Goal: Information Seeking & Learning: Check status

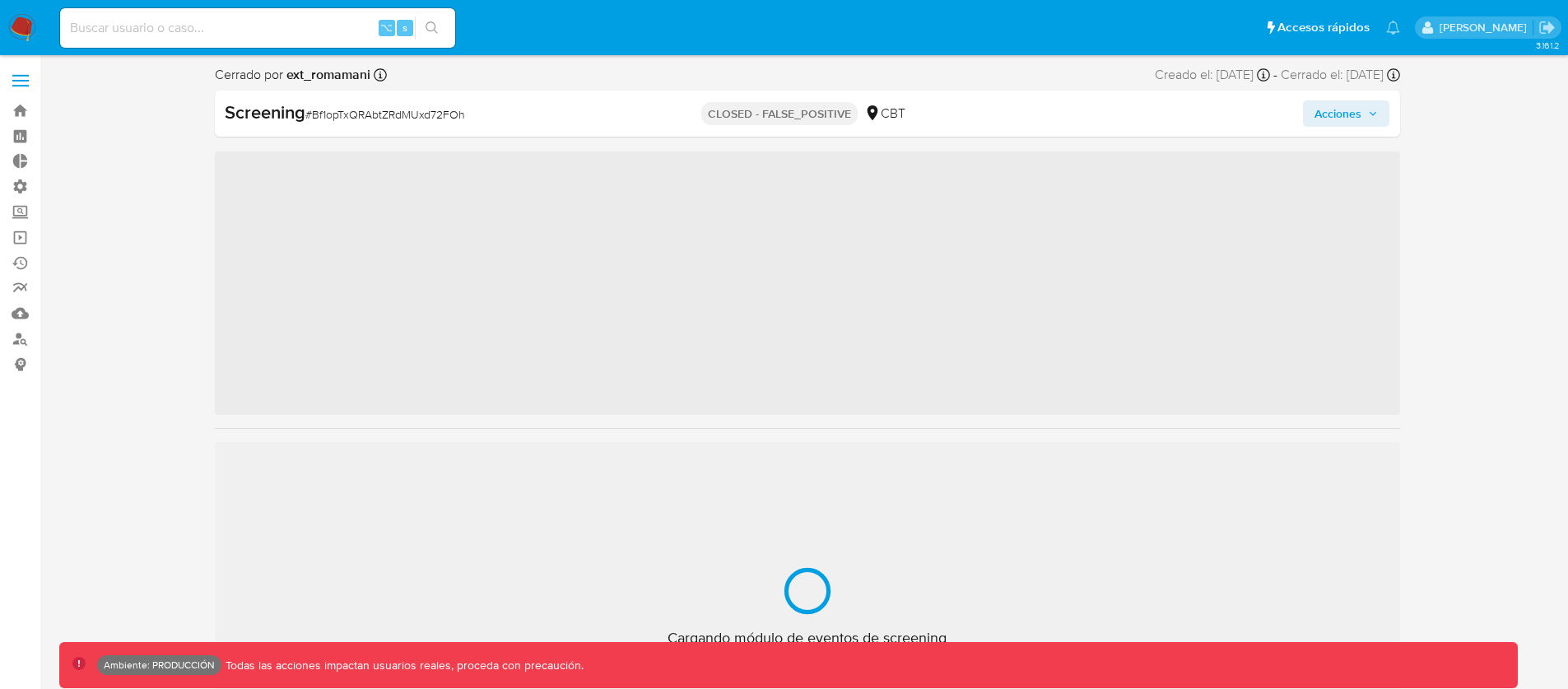
scroll to position [775, 0]
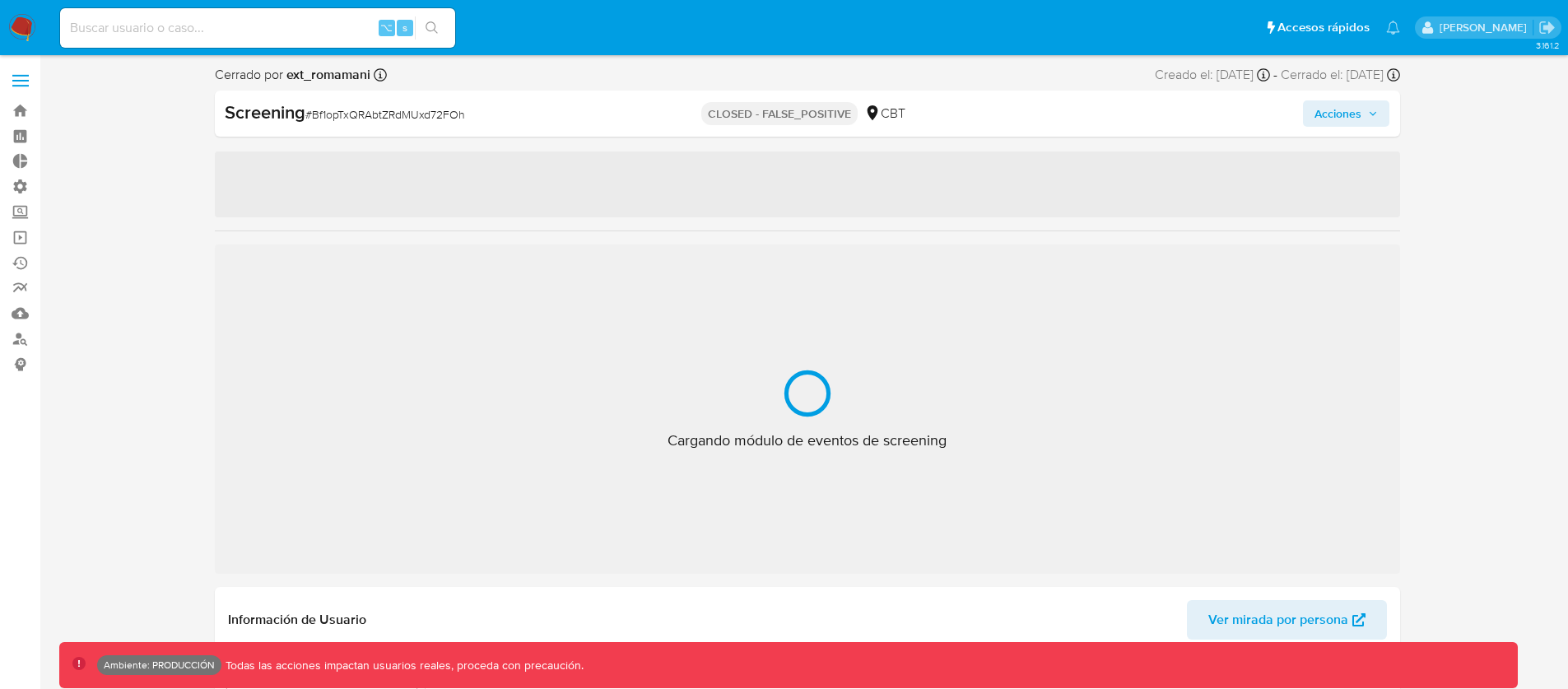
select select "10"
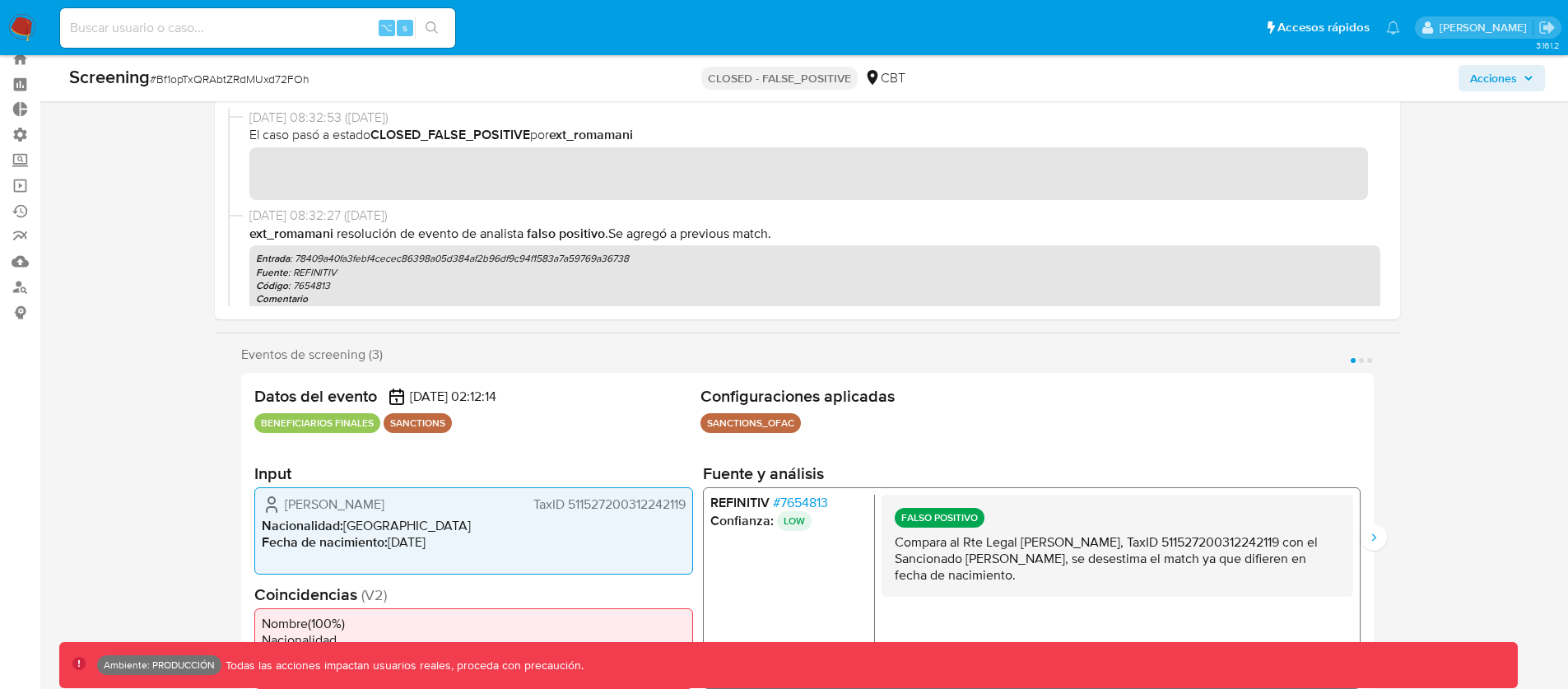
scroll to position [121, 0]
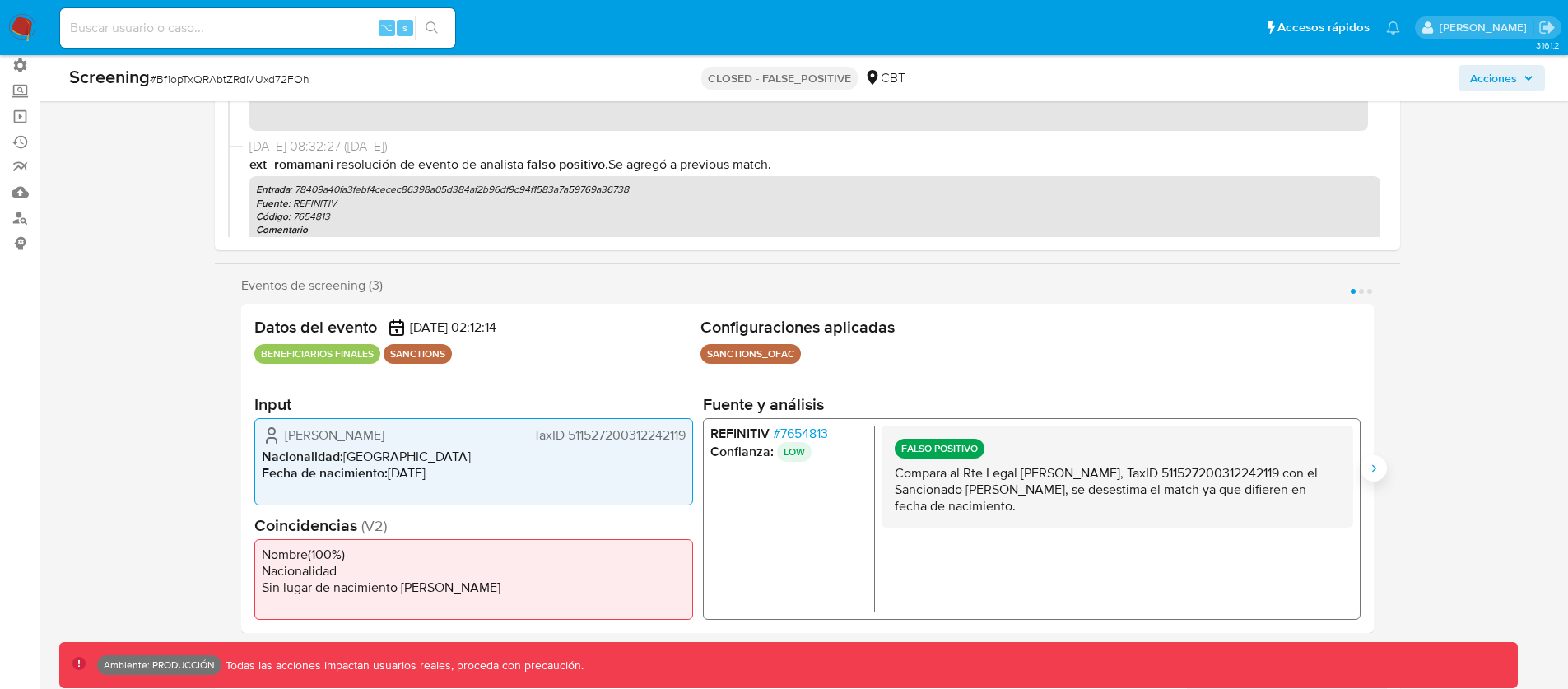
click at [1383, 472] on button "Siguiente" at bounding box center [1373, 467] width 26 height 26
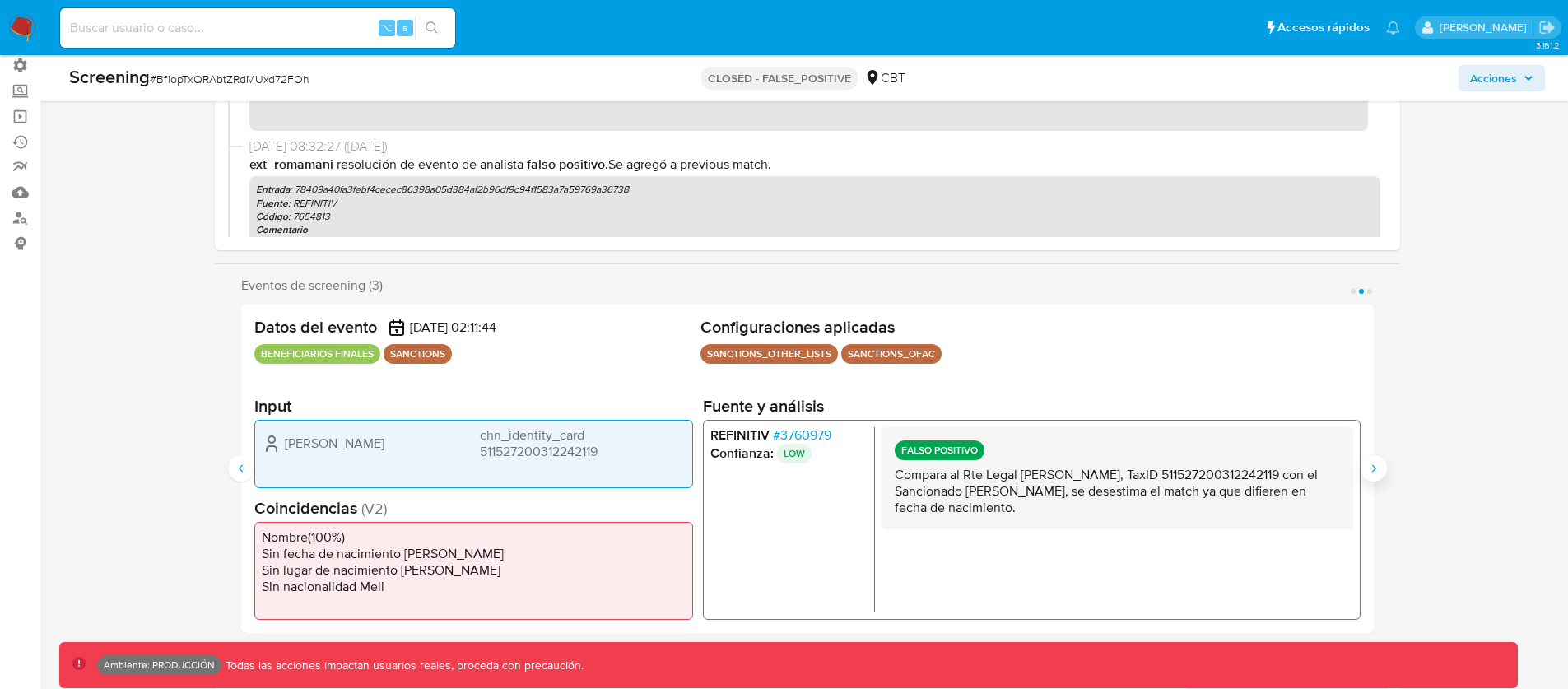
click at [1383, 472] on button "Siguiente" at bounding box center [1373, 467] width 26 height 26
click at [240, 455] on button "Anterior" at bounding box center [240, 467] width 26 height 26
click at [234, 466] on icon "Anterior" at bounding box center [240, 468] width 13 height 13
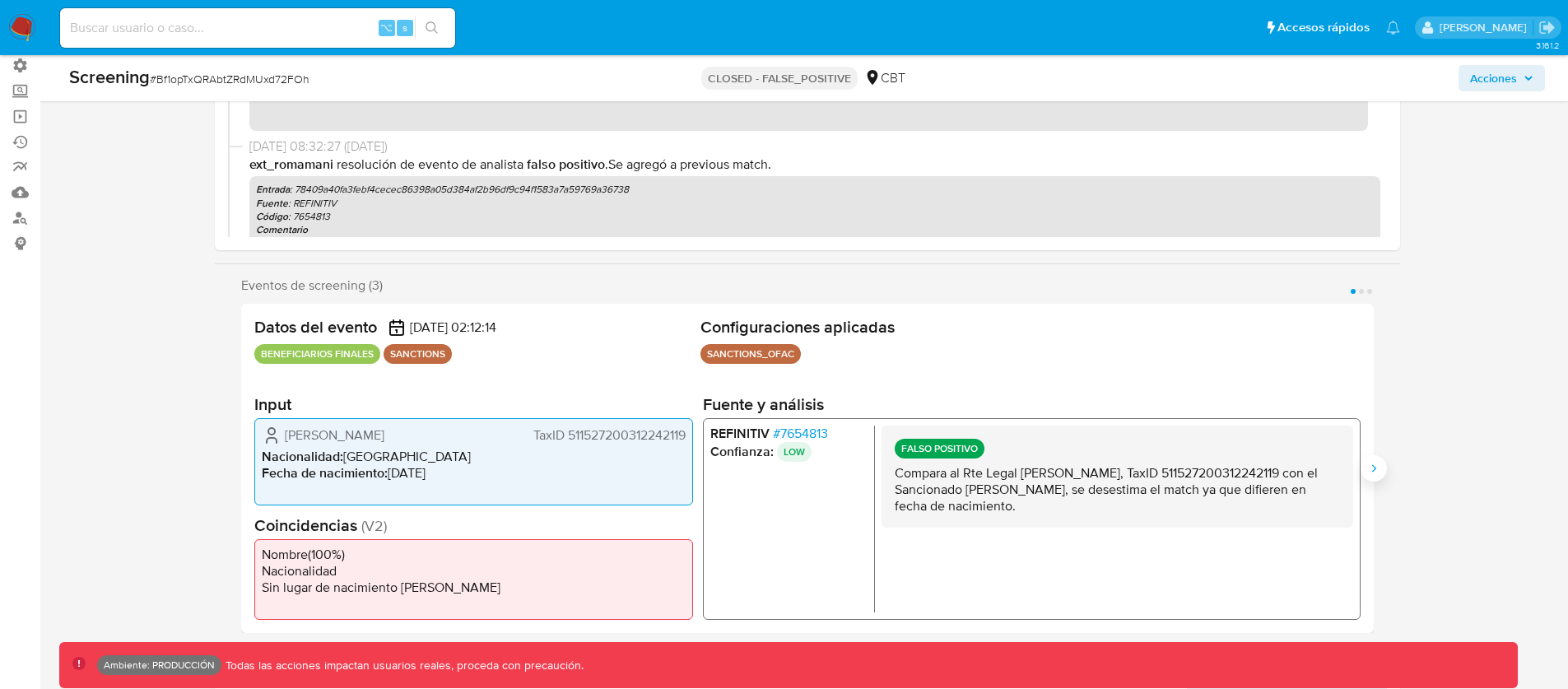
click at [1383, 466] on button "Siguiente" at bounding box center [1373, 467] width 26 height 26
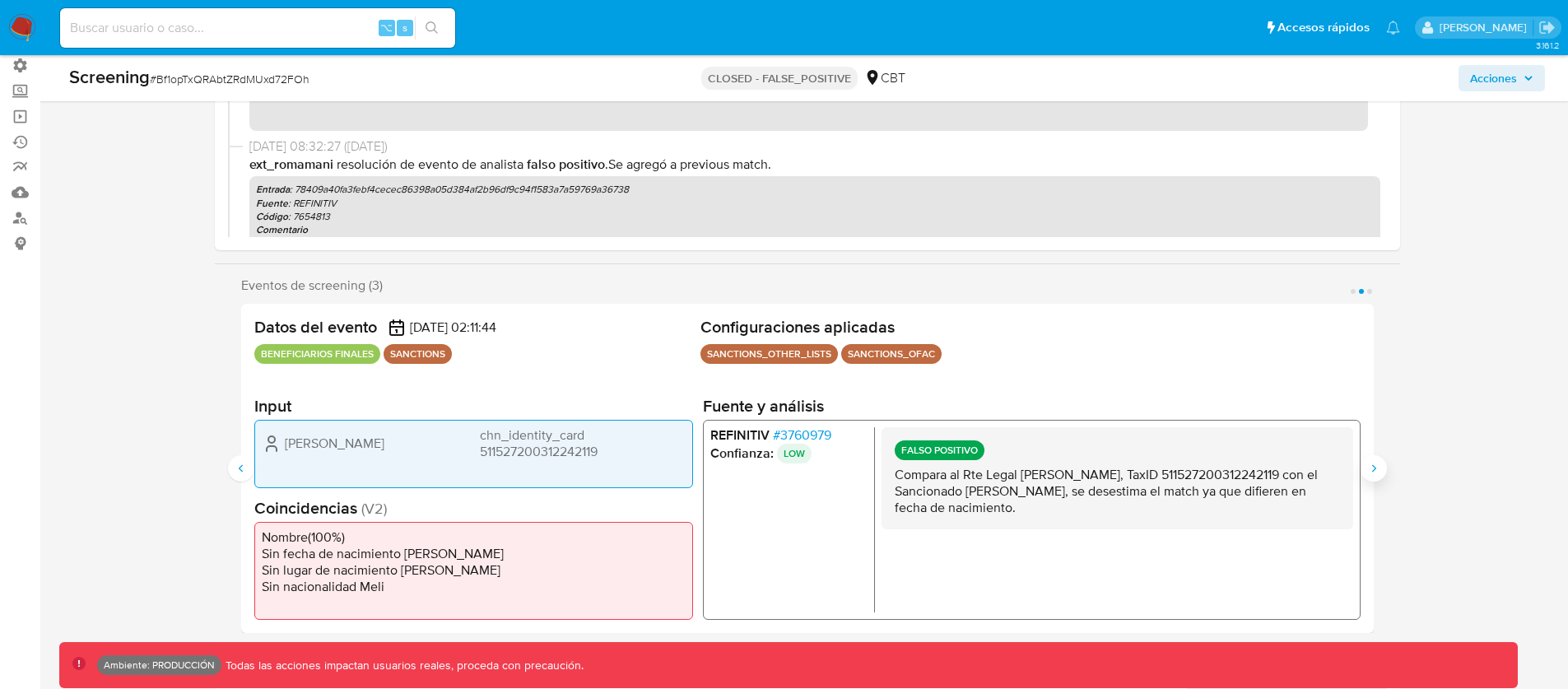
click at [1383, 466] on button "Siguiente" at bounding box center [1373, 467] width 26 height 26
drag, startPoint x: 653, startPoint y: 185, endPoint x: 335, endPoint y: 187, distance: 318.0
click at [335, 187] on p "Entrada : 78409a40fa3febf4cecec86398a05d384af2b96df9c94f1583a7a59769a36738" at bounding box center [814, 189] width 1118 height 13
click at [324, 187] on p "Entrada : 78409a40fa3febf4cecec86398a05d384af2b96df9c94f1583a7a59769a36738" at bounding box center [814, 189] width 1118 height 13
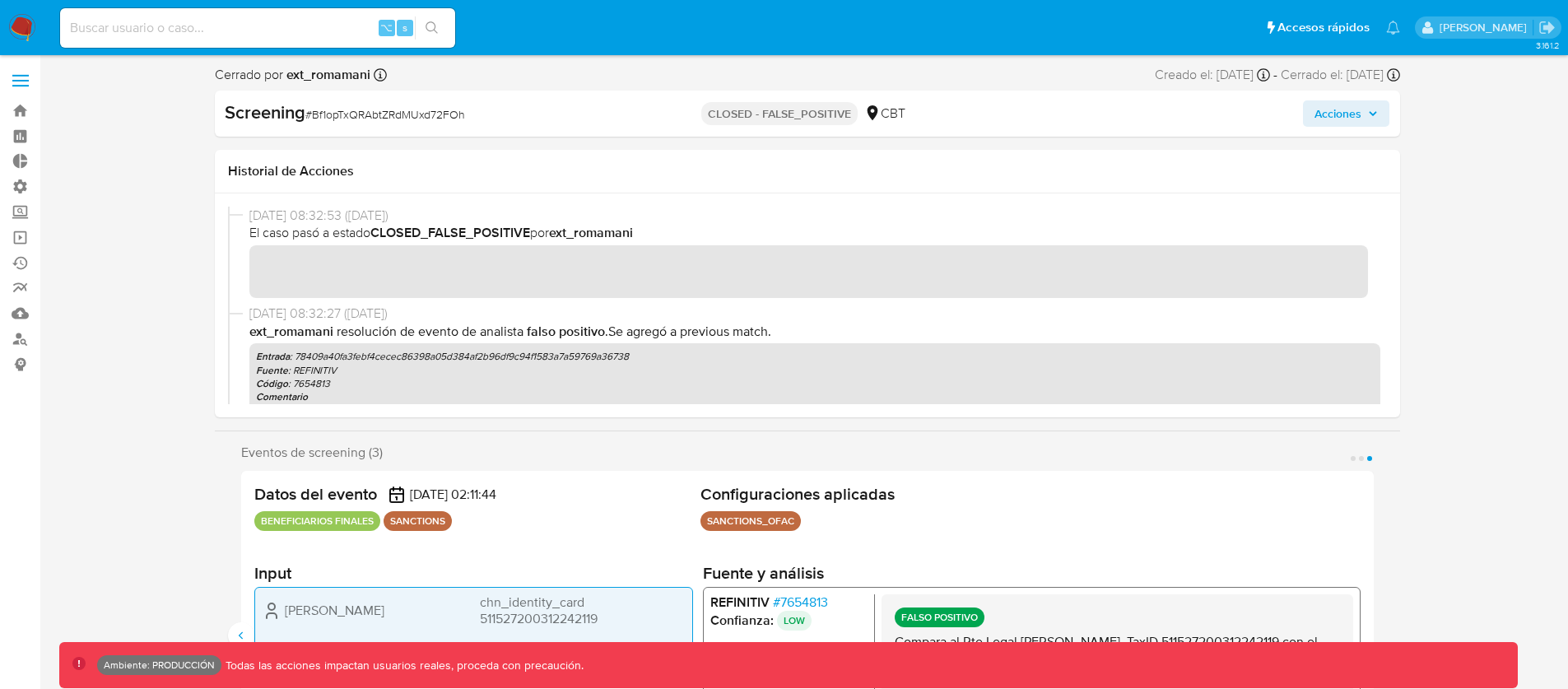
scroll to position [4, 0]
click at [414, 328] on p "ext_romamani Resolución de evento de analista Falso positivo . Se agregó a prev…" at bounding box center [814, 328] width 1131 height 18
click at [475, 330] on span "Resolución de evento de analista" at bounding box center [430, 327] width 187 height 19
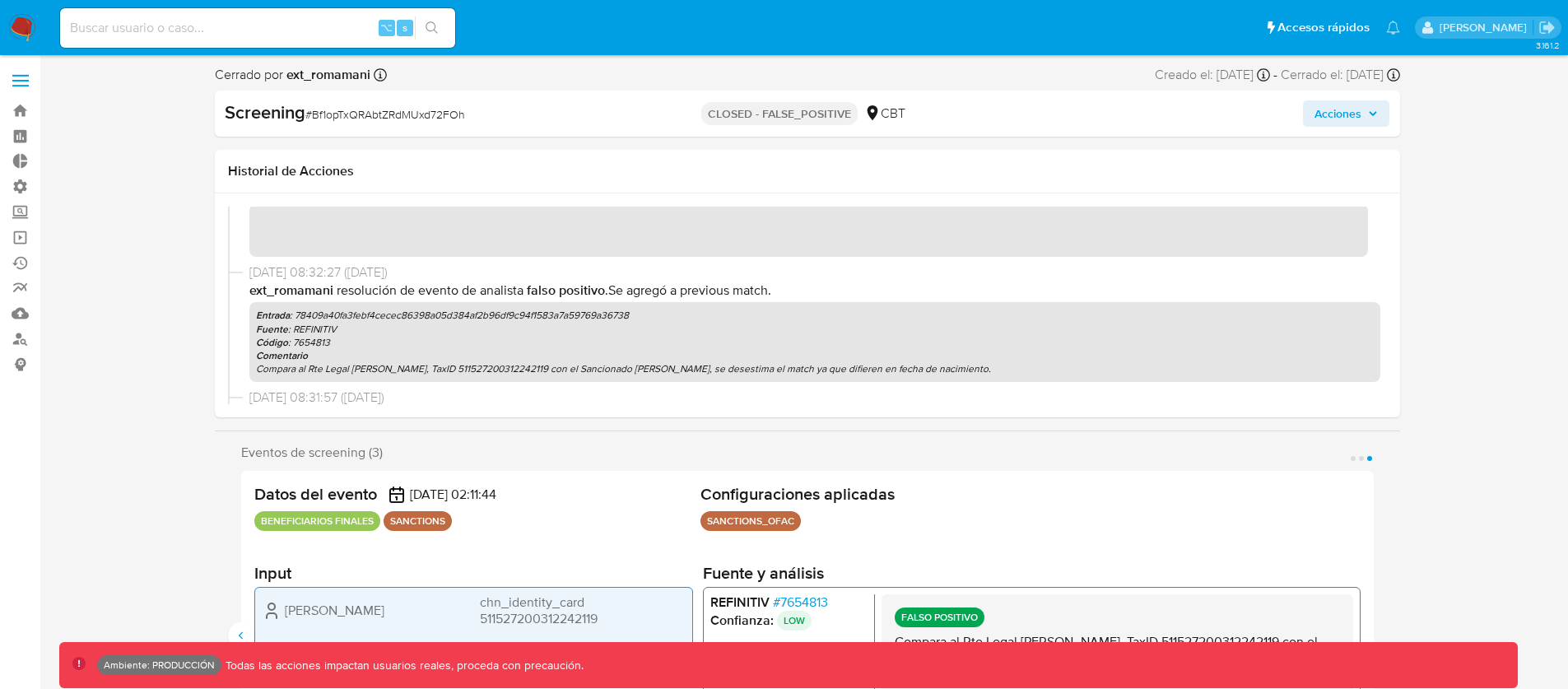
scroll to position [0, 0]
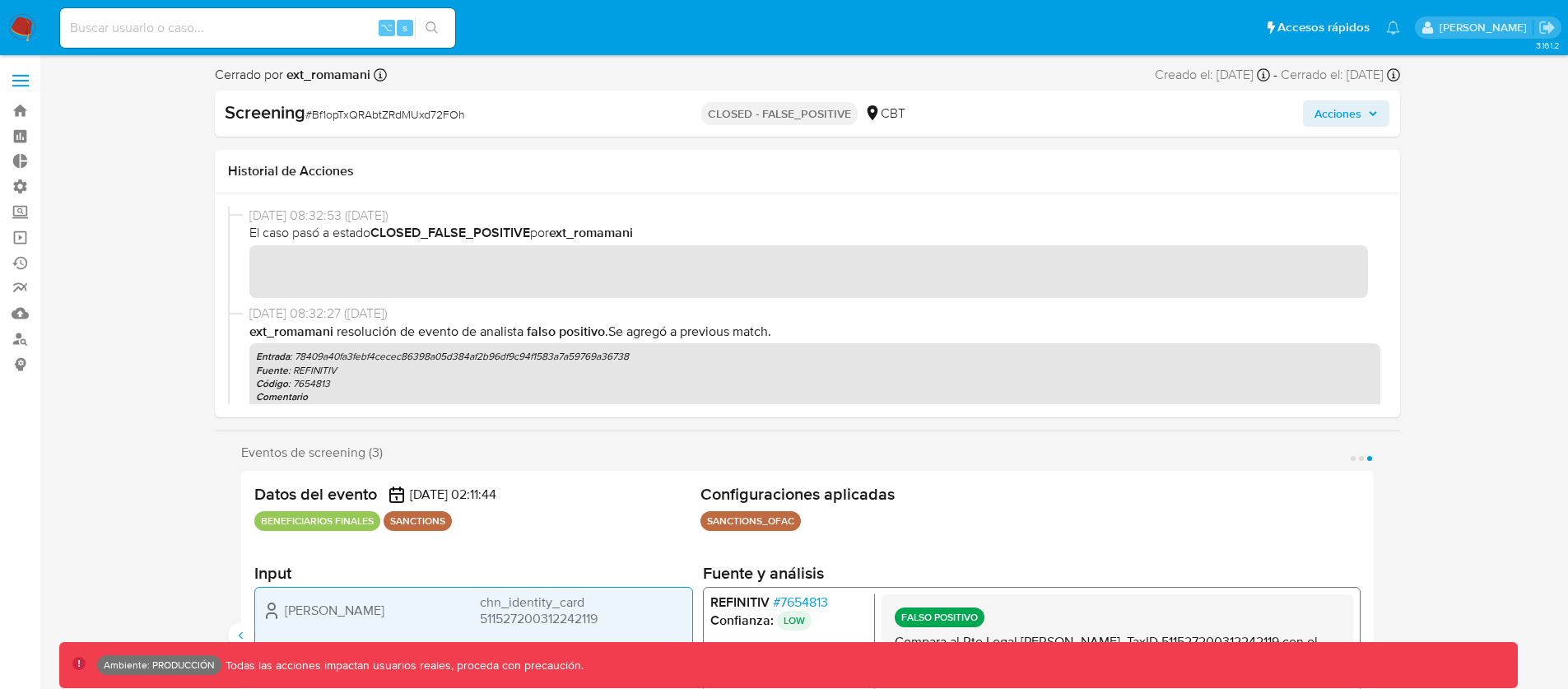
drag, startPoint x: 360, startPoint y: 336, endPoint x: 438, endPoint y: 333, distance: 78.1
click at [381, 335] on p "ext_romamani Resolución de evento de analista Falso positivo . Se agregó a prev…" at bounding box center [814, 332] width 1131 height 18
click at [467, 333] on span "Resolución de evento de analista" at bounding box center [430, 331] width 187 height 19
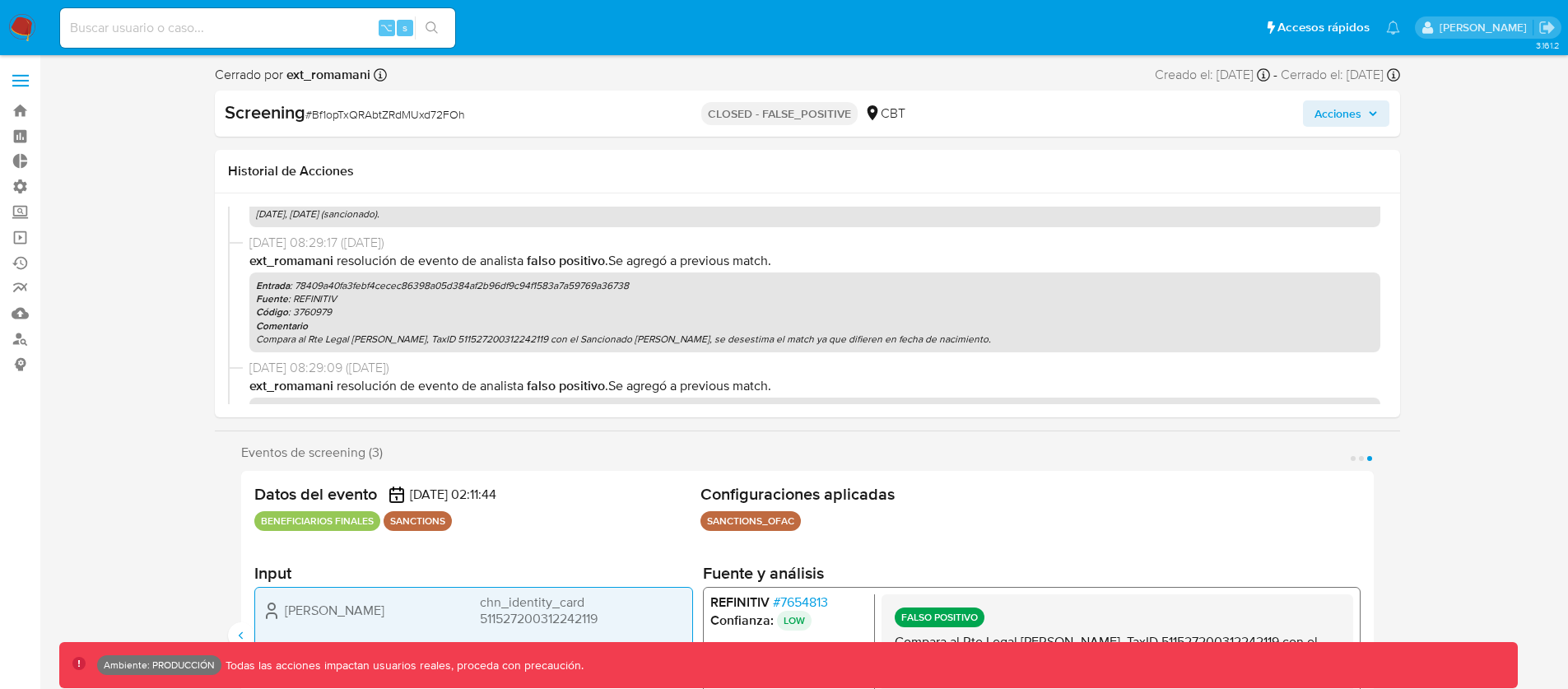
scroll to position [336, 0]
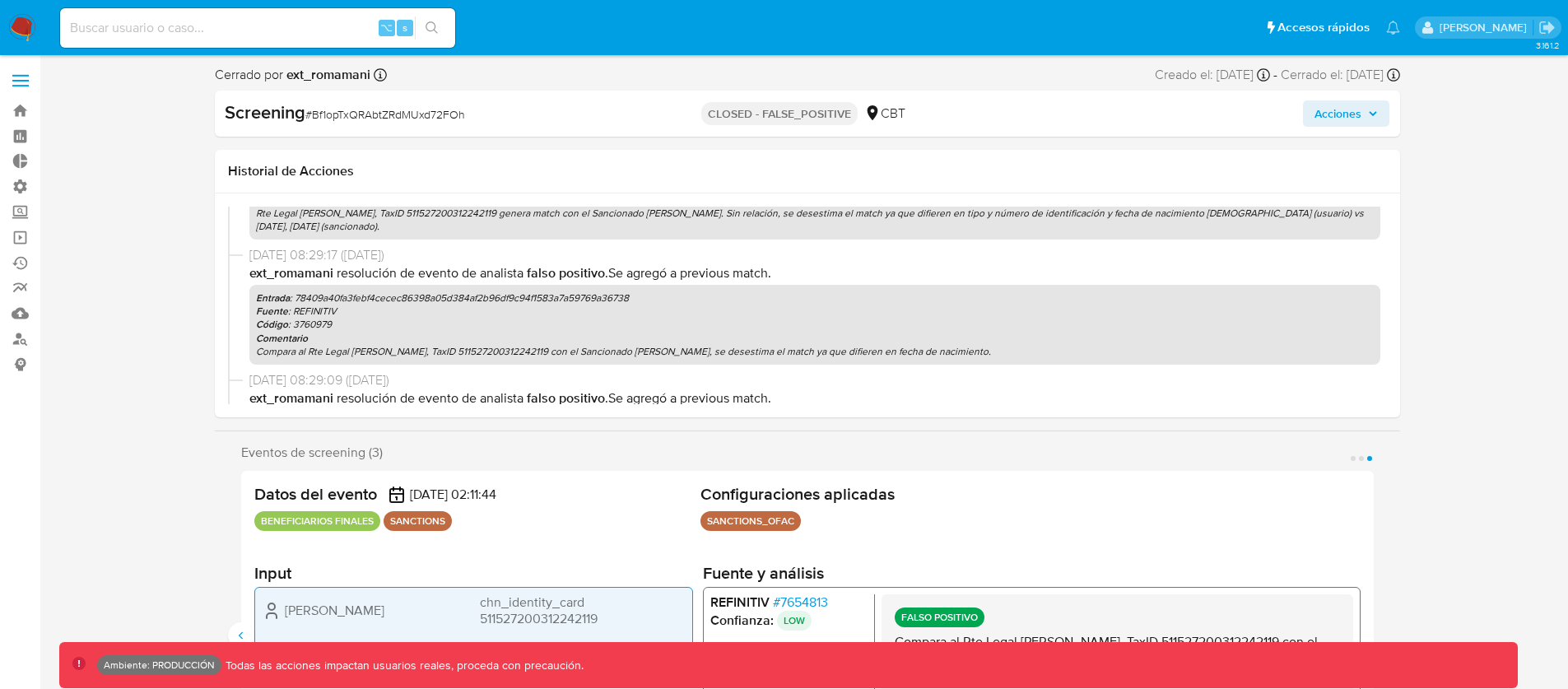
click at [623, 289] on div "Entrada : 78409a40fa3febf4cecec86398a05d384af2b96df9c94f1583a7a59769a36738 Fuen…" at bounding box center [814, 324] width 1131 height 80
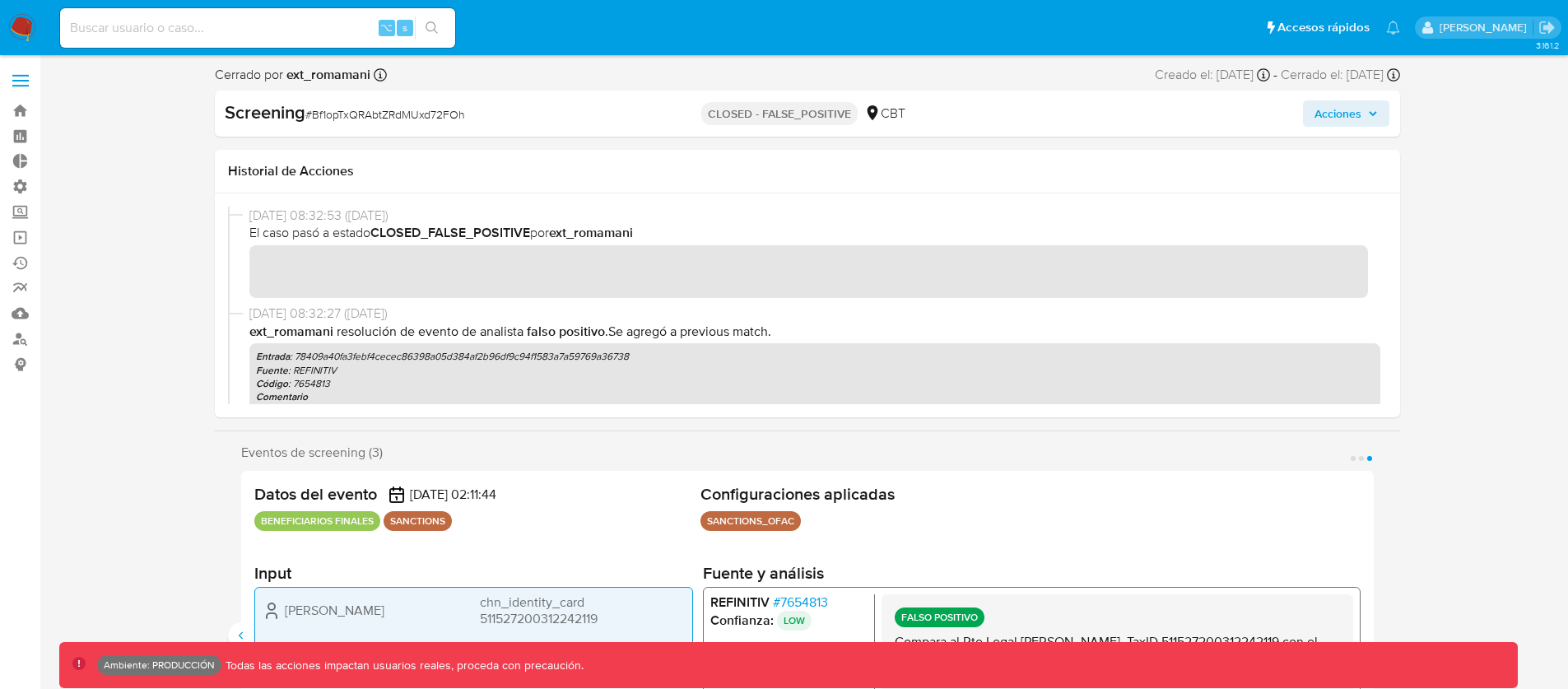
scroll to position [30, 0]
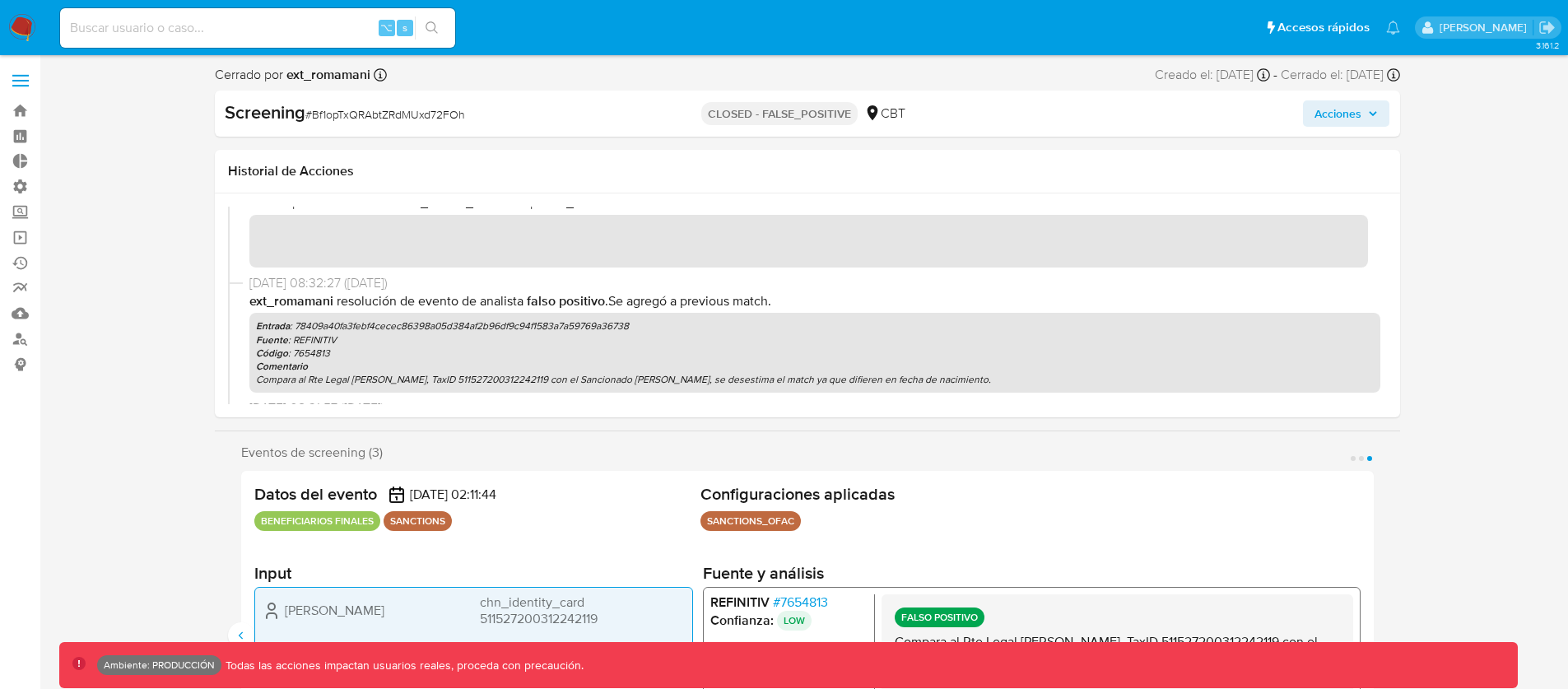
drag, startPoint x: 422, startPoint y: 329, endPoint x: 306, endPoint y: 331, distance: 116.0
click at [306, 331] on p "Entrada : 78409a40fa3febf4cecec86398a05d384af2b96df9c94f1583a7a59769a36738" at bounding box center [814, 325] width 1118 height 13
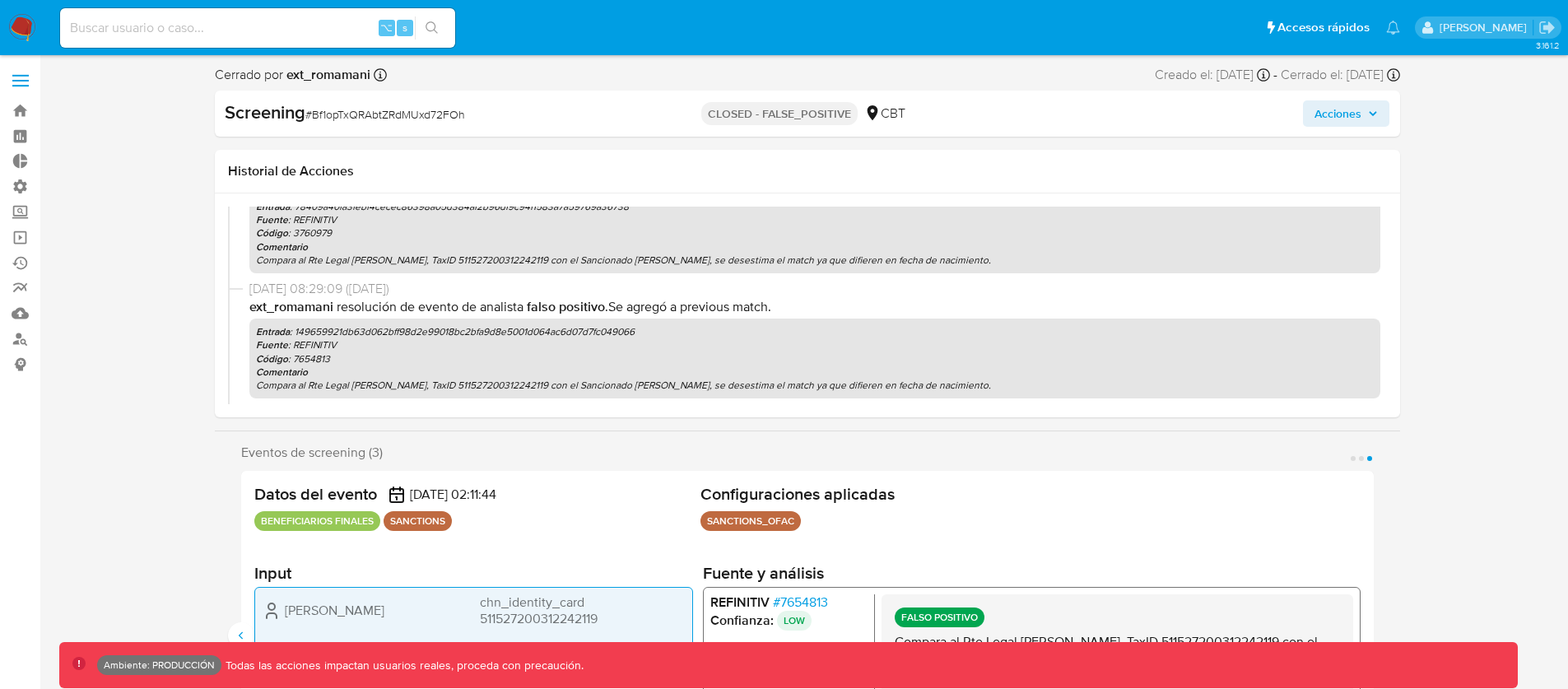
scroll to position [4, 0]
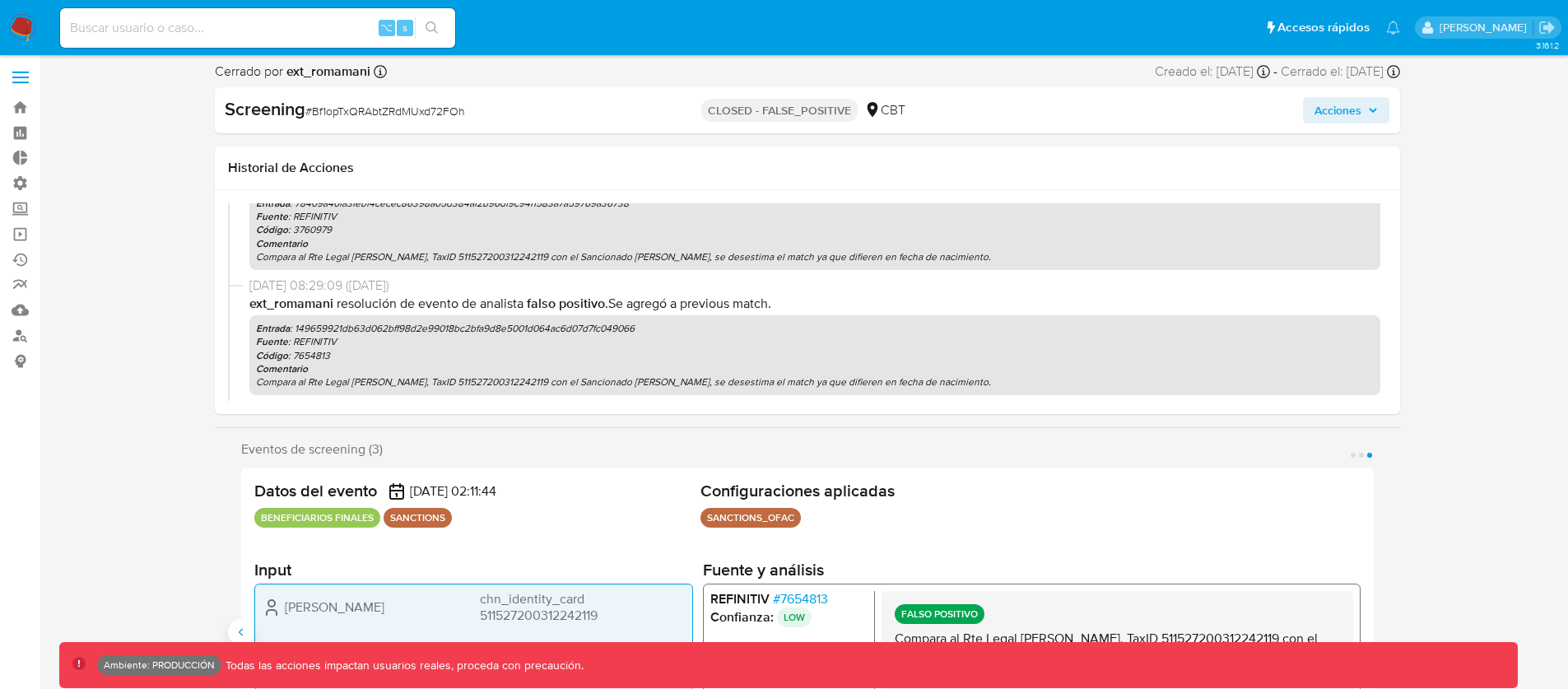
click at [243, 635] on icon "Anterior" at bounding box center [240, 632] width 13 height 13
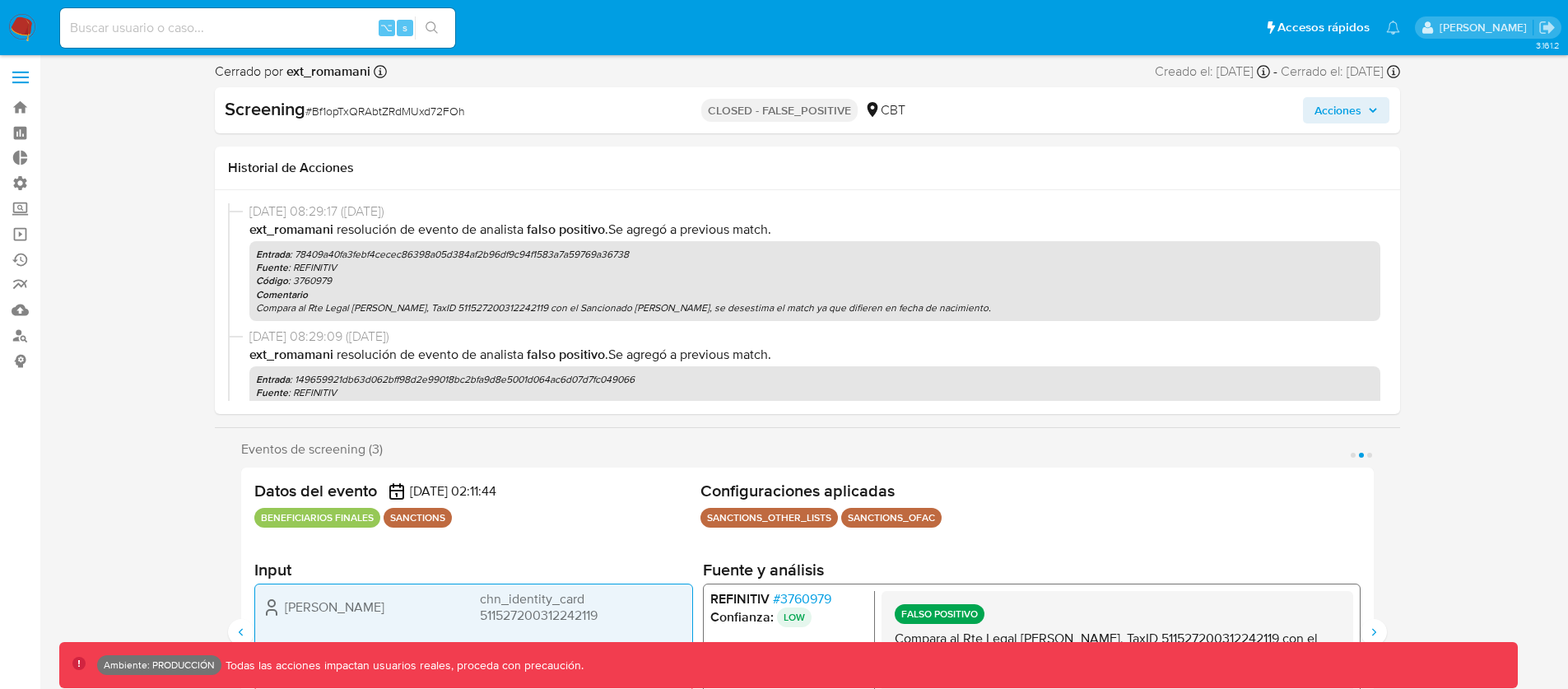
scroll to position [375, 0]
click at [350, 269] on p "Fuente : REFINITIV" at bounding box center [814, 268] width 1118 height 13
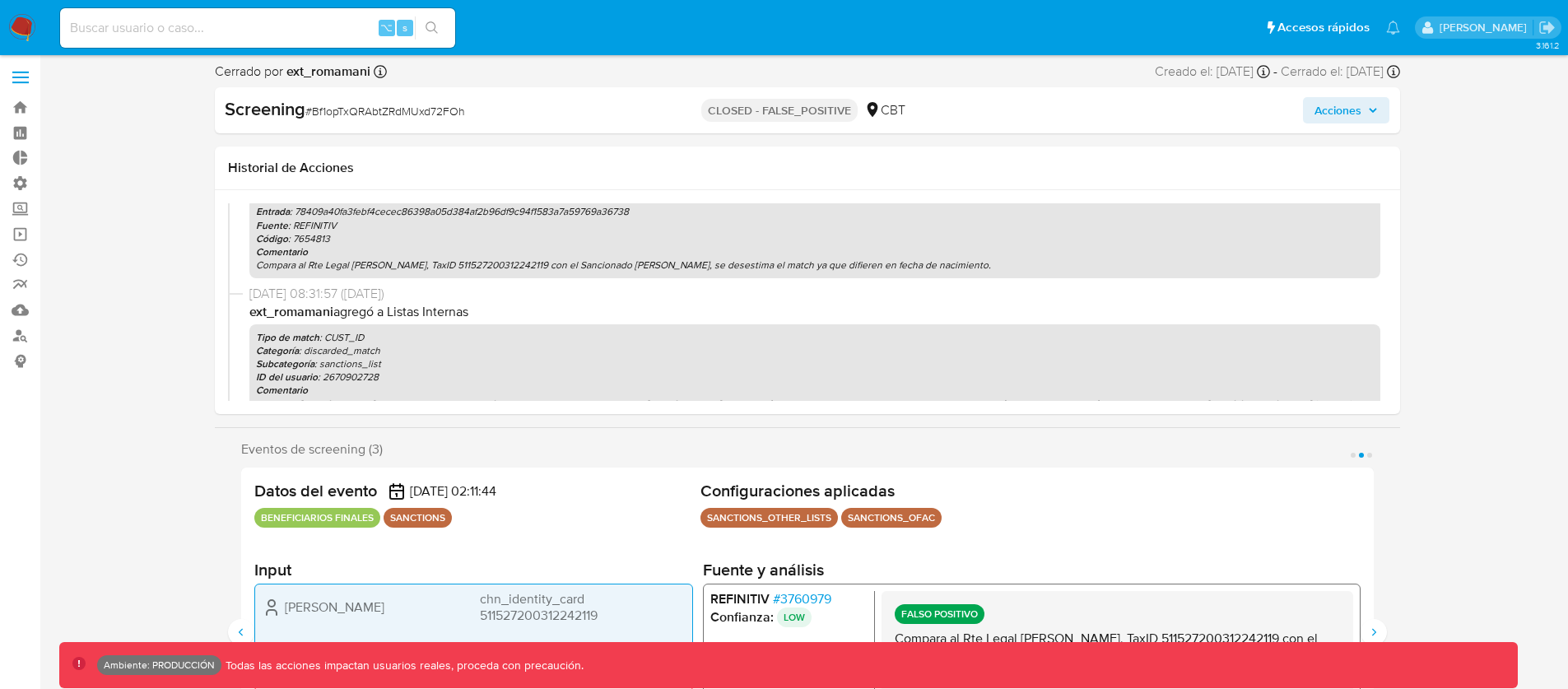
scroll to position [69, 0]
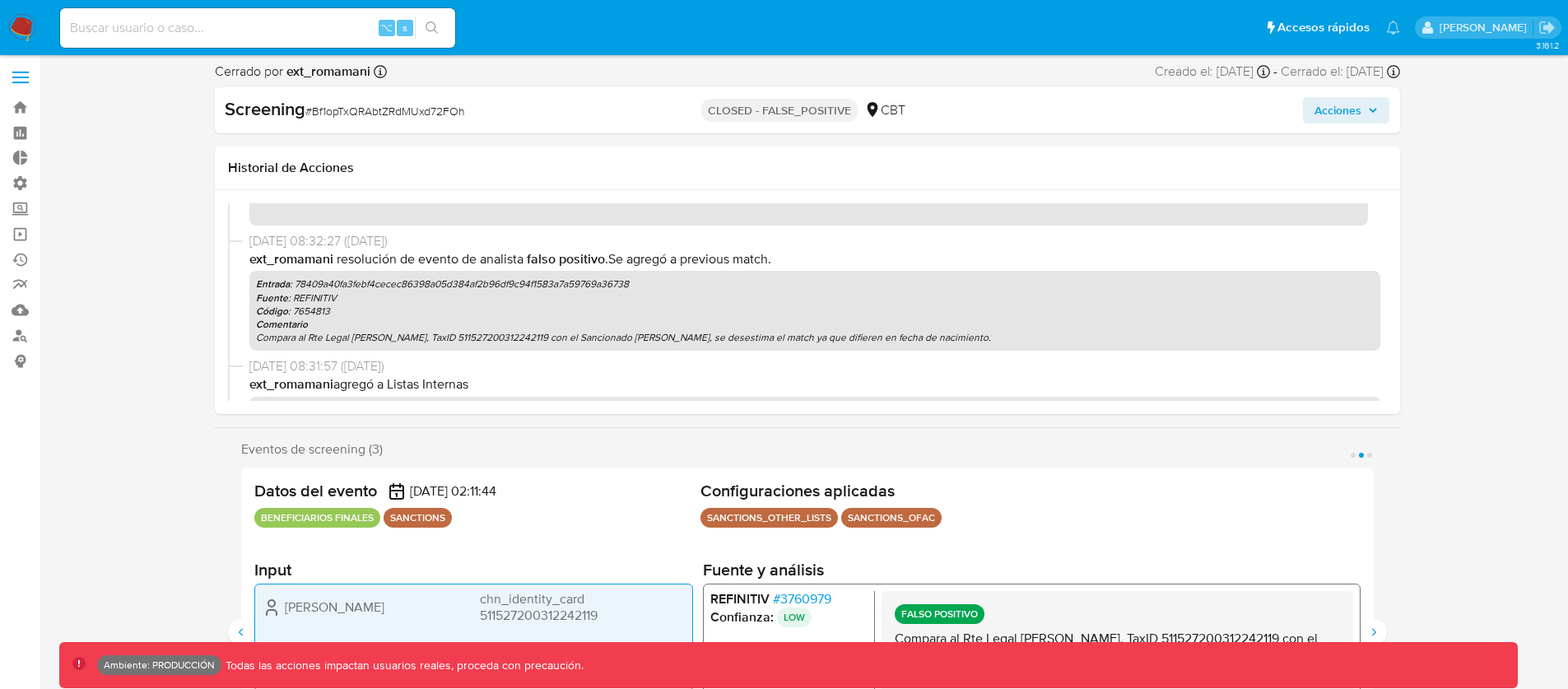
drag, startPoint x: 630, startPoint y: 281, endPoint x: 516, endPoint y: 285, distance: 114.1
click at [535, 284] on p "Entrada : 78409a40fa3febf4cecec86398a05d384af2b96df9c94f1583a7a59769a36738" at bounding box center [814, 283] width 1118 height 13
click at [603, 281] on p "Entrada : 78409a40fa3febf4cecec86398a05d384af2b96df9c94f1583a7a59769a36738" at bounding box center [814, 283] width 1118 height 13
drag, startPoint x: 485, startPoint y: 282, endPoint x: 394, endPoint y: 282, distance: 91.0
click at [435, 282] on p "Entrada : 78409a40fa3febf4cecec86398a05d384af2b96df9c94f1583a7a59769a36738" at bounding box center [814, 283] width 1118 height 13
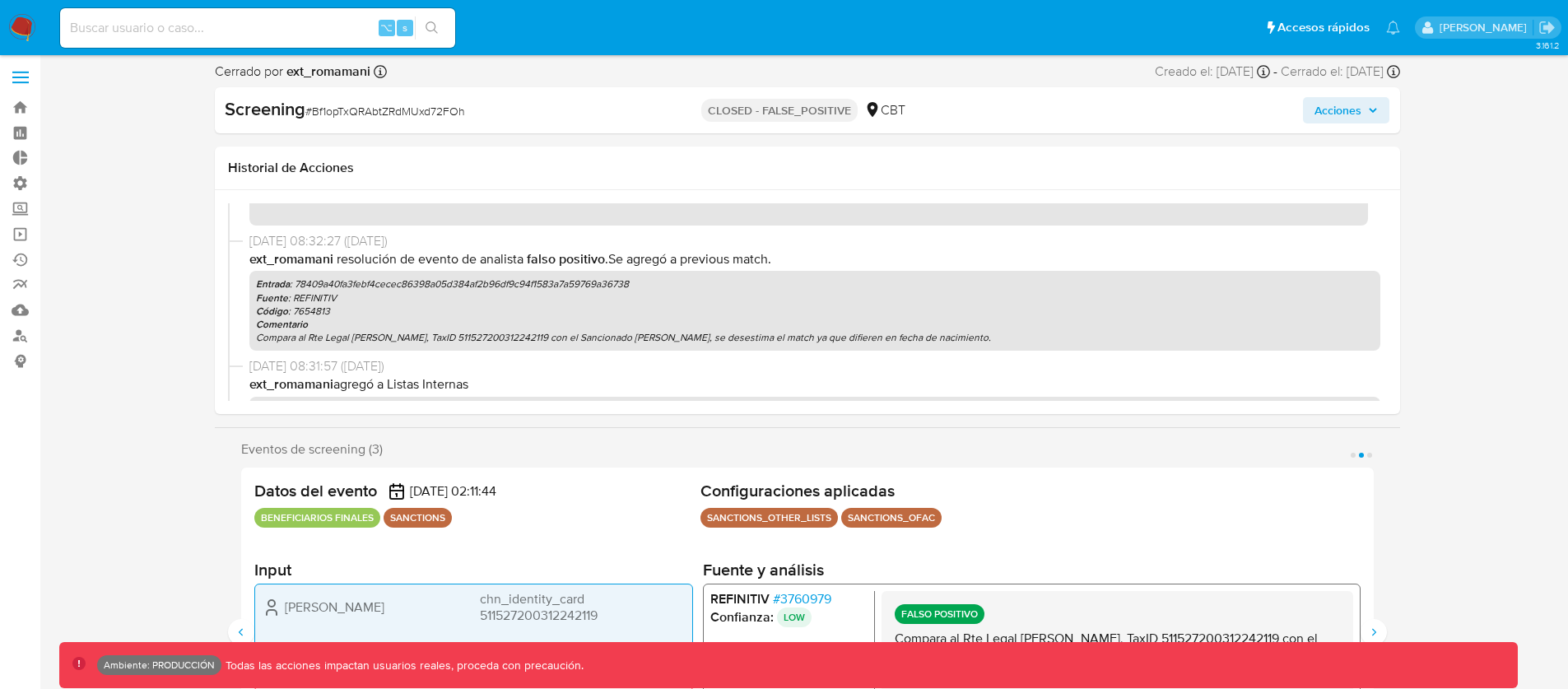
click at [394, 282] on p "Entrada : 78409a40fa3febf4cecec86398a05d384af2b96df9c94f1583a7a59769a36738" at bounding box center [814, 283] width 1118 height 13
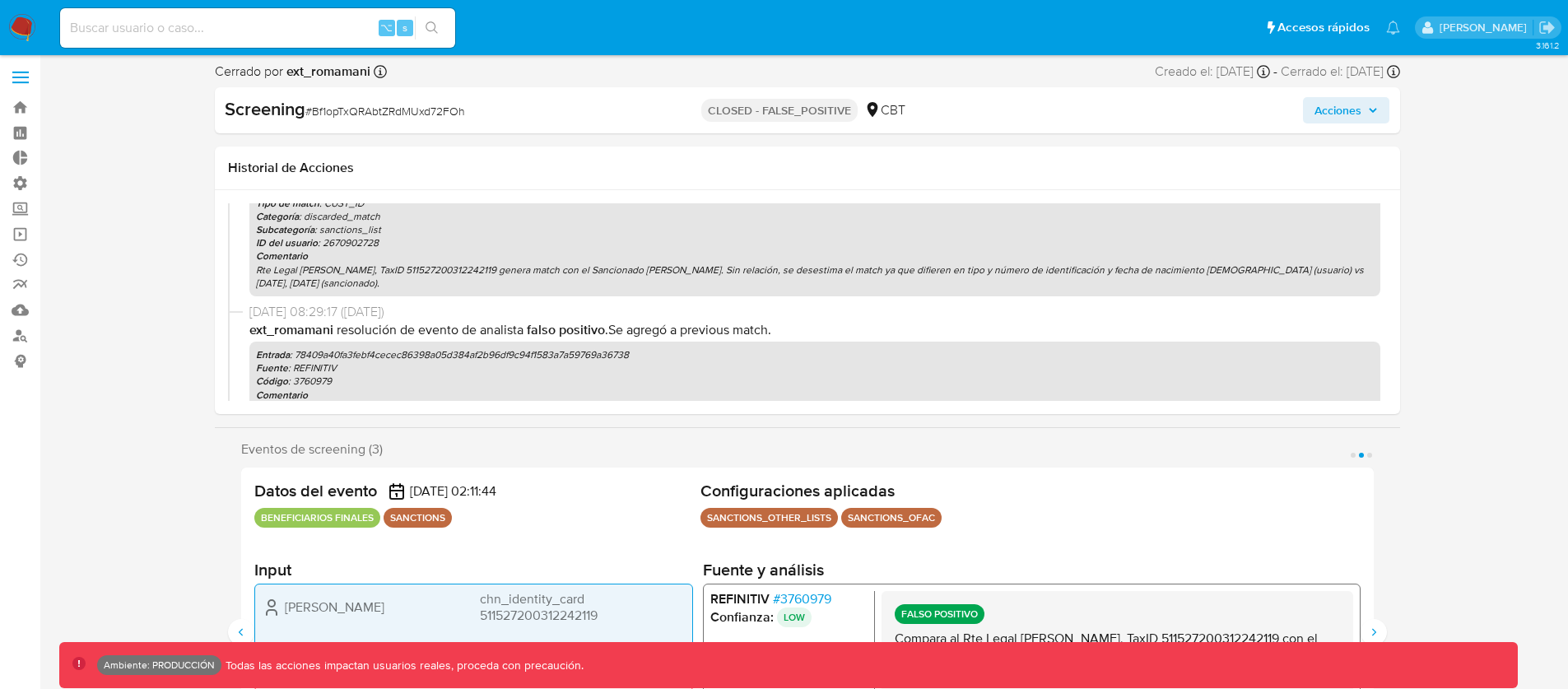
scroll to position [279, 0]
click at [483, 365] on p "Fuente : REFINITIV" at bounding box center [814, 365] width 1118 height 13
click at [515, 341] on div "Entrada : 78409a40fa3febf4cecec86398a05d384af2b96df9c94f1583a7a59769a36738 Fuen…" at bounding box center [814, 377] width 1131 height 80
click at [587, 351] on p "Entrada : 78409a40fa3febf4cecec86398a05d384af2b96df9c94f1583a7a59769a36738" at bounding box center [814, 351] width 1118 height 13
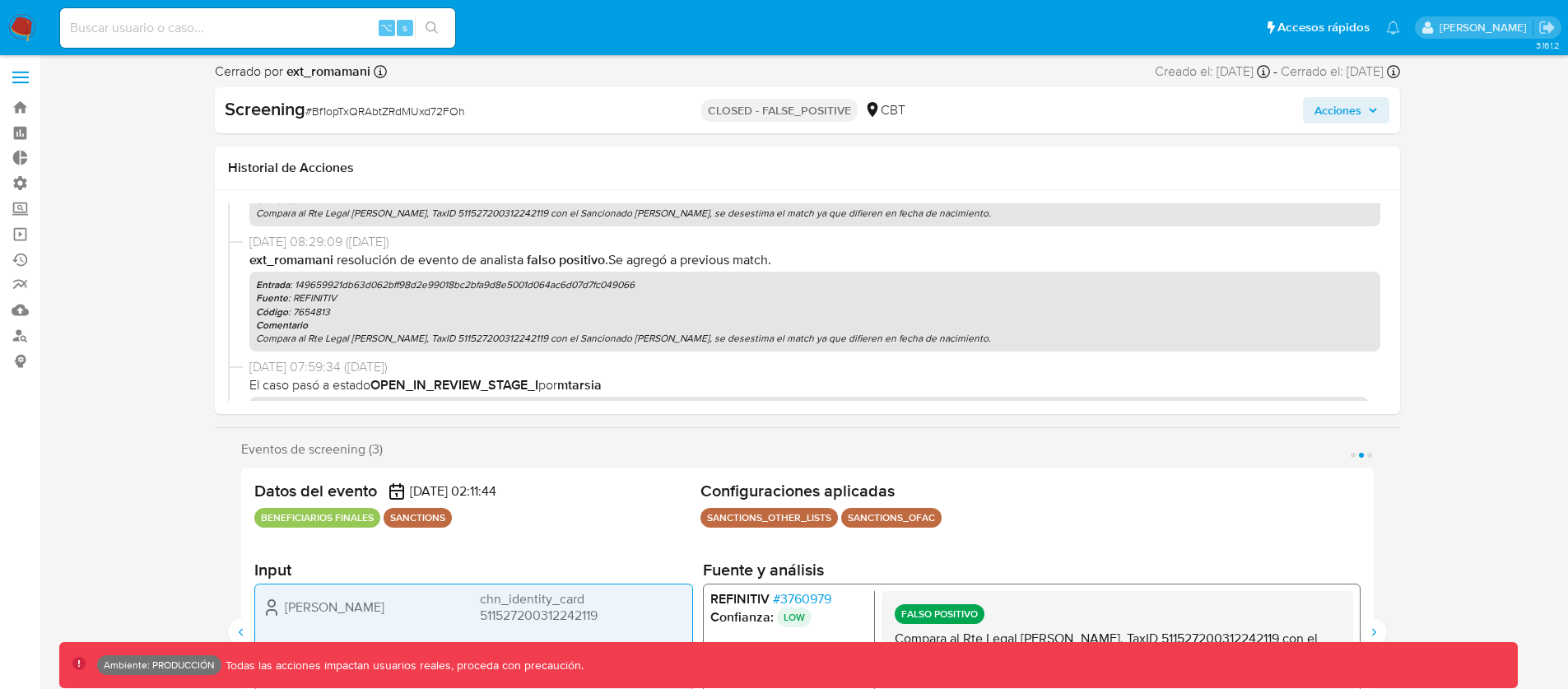
scroll to position [462, 0]
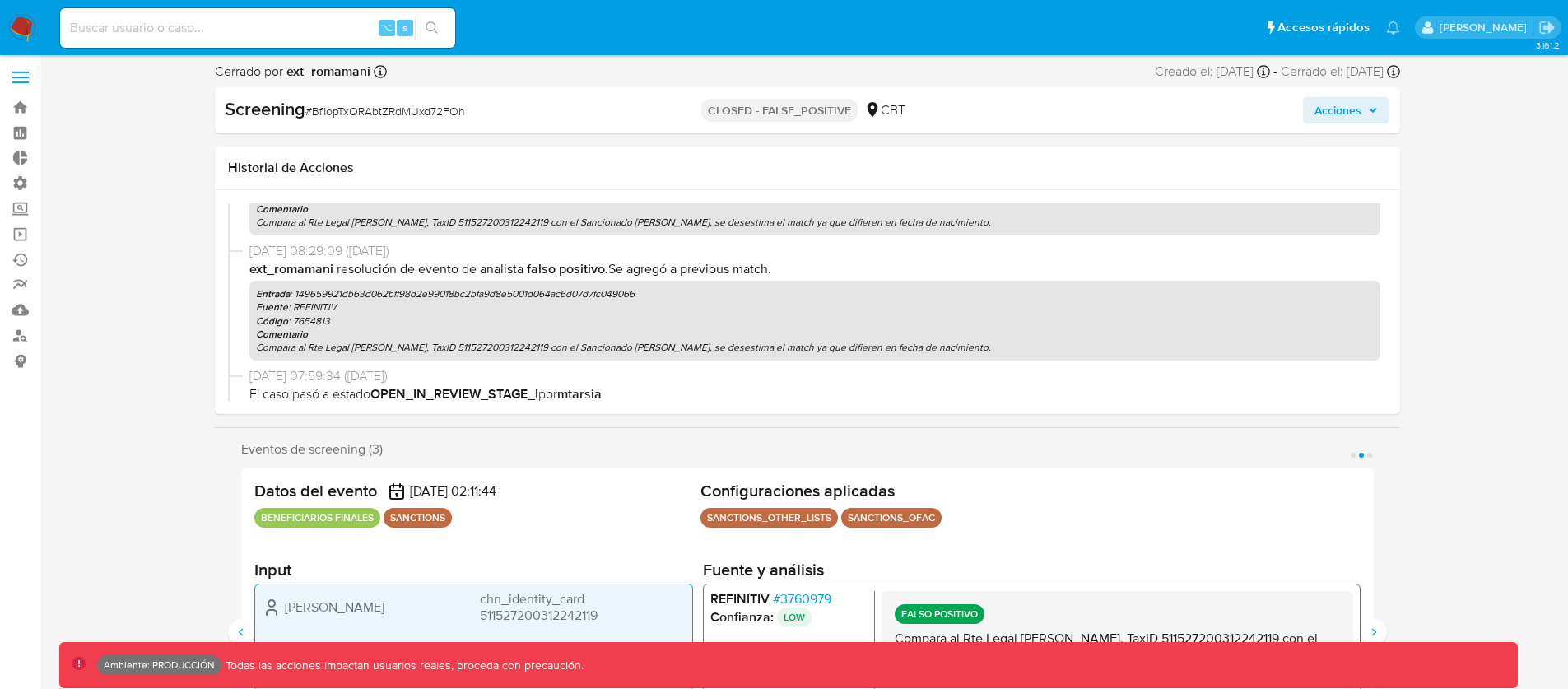
click at [283, 300] on b "Fuente" at bounding box center [272, 307] width 32 height 15
click at [325, 287] on p "Entrada : 149659921db63d062bff98d2e99018bc2bfa9d8e5001d064ac6d07d7fc049066" at bounding box center [814, 293] width 1118 height 13
drag, startPoint x: 311, startPoint y: 290, endPoint x: 640, endPoint y: 289, distance: 329.0
click at [603, 290] on p "Entrada : 149659921db63d062bff98d2e99018bc2bfa9d8e5001d064ac6d07d7fc049066" at bounding box center [814, 293] width 1118 height 13
click at [690, 287] on p "Entrada : 149659921db63d062bff98d2e99018bc2bfa9d8e5001d064ac6d07d7fc049066" at bounding box center [814, 293] width 1118 height 13
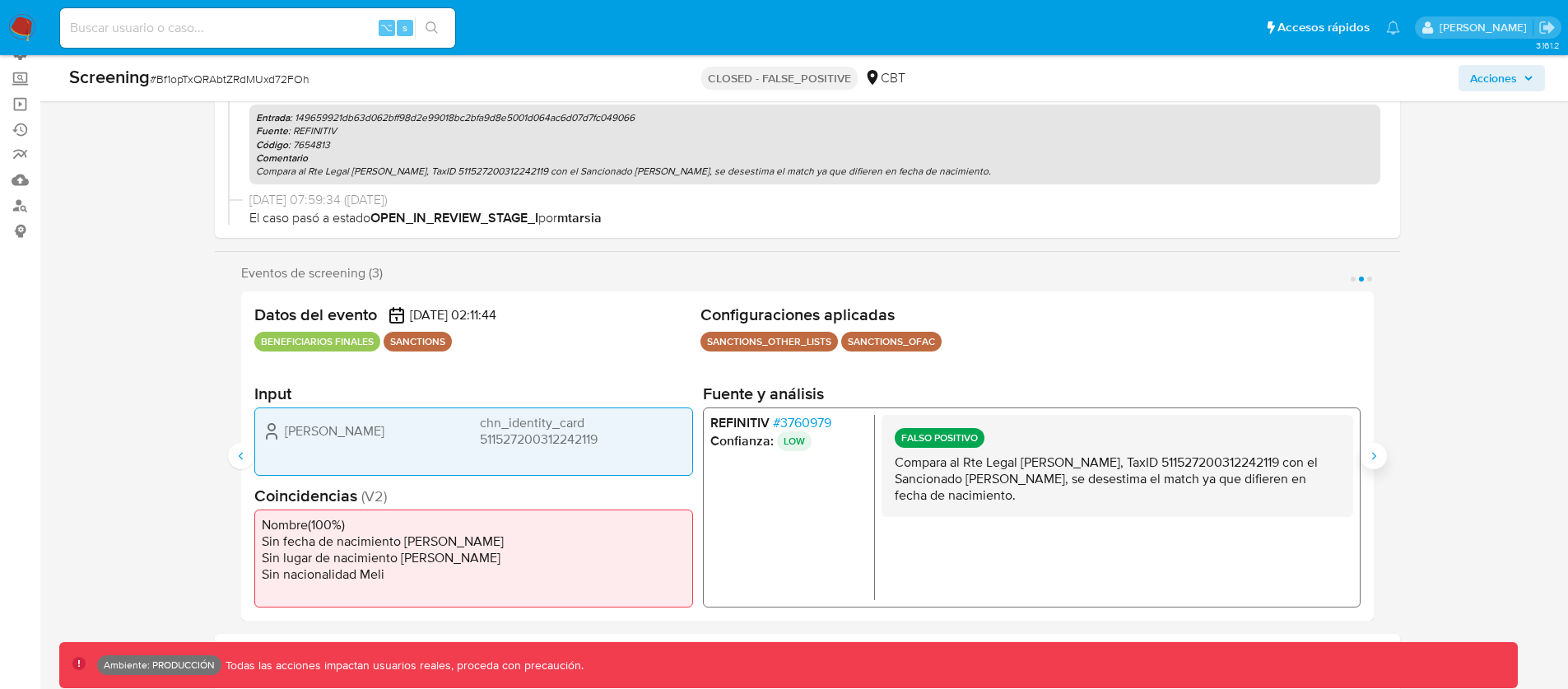
scroll to position [137, 0]
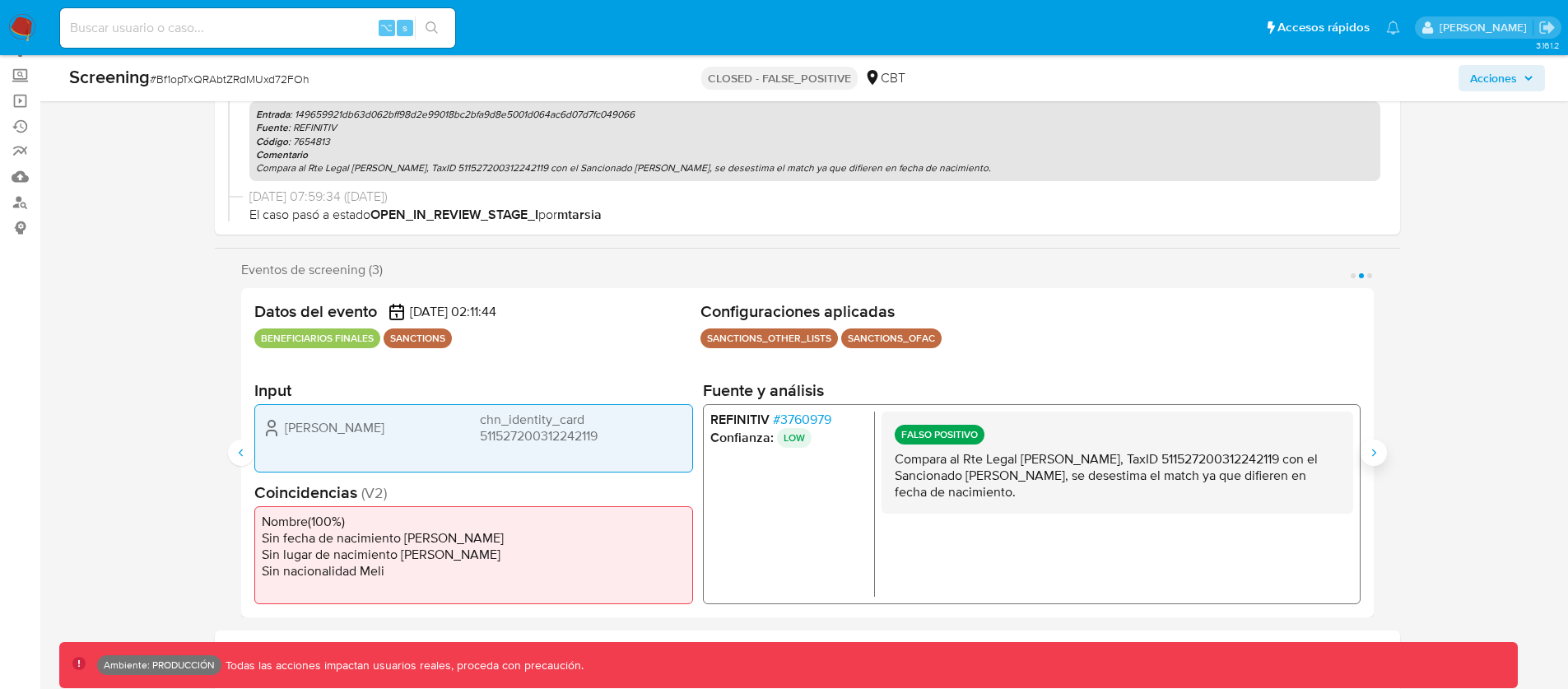
click at [1370, 458] on icon "Siguiente" at bounding box center [1374, 452] width 13 height 13
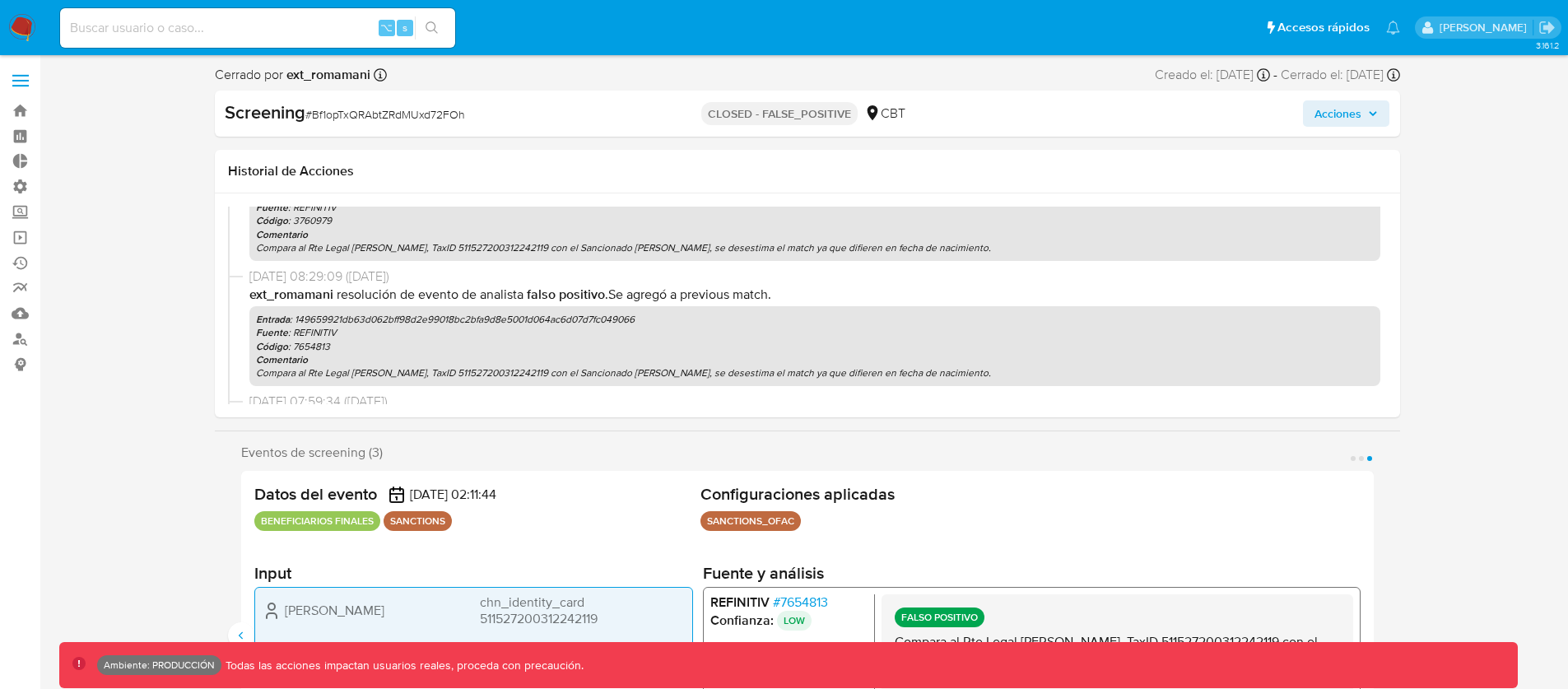
scroll to position [439, 0]
click at [286, 317] on b "Entrada" at bounding box center [273, 320] width 34 height 15
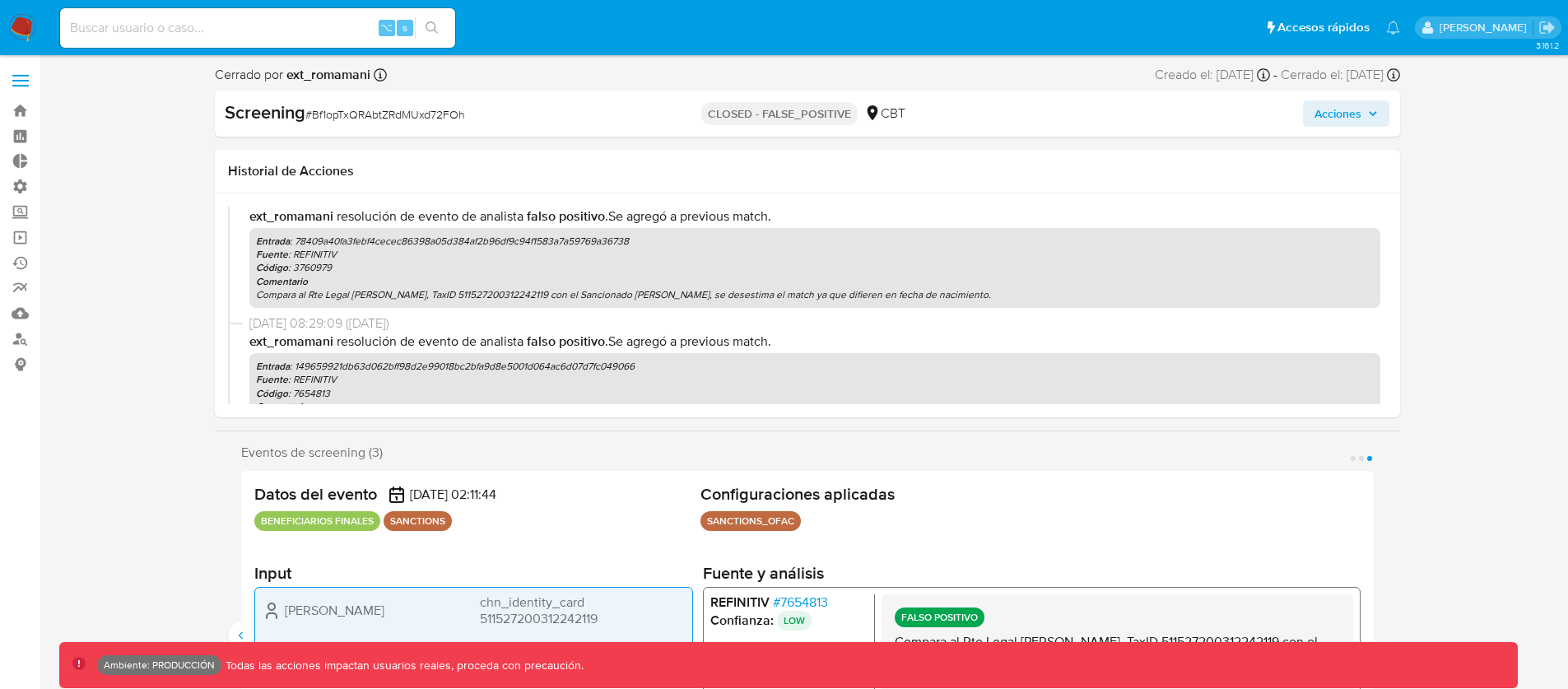
scroll to position [411, 0]
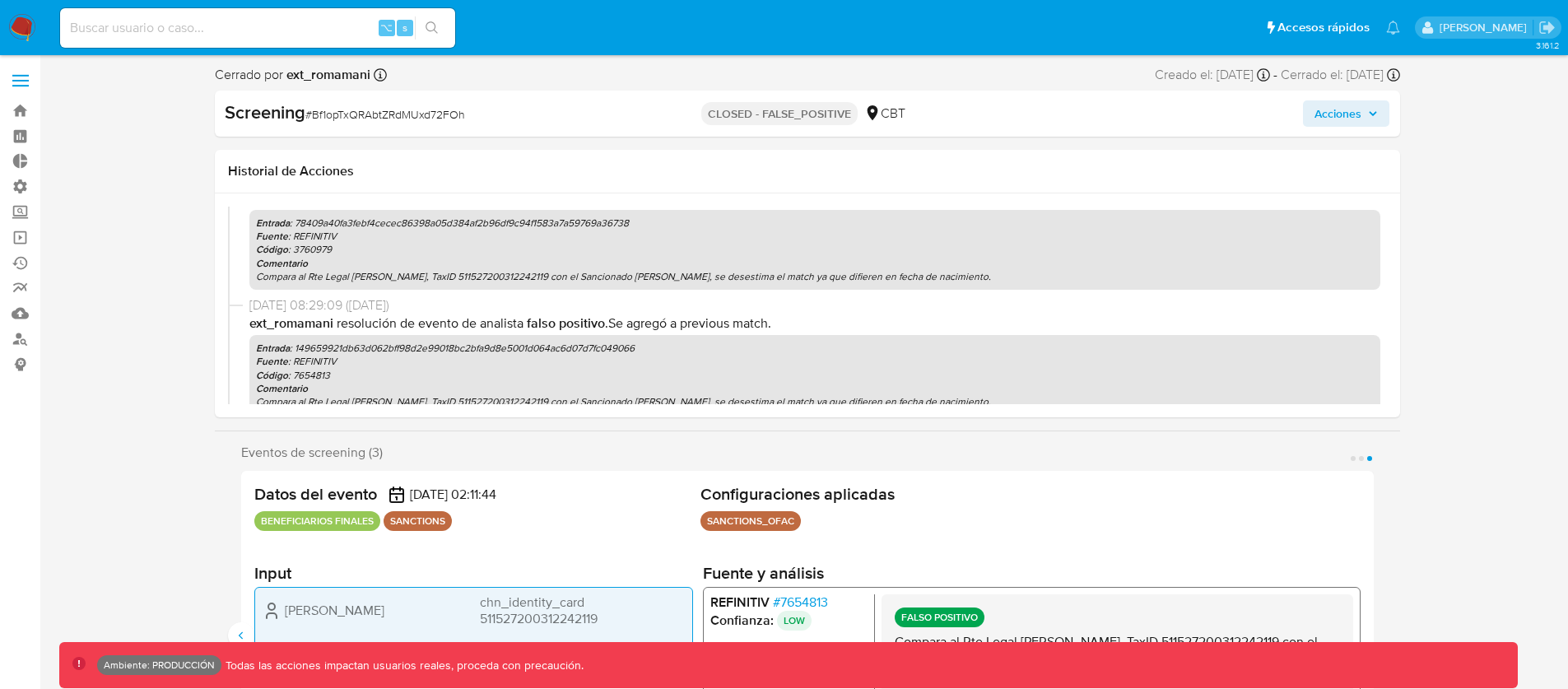
drag, startPoint x: 275, startPoint y: 304, endPoint x: 347, endPoint y: 304, distance: 72.0
click at [311, 303] on span "19/09/2025 08:29:09 (hace 6 días)" at bounding box center [814, 306] width 1131 height 18
click at [342, 304] on span "19/09/2025 08:29:09 (hace 6 días)" at bounding box center [814, 306] width 1131 height 18
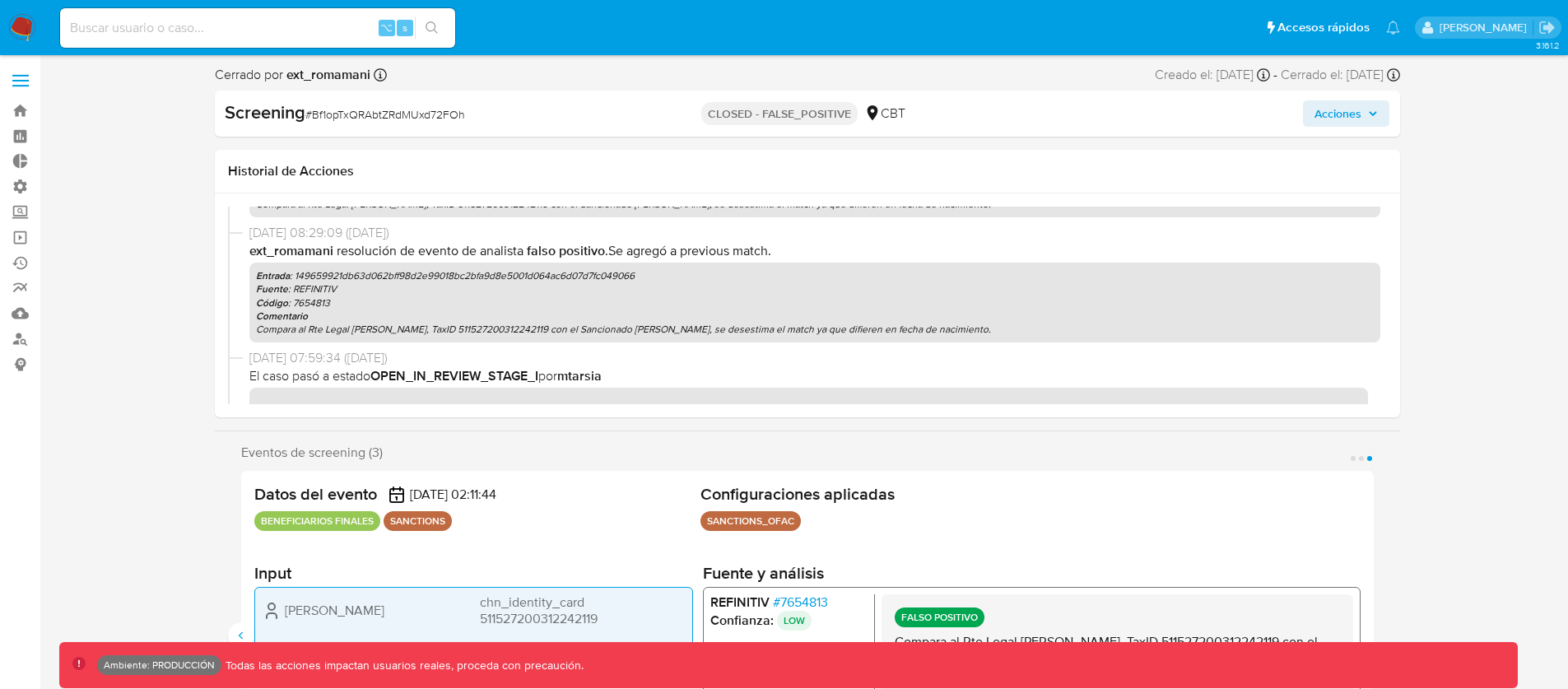
scroll to position [556, 0]
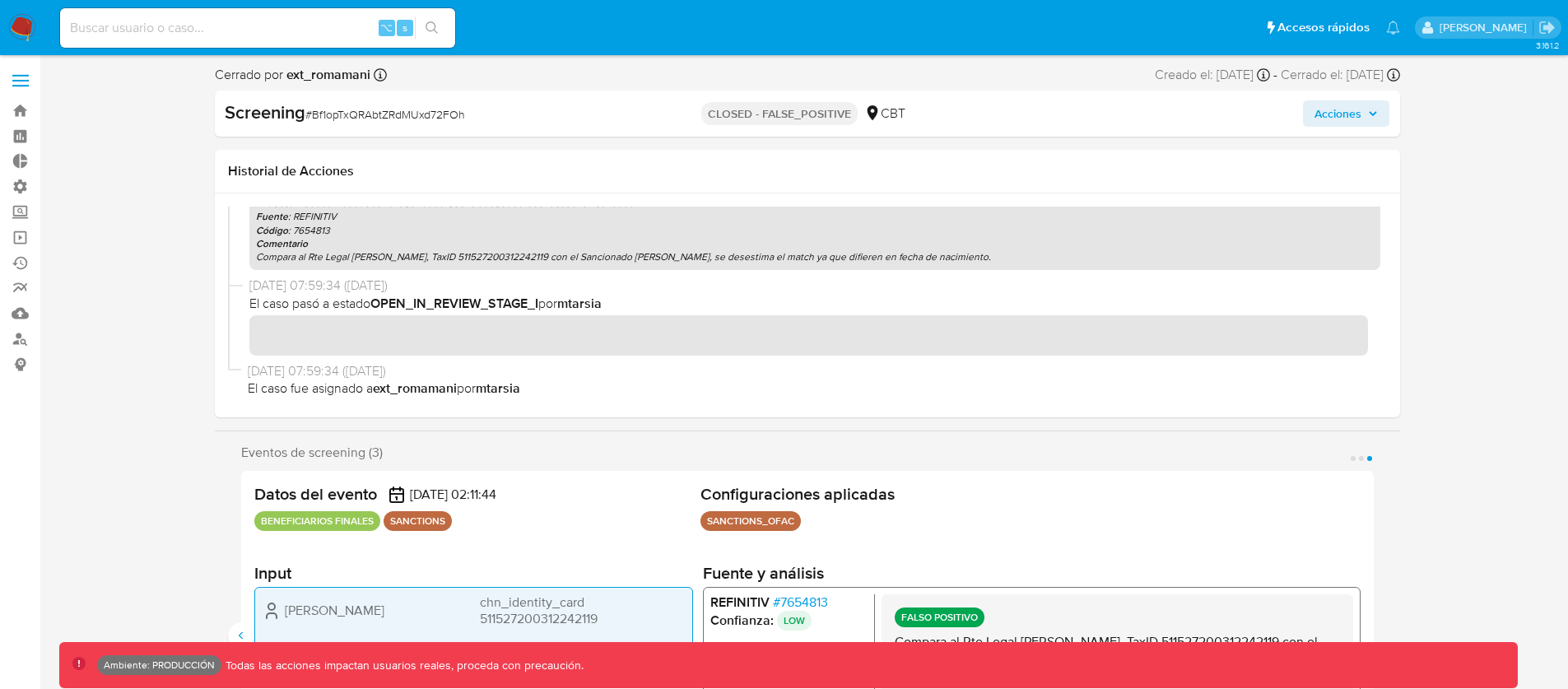
drag, startPoint x: 345, startPoint y: 290, endPoint x: 411, endPoint y: 292, distance: 66.0
click at [370, 290] on span "19/09/2025 07:59:34 (hace 6 días)" at bounding box center [814, 285] width 1131 height 18
click at [357, 298] on span "El caso pasó a estado OPEN_IN_REVIEW_STAGE_I por mtarsia" at bounding box center [814, 304] width 1131 height 18
drag, startPoint x: 323, startPoint y: 295, endPoint x: 380, endPoint y: 297, distance: 57.0
click at [373, 295] on span "El caso pasó a estado OPEN_IN_REVIEW_STAGE_I por mtarsia" at bounding box center [814, 304] width 1131 height 18
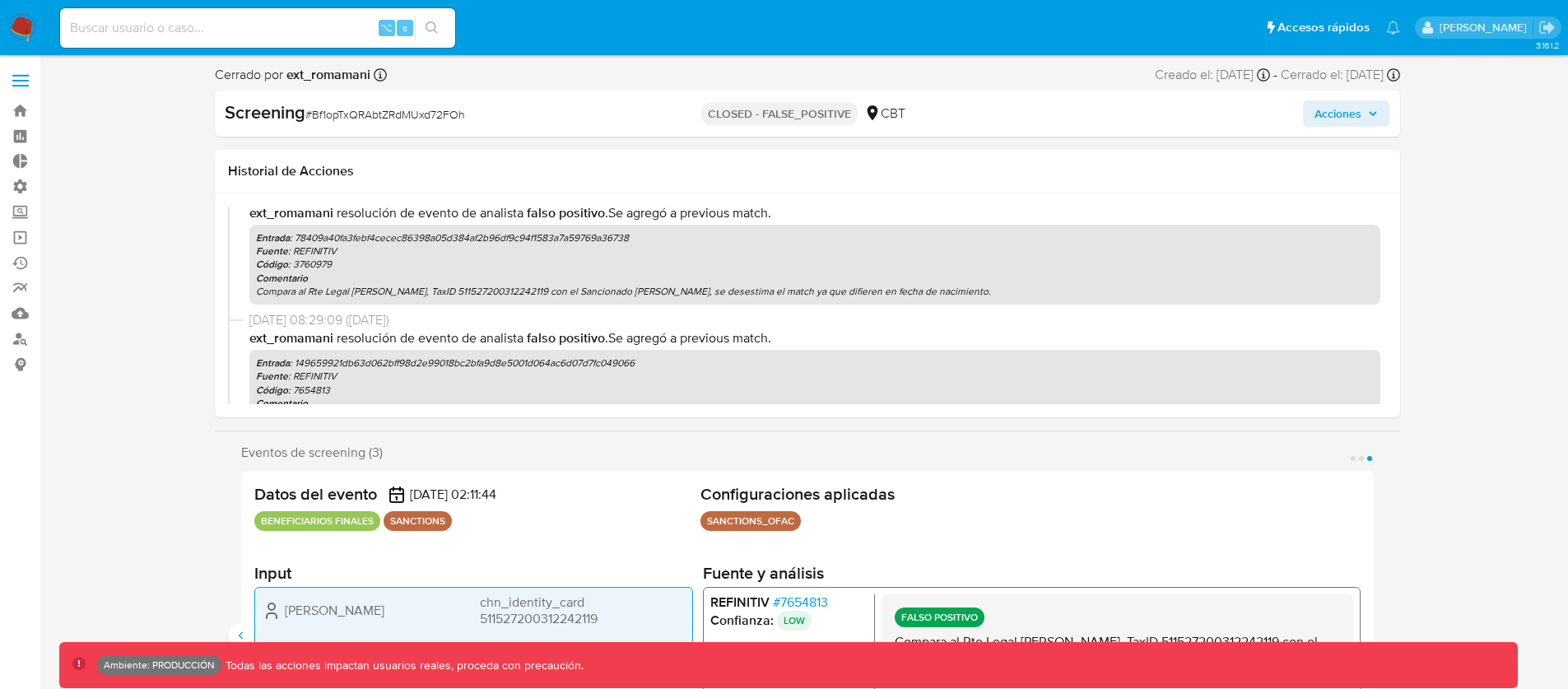
scroll to position [397, 0]
click at [334, 323] on span "19/09/2025 08:29:09 (hace 6 días)" at bounding box center [814, 319] width 1131 height 18
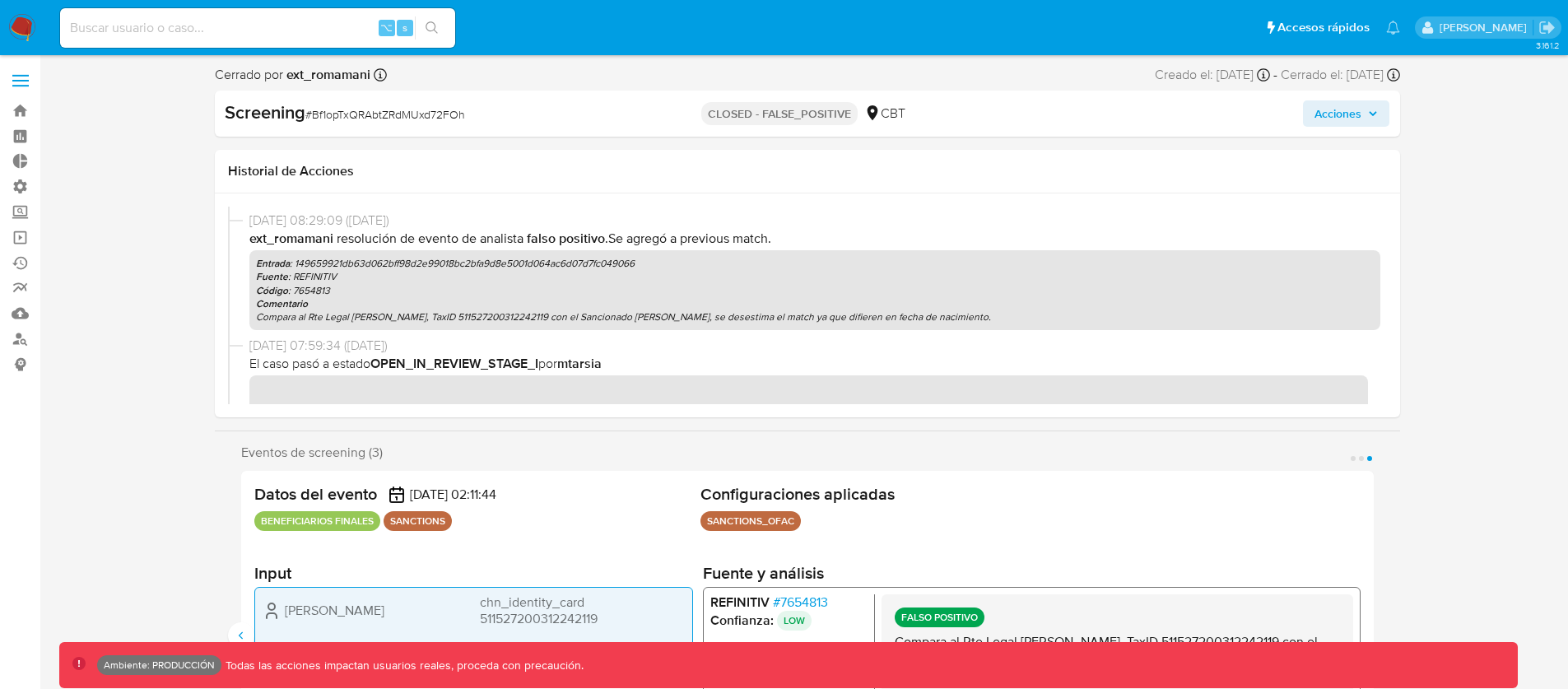
scroll to position [421, 0]
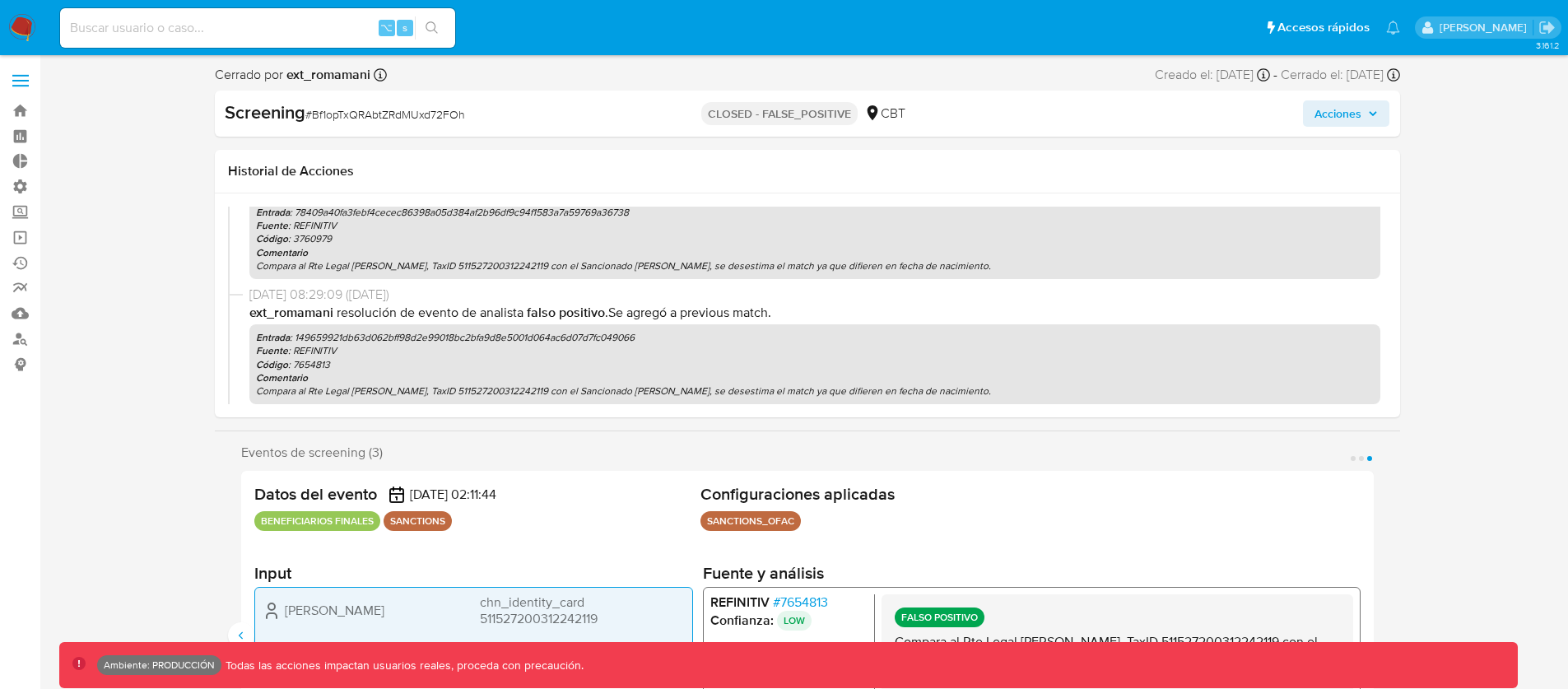
click at [544, 324] on div "Entrada : 149659921db63d062bff98d2e99018bc2bfa9d8e5001d064ac6d07d7fc049066 Fuen…" at bounding box center [814, 364] width 1131 height 80
click at [544, 331] on p "Entrada : 149659921db63d062bff98d2e99018bc2bfa9d8e5001d064ac6d07d7fc049066" at bounding box center [814, 337] width 1118 height 13
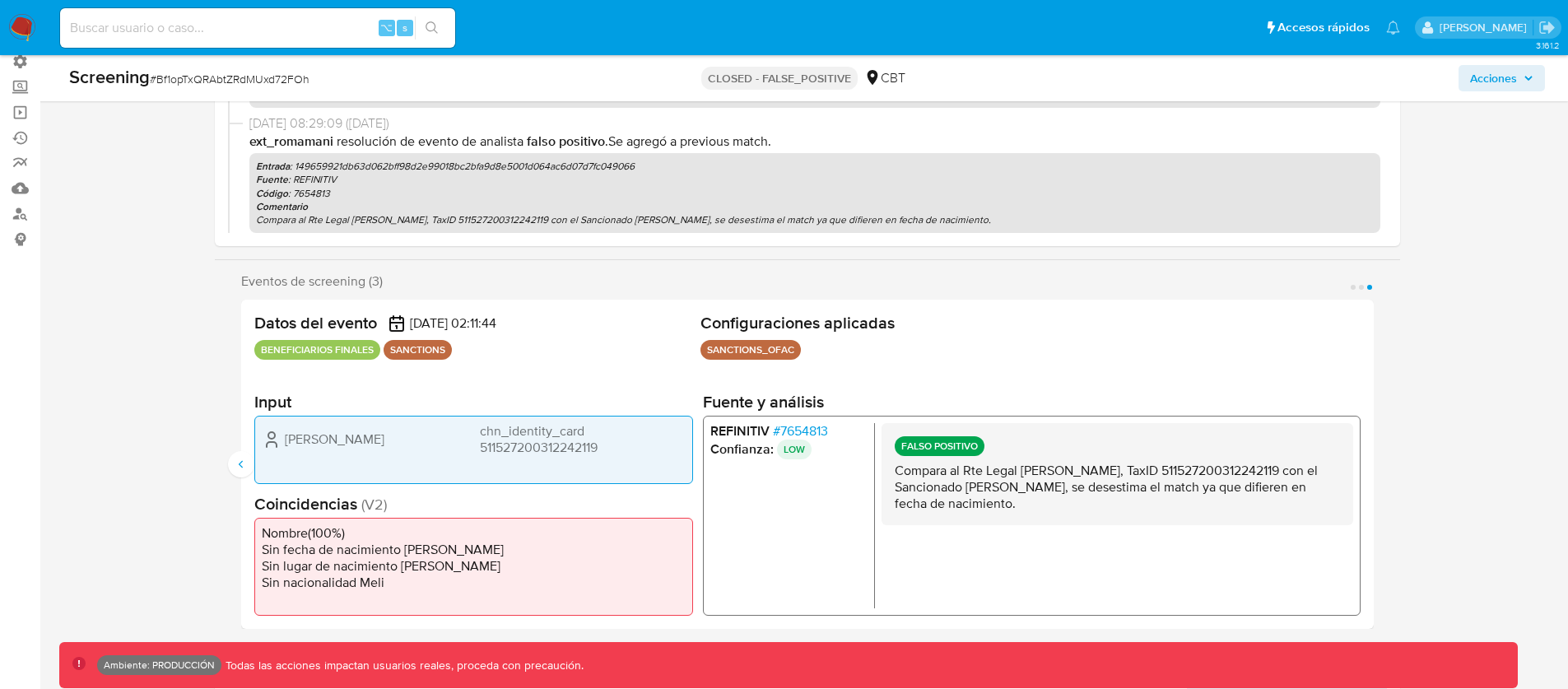
scroll to position [127, 0]
click at [246, 480] on div "Datos del evento 19/09/2025 02:11:44 BENEFICIARIOS FINALES SANCTIONS Configurac…" at bounding box center [807, 462] width 1133 height 329
click at [242, 463] on icon "Anterior" at bounding box center [240, 462] width 13 height 13
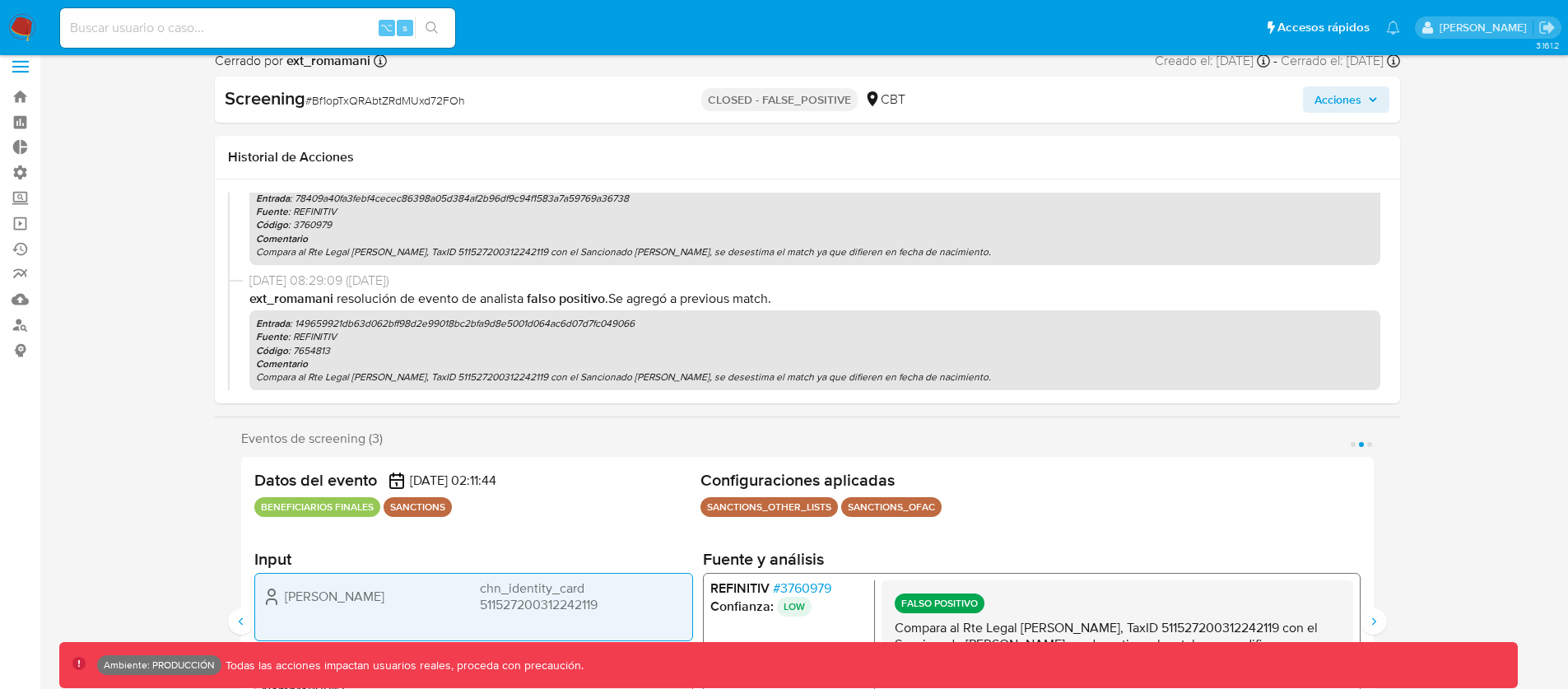
scroll to position [26, 0]
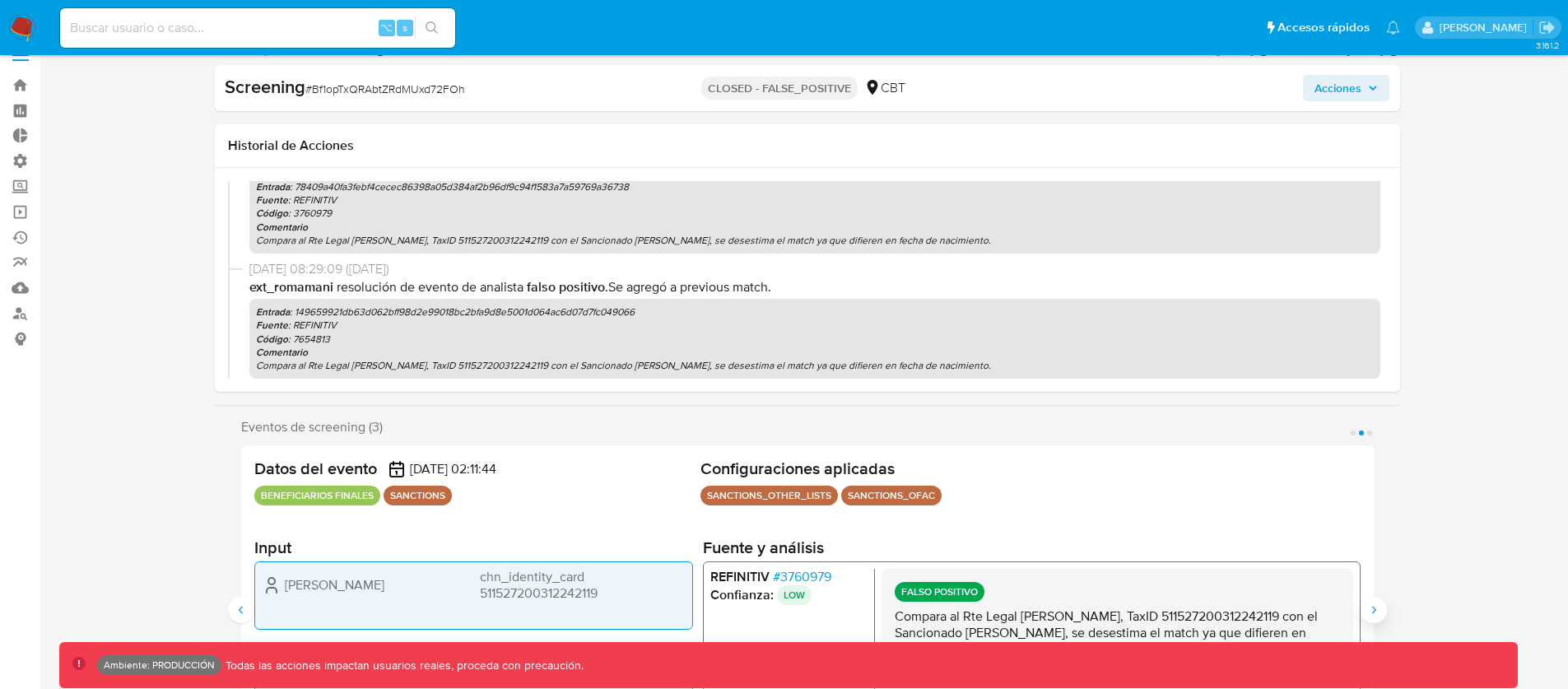
click at [1378, 611] on icon "Siguiente" at bounding box center [1374, 609] width 13 height 13
click at [1385, 598] on div "Eventos de screening (3) Página 1 Página 2 Página 3 Datos del evento 19/09/2025…" at bounding box center [807, 597] width 1185 height 356
click at [235, 606] on icon "Anterior" at bounding box center [240, 609] width 13 height 13
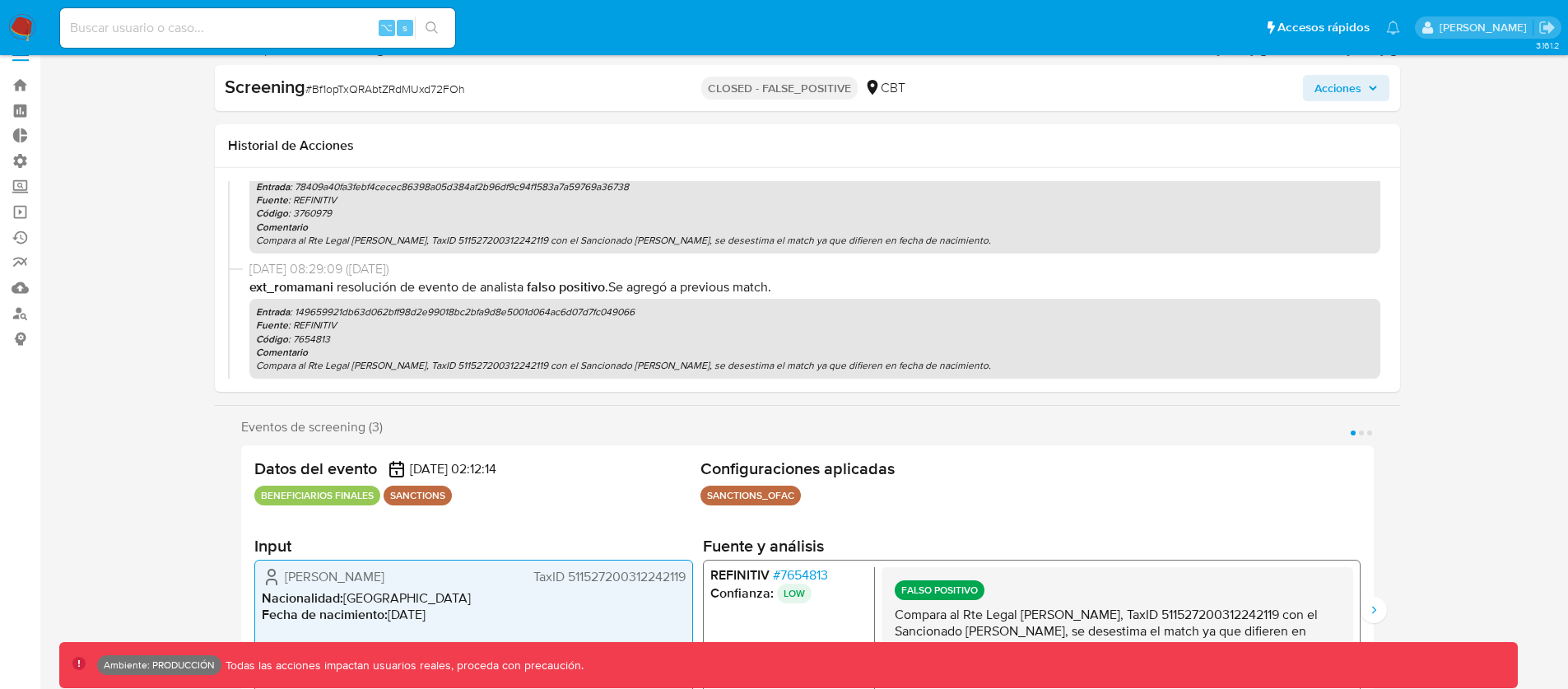
click at [1377, 595] on div "Eventos de screening (3) Página 1 Página 2 Página 3 Datos del evento 19/09/2025…" at bounding box center [807, 597] width 1185 height 356
click at [1370, 598] on button "Siguiente" at bounding box center [1373, 609] width 26 height 26
click at [1370, 600] on button "Siguiente" at bounding box center [1373, 609] width 26 height 26
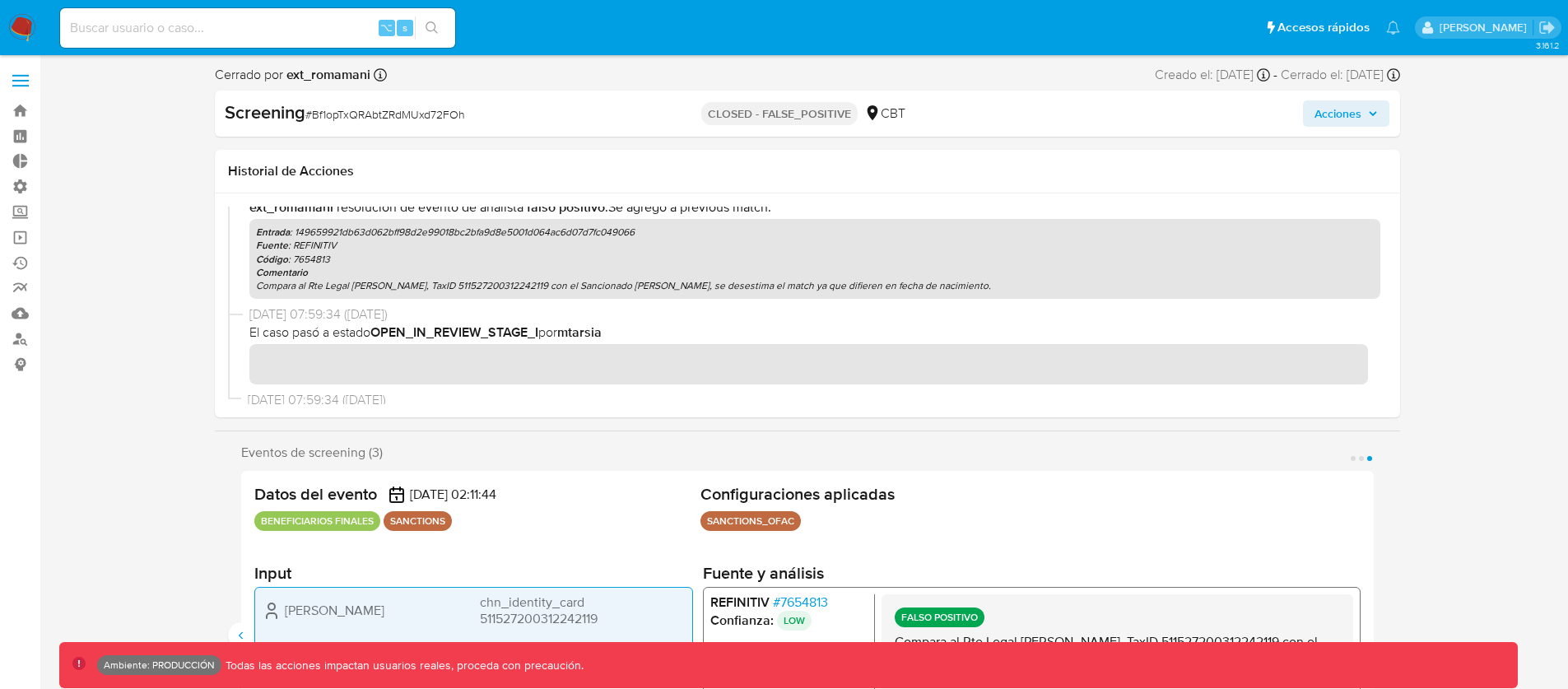
scroll to position [498, 0]
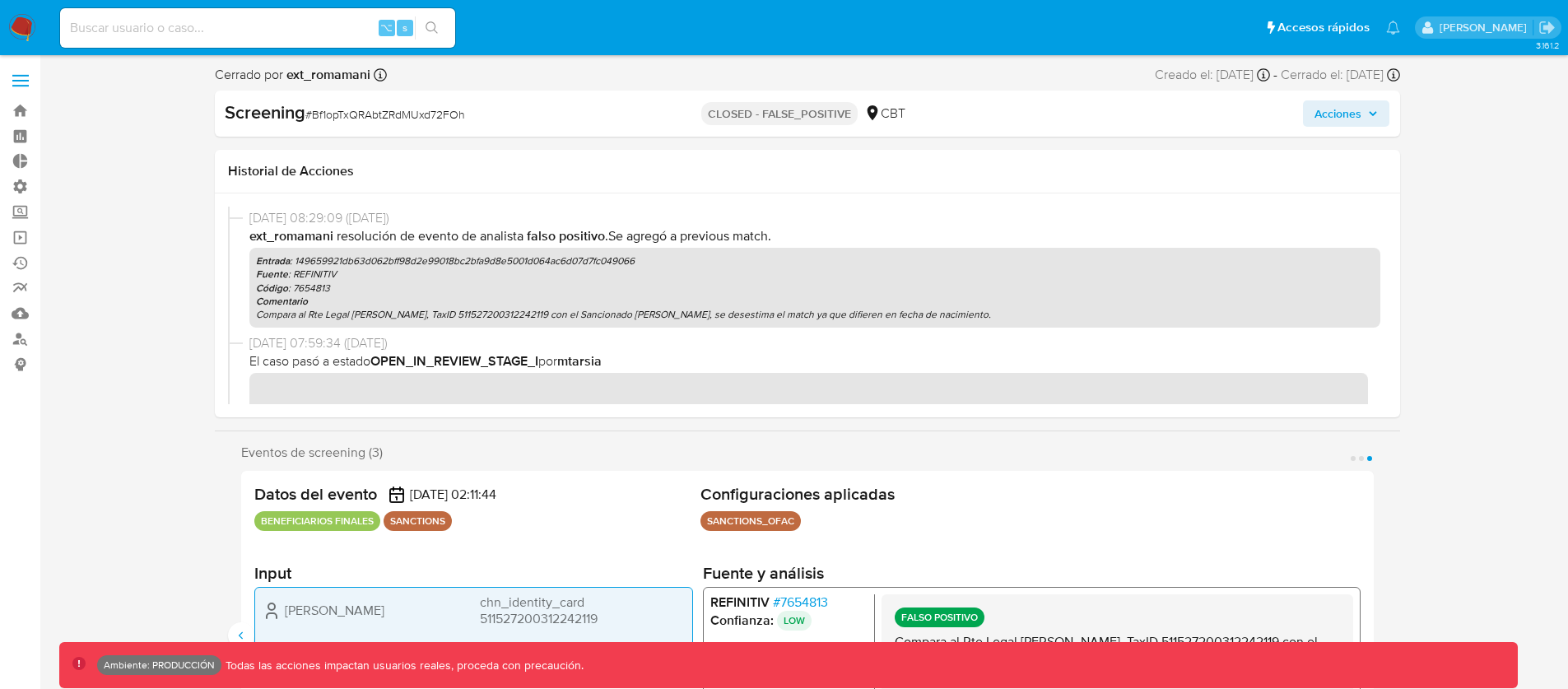
click at [350, 264] on p "Entrada : 149659921db63d062bff98d2e99018bc2bfa9d8e5001d064ac6d07d7fc049066" at bounding box center [814, 261] width 1118 height 13
click at [255, 618] on div "Wei Zhang chn_identity_card 511527200312242119" at bounding box center [474, 620] width 439 height 68
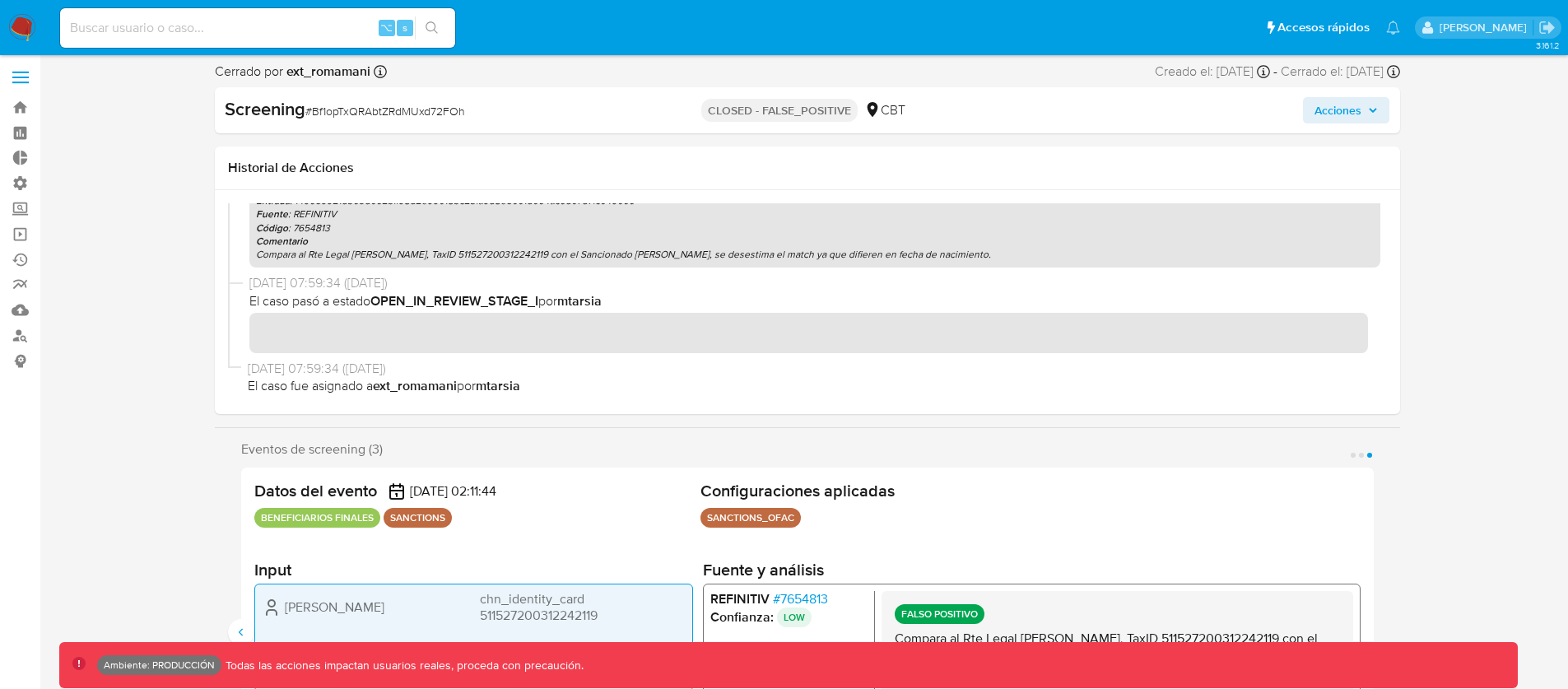
scroll to position [556, 0]
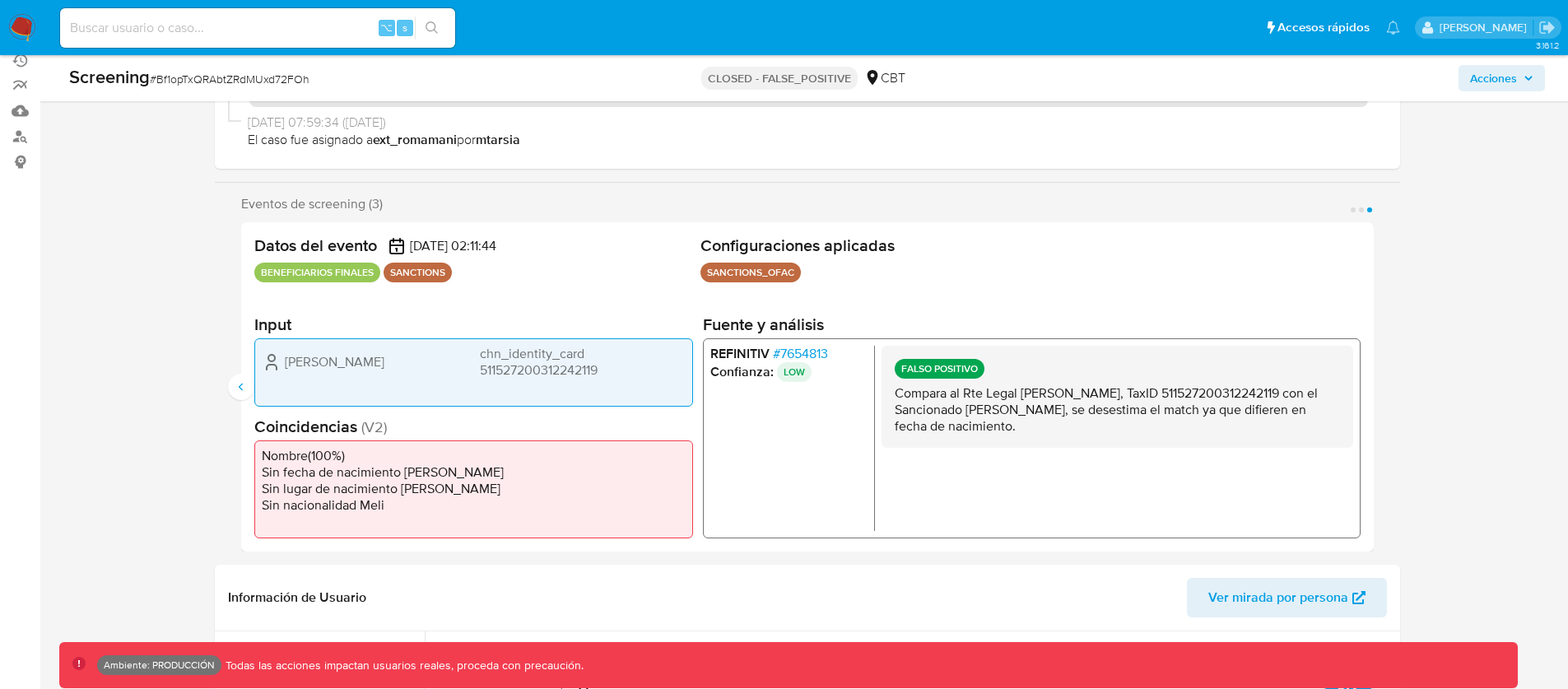
click at [1378, 360] on div "Eventos de screening (3) Página 1 Página 2 Página 3 Datos del evento 19/09/2025…" at bounding box center [807, 374] width 1185 height 356
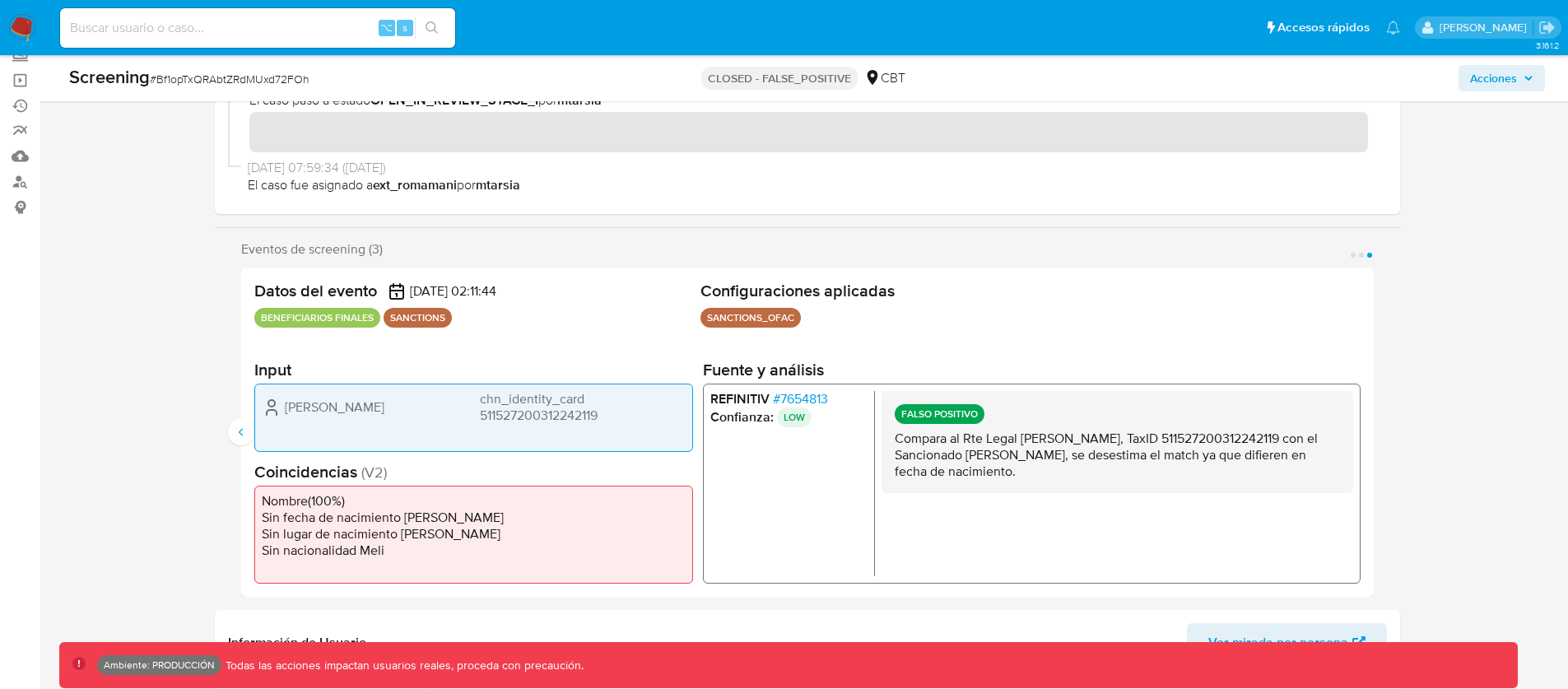
scroll to position [117, 0]
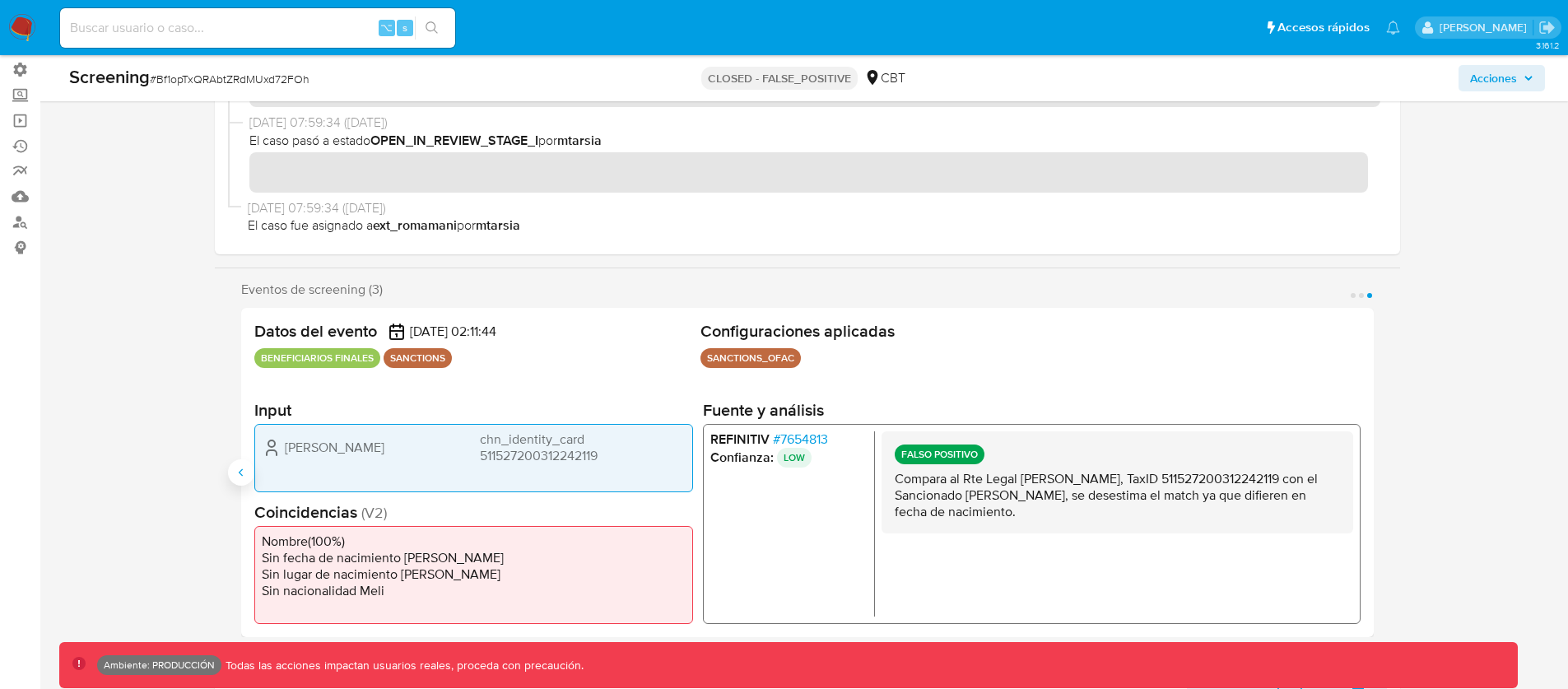
click at [240, 480] on button "Anterior" at bounding box center [240, 472] width 26 height 26
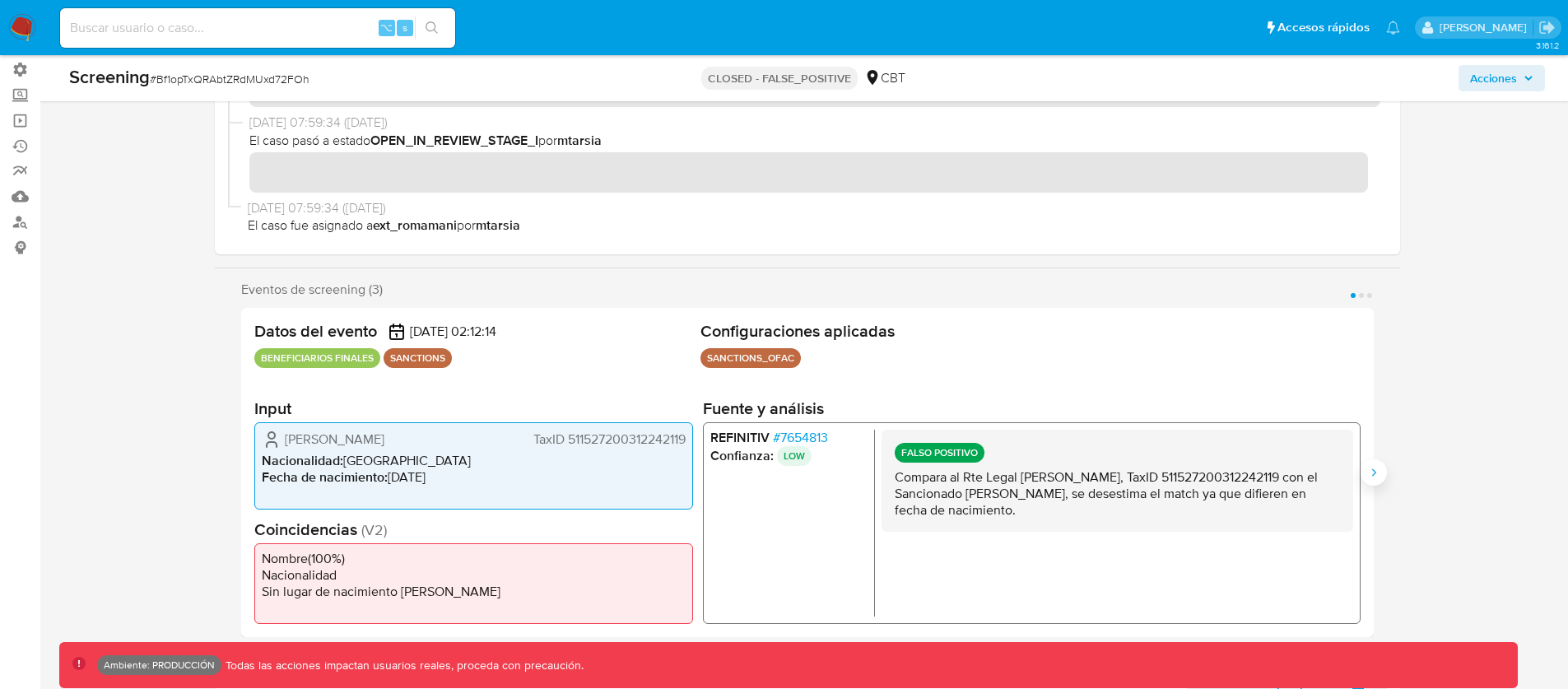
click at [1383, 473] on button "Siguiente" at bounding box center [1373, 472] width 26 height 26
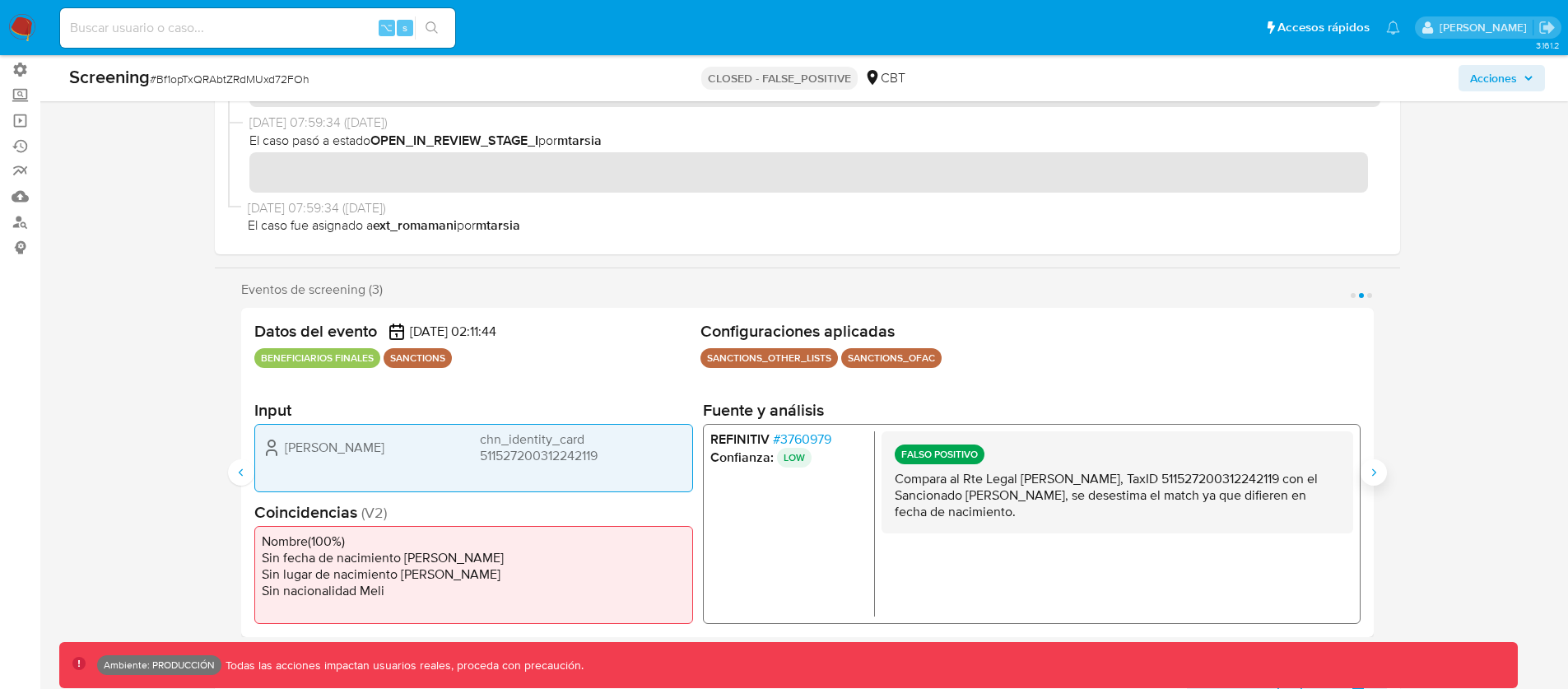
click at [1383, 473] on button "Siguiente" at bounding box center [1373, 472] width 26 height 26
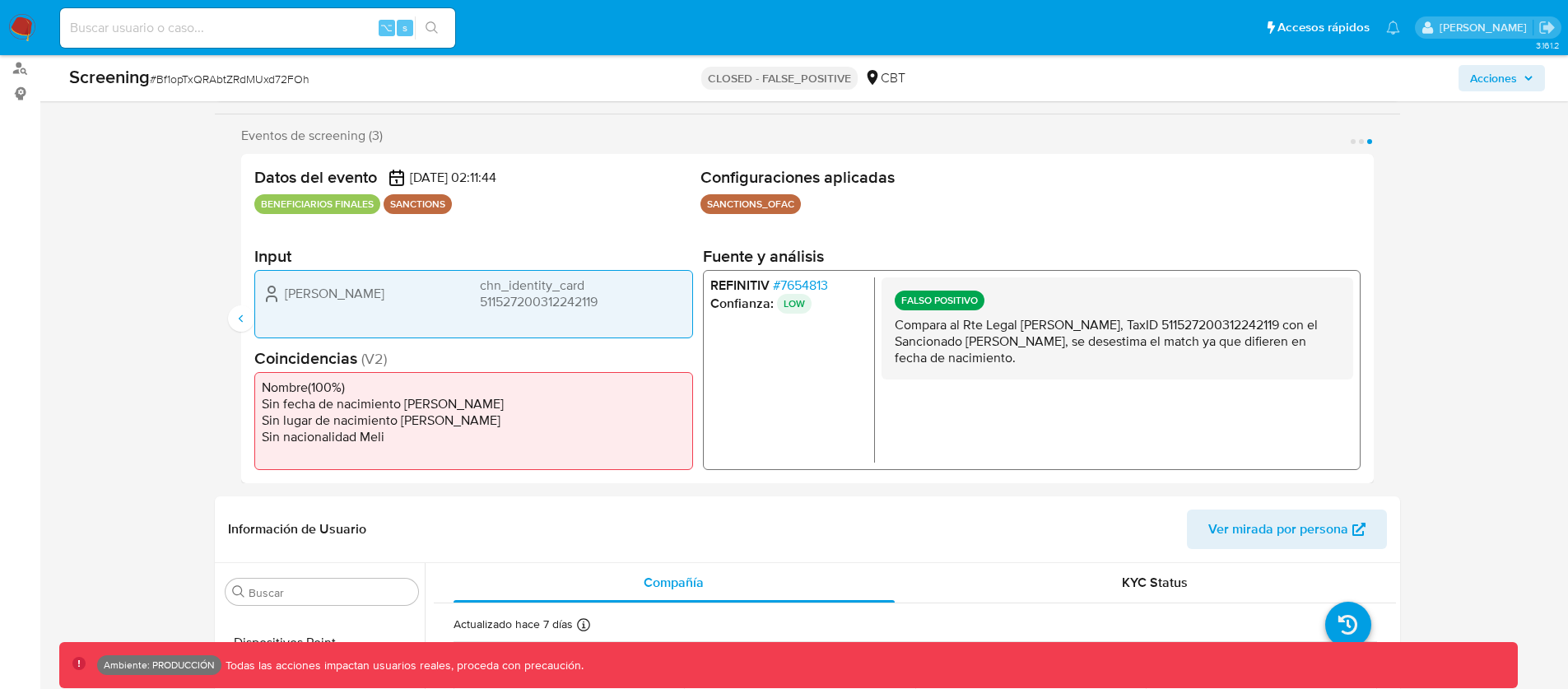
scroll to position [256, 0]
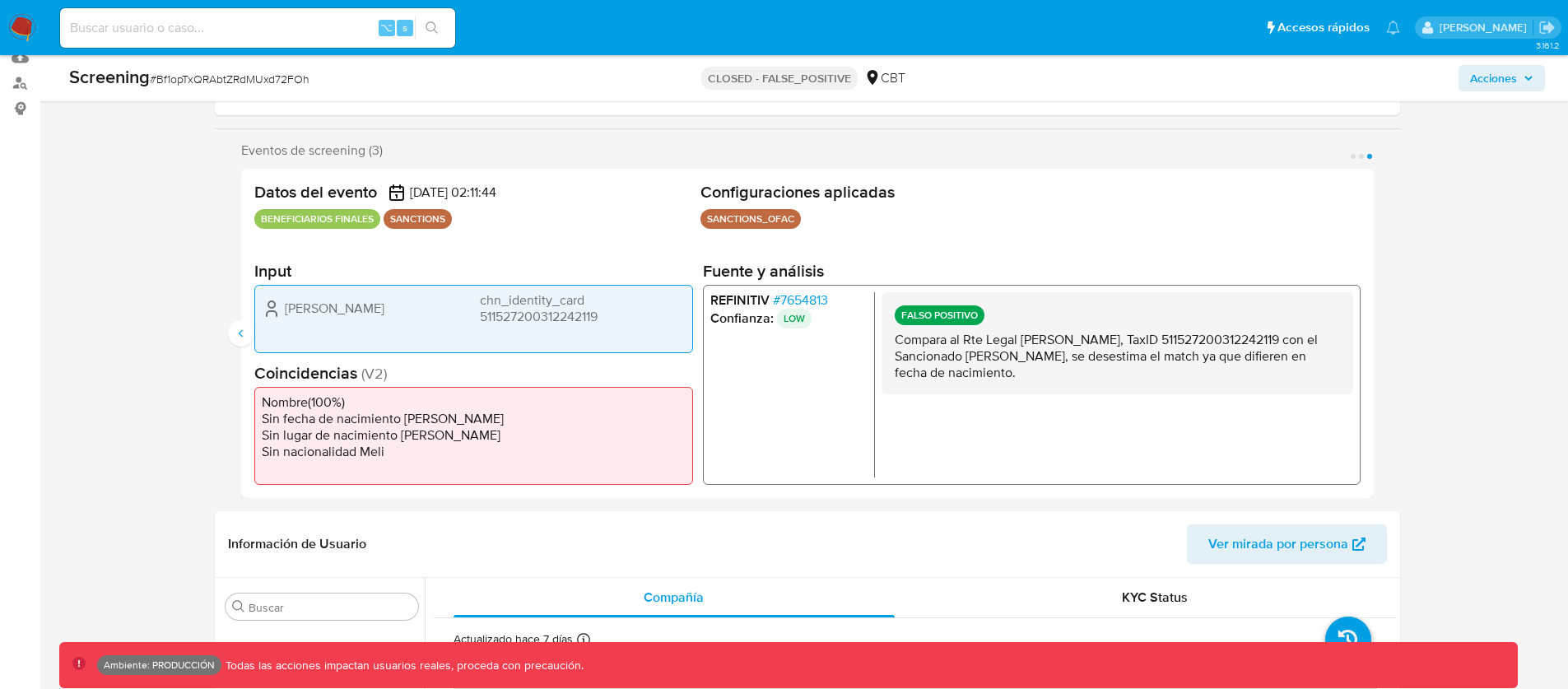
drag, startPoint x: 1036, startPoint y: 357, endPoint x: 763, endPoint y: 365, distance: 273.1
click at [1035, 357] on p "Compara al Rte Legal Wei Zhang, TaxID 511527200312242119 con el Sancionado Wei …" at bounding box center [1117, 355] width 445 height 49
click at [228, 330] on button "Anterior" at bounding box center [240, 332] width 26 height 26
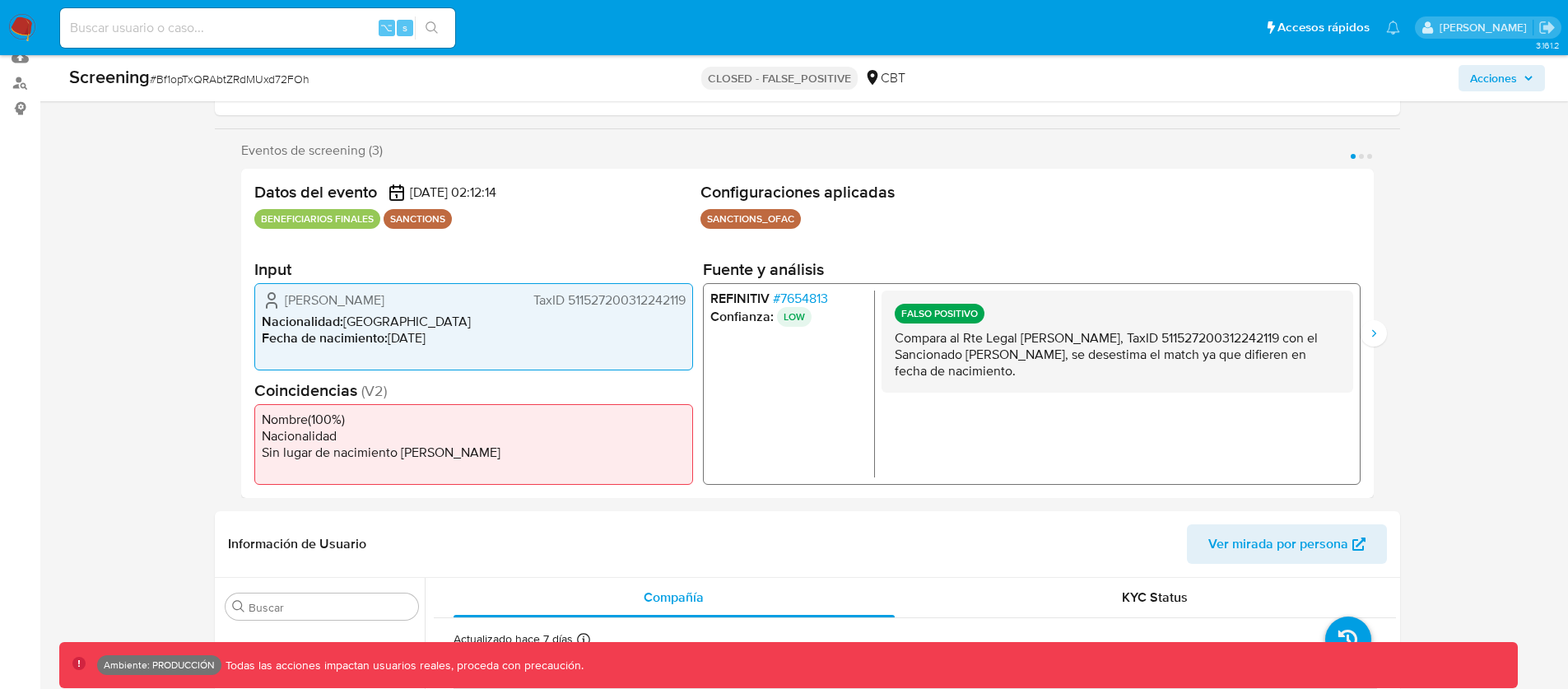
drag, startPoint x: 317, startPoint y: 301, endPoint x: 286, endPoint y: 304, distance: 31.1
click at [286, 304] on div "张伟 TaxID 511527200312242119" at bounding box center [474, 300] width 424 height 20
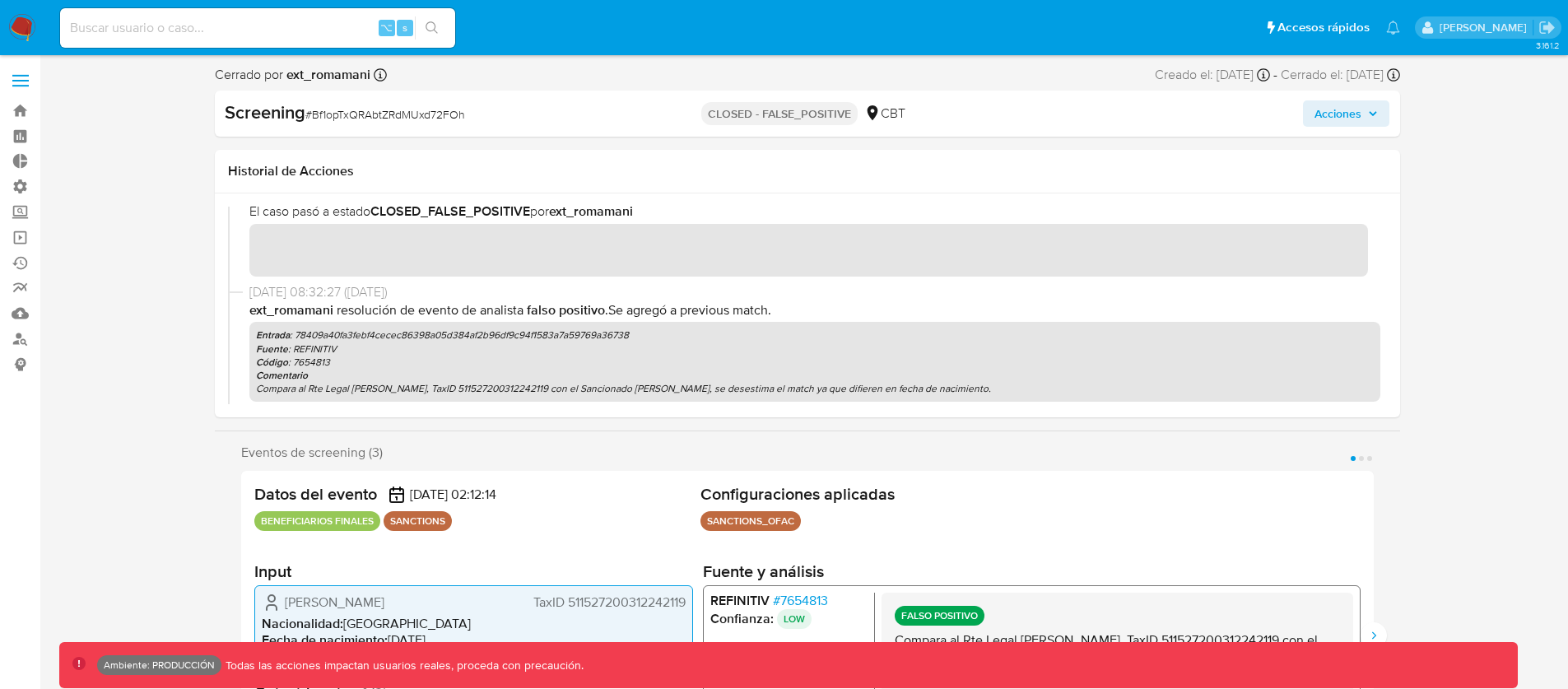
scroll to position [33, 0]
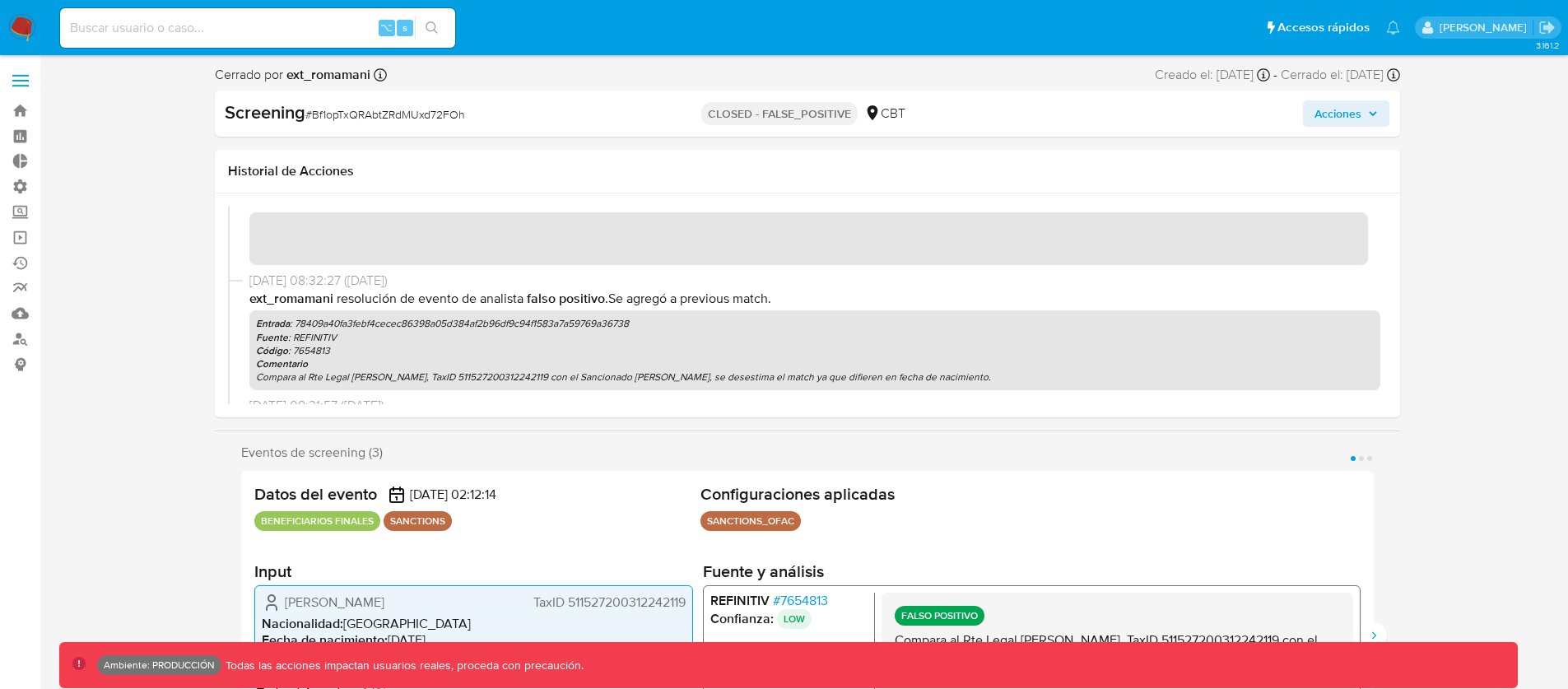
drag, startPoint x: 629, startPoint y: 325, endPoint x: 406, endPoint y: 323, distance: 223.0
click at [406, 323] on p "Entrada : 78409a40fa3febf4cecec86398a05d384af2b96df9c94f1583a7a59769a36738" at bounding box center [814, 323] width 1118 height 13
click at [581, 315] on p "Entrada : 78409a40fa3febf4cecec86398a05d384af2b96df9c94f1583a7a59769a36738" at bounding box center [814, 320] width 1118 height 13
click at [629, 321] on p "Entrada : 78409a40fa3febf4cecec86398a05d384af2b96df9c94f1583a7a59769a36738" at bounding box center [814, 320] width 1118 height 13
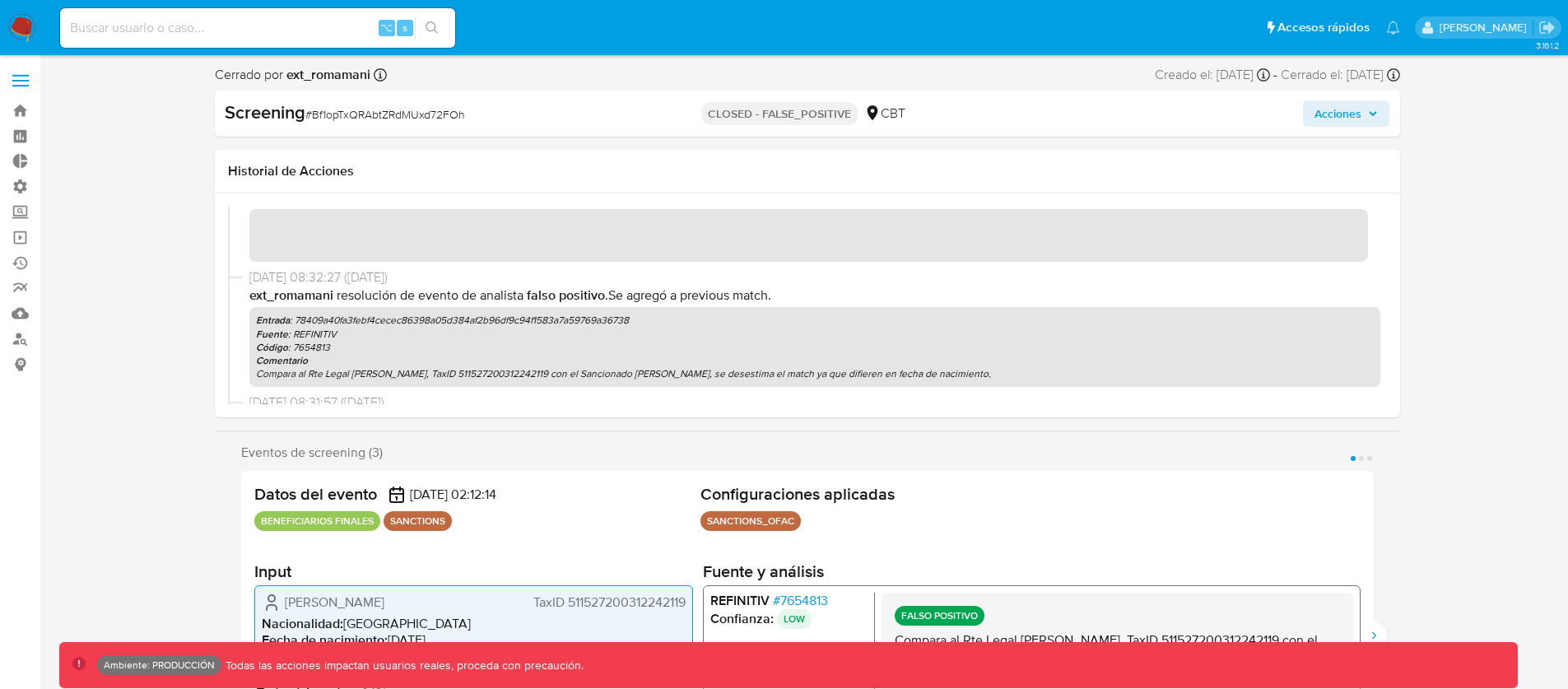
click at [664, 328] on p "Fuente : REFINITIV" at bounding box center [814, 334] width 1118 height 13
drag, startPoint x: 651, startPoint y: 320, endPoint x: 296, endPoint y: 323, distance: 355.0
click at [296, 323] on p "Entrada : 78409a40fa3febf4cecec86398a05d384af2b96df9c94f1583a7a59769a36738" at bounding box center [814, 320] width 1118 height 13
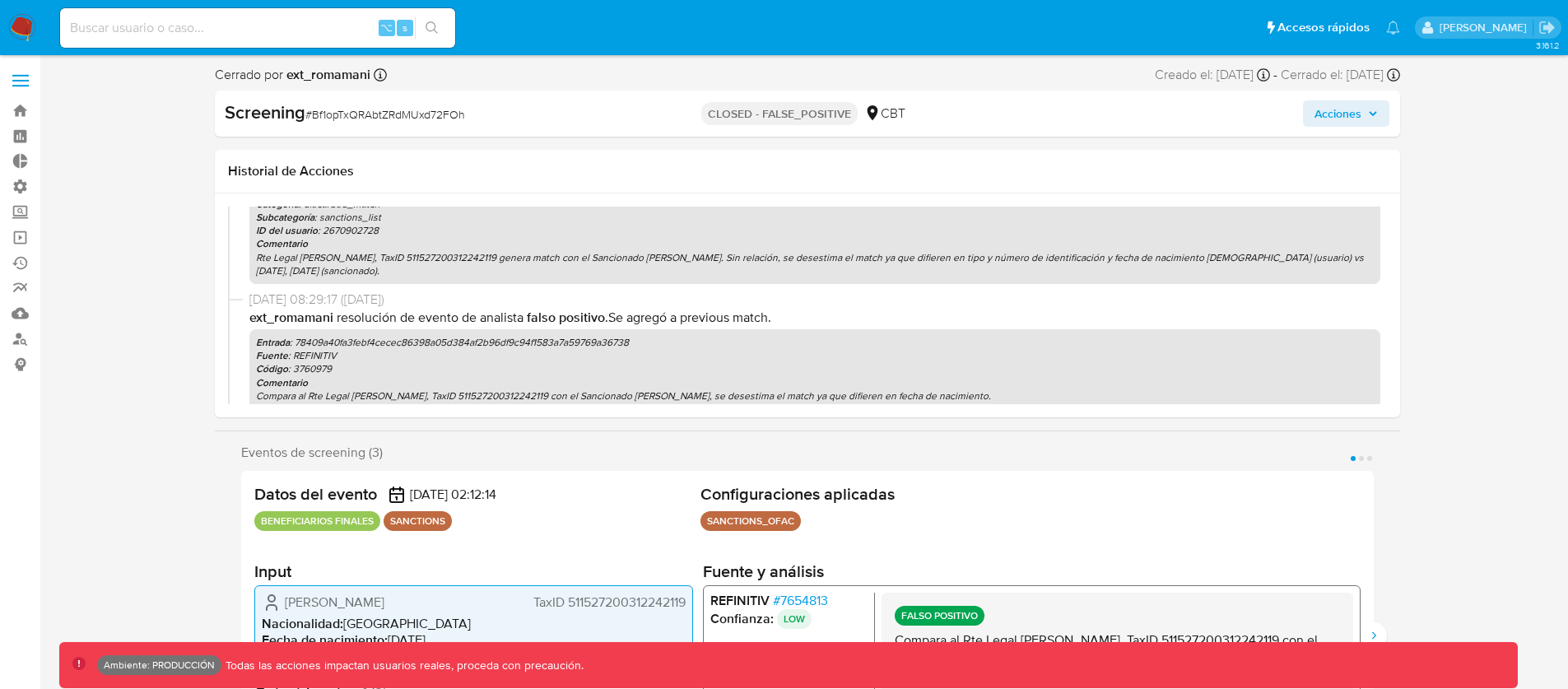
scroll to position [300, 0]
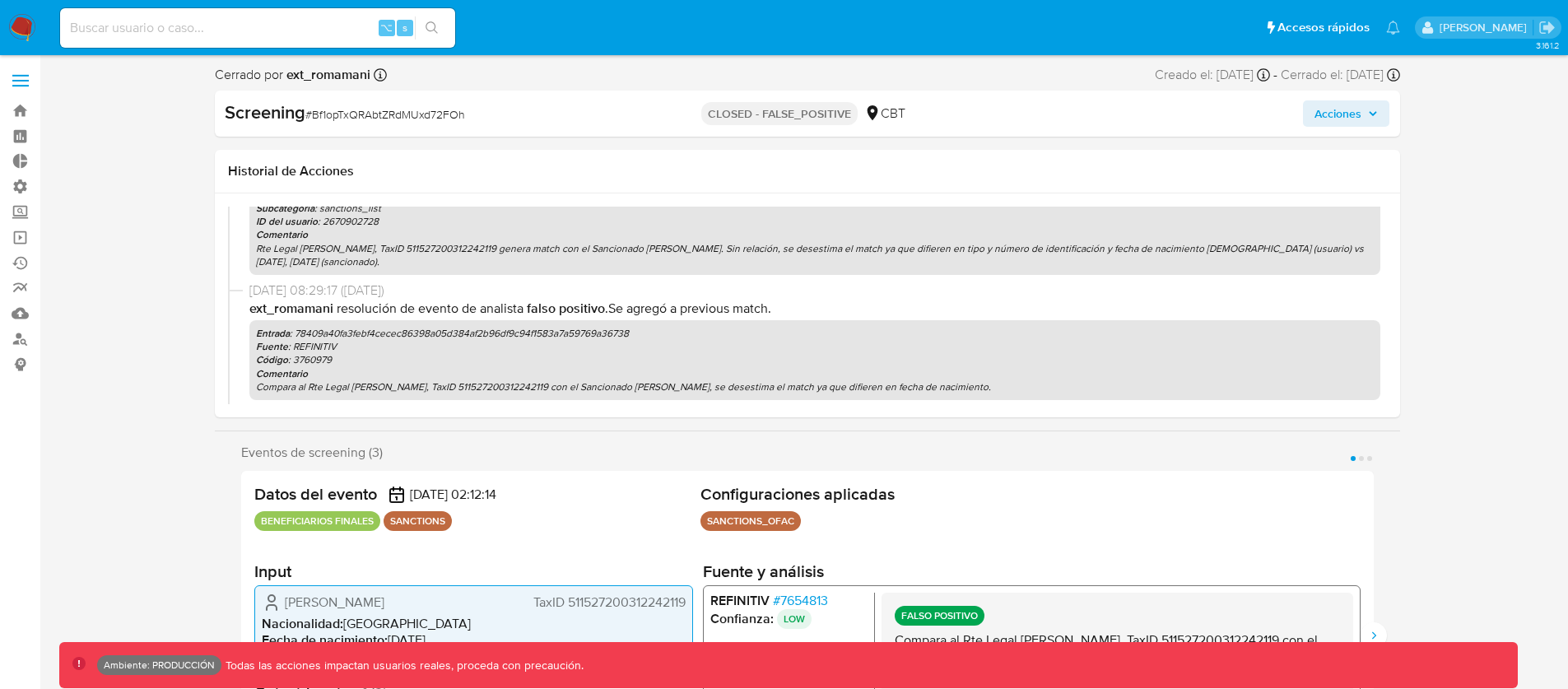
click at [454, 331] on p "Entrada : 78409a40fa3febf4cecec86398a05d384af2b96df9c94f1583a7a59769a36738" at bounding box center [814, 333] width 1118 height 13
click at [455, 341] on p "Fuente : REFINITIV" at bounding box center [814, 346] width 1118 height 13
click at [475, 335] on p "Entrada : 78409a40fa3febf4cecec86398a05d384af2b96df9c94f1583a7a59769a36738" at bounding box center [814, 333] width 1118 height 13
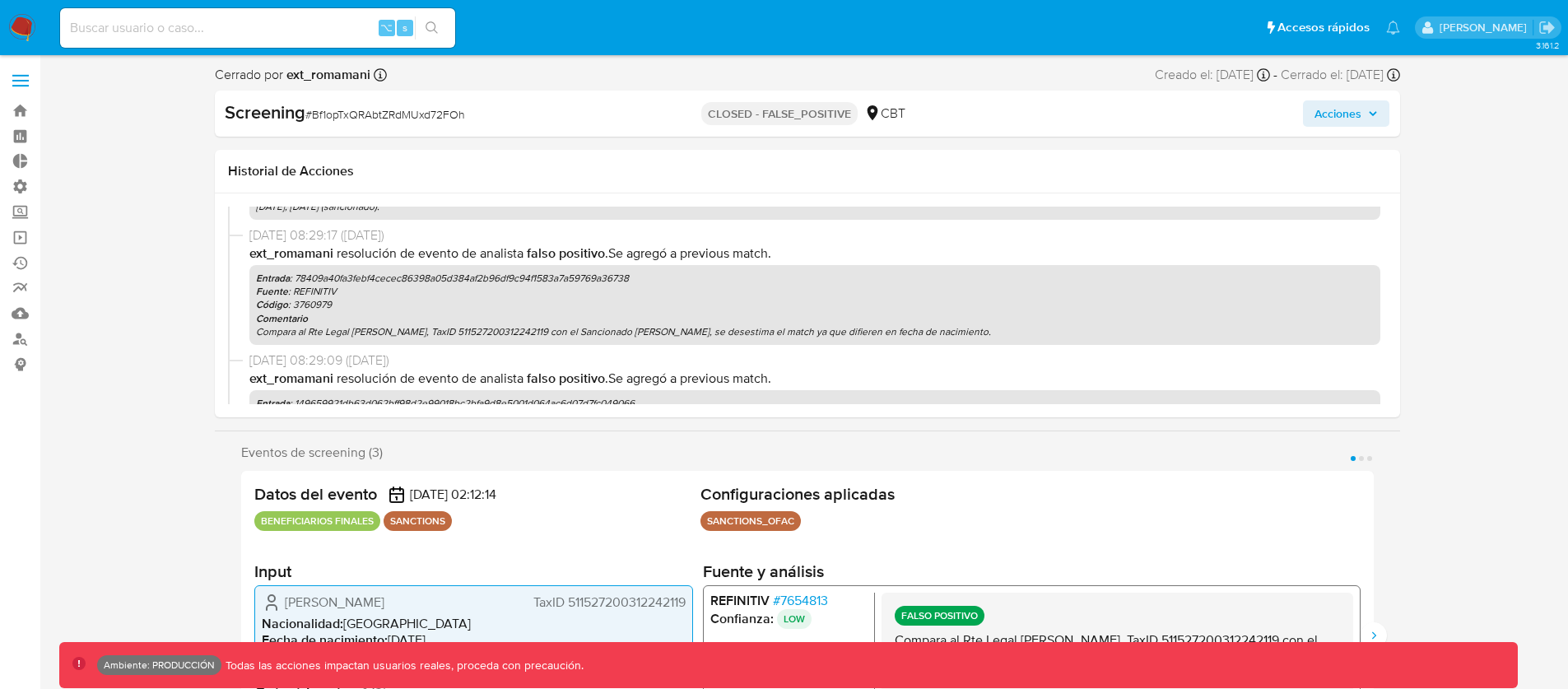
scroll to position [382, 0]
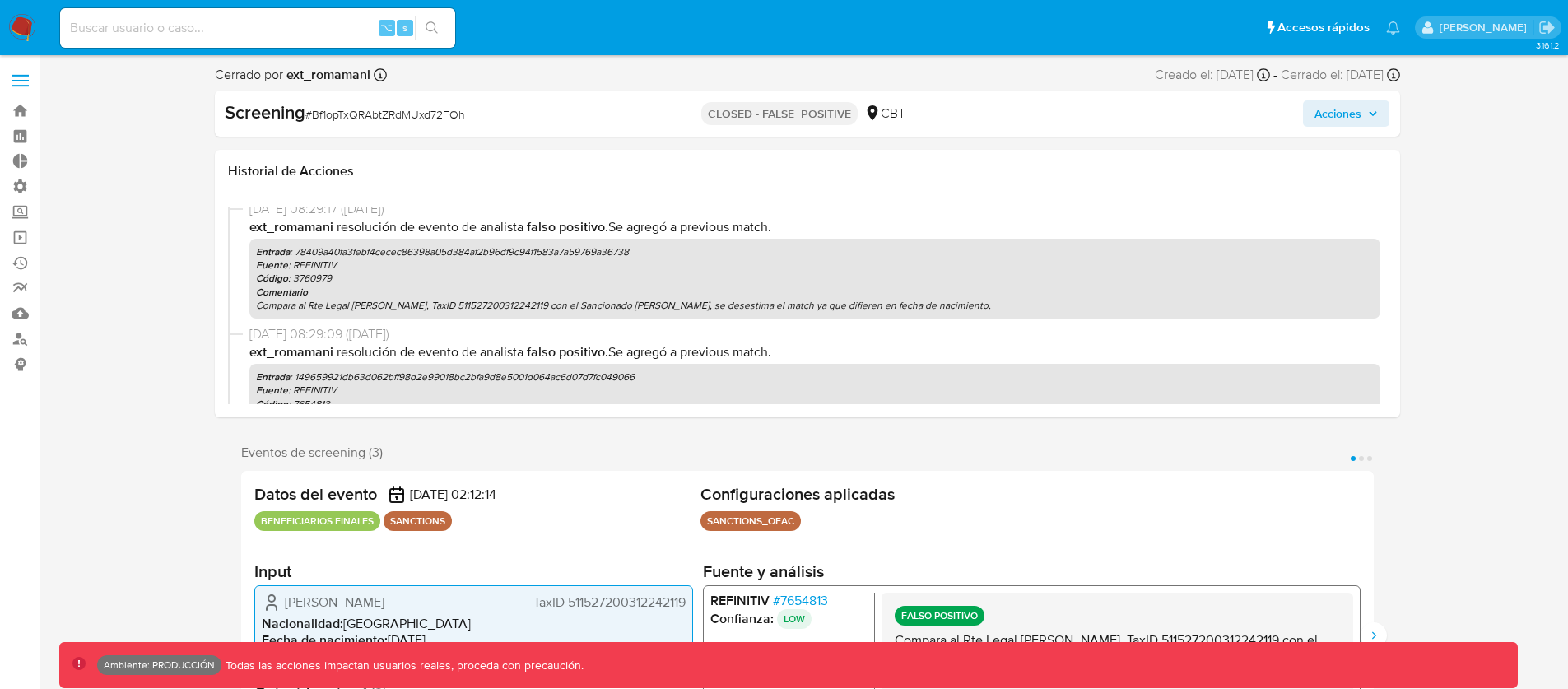
click at [420, 374] on p "Entrada : 149659921db63d062bff98d2e99018bc2bfa9d8e5001d064ac6d07d7fc049066" at bounding box center [814, 376] width 1118 height 13
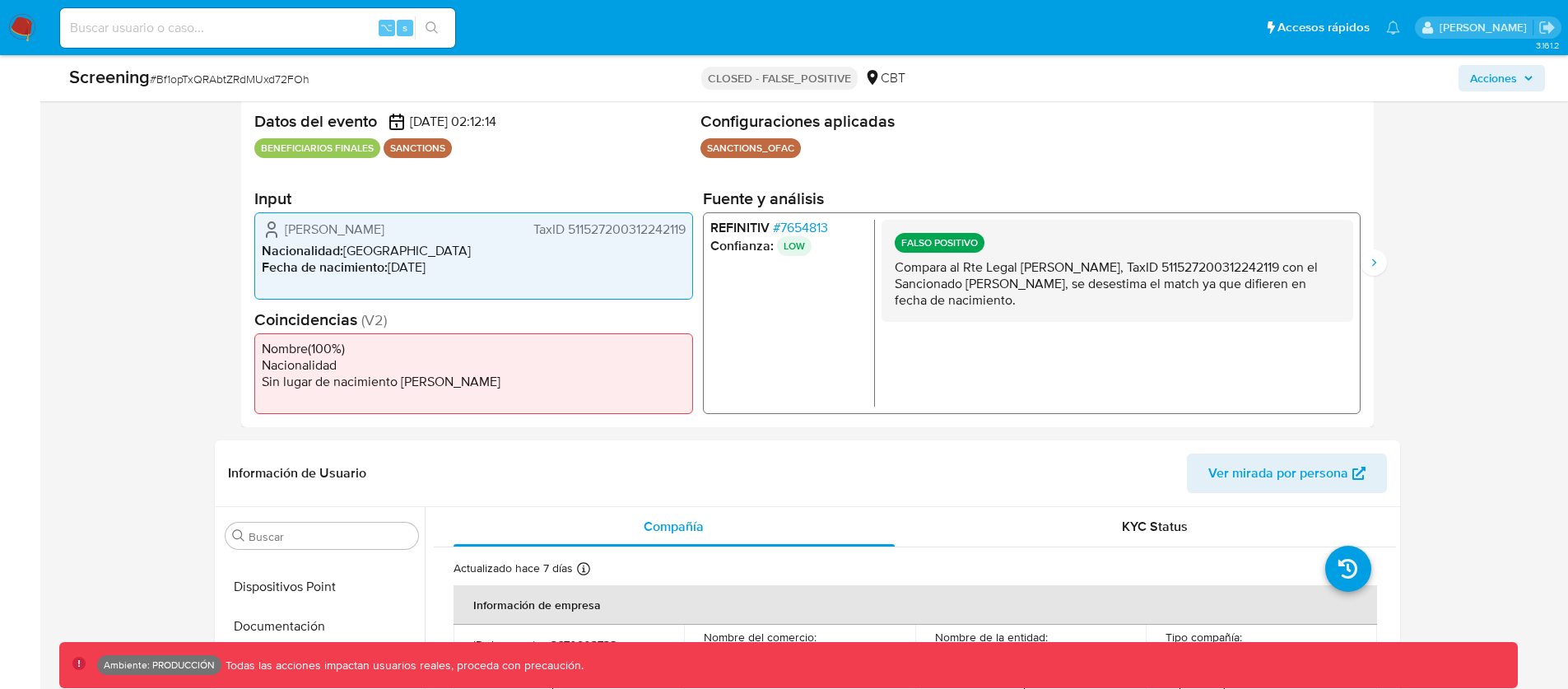
scroll to position [183, 0]
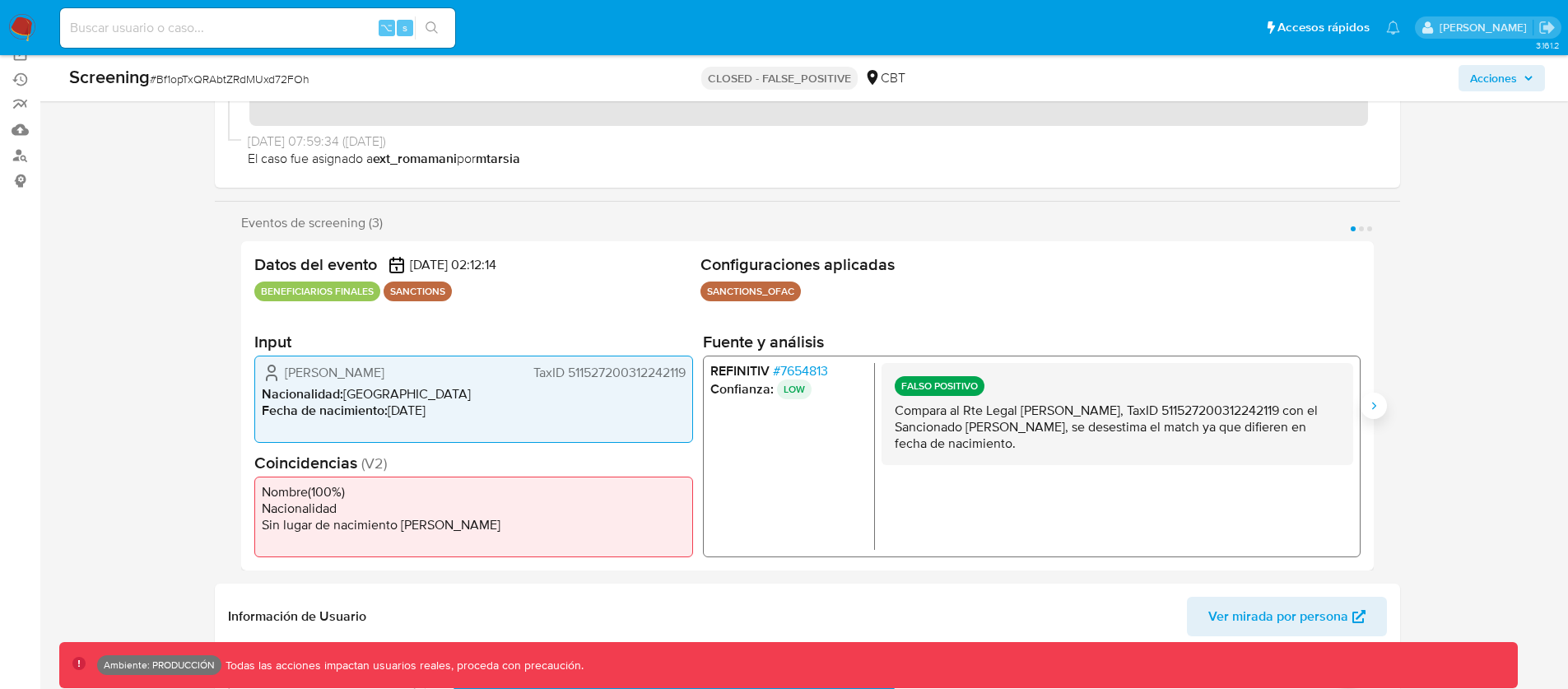
click at [1372, 394] on button "Siguiente" at bounding box center [1373, 405] width 26 height 26
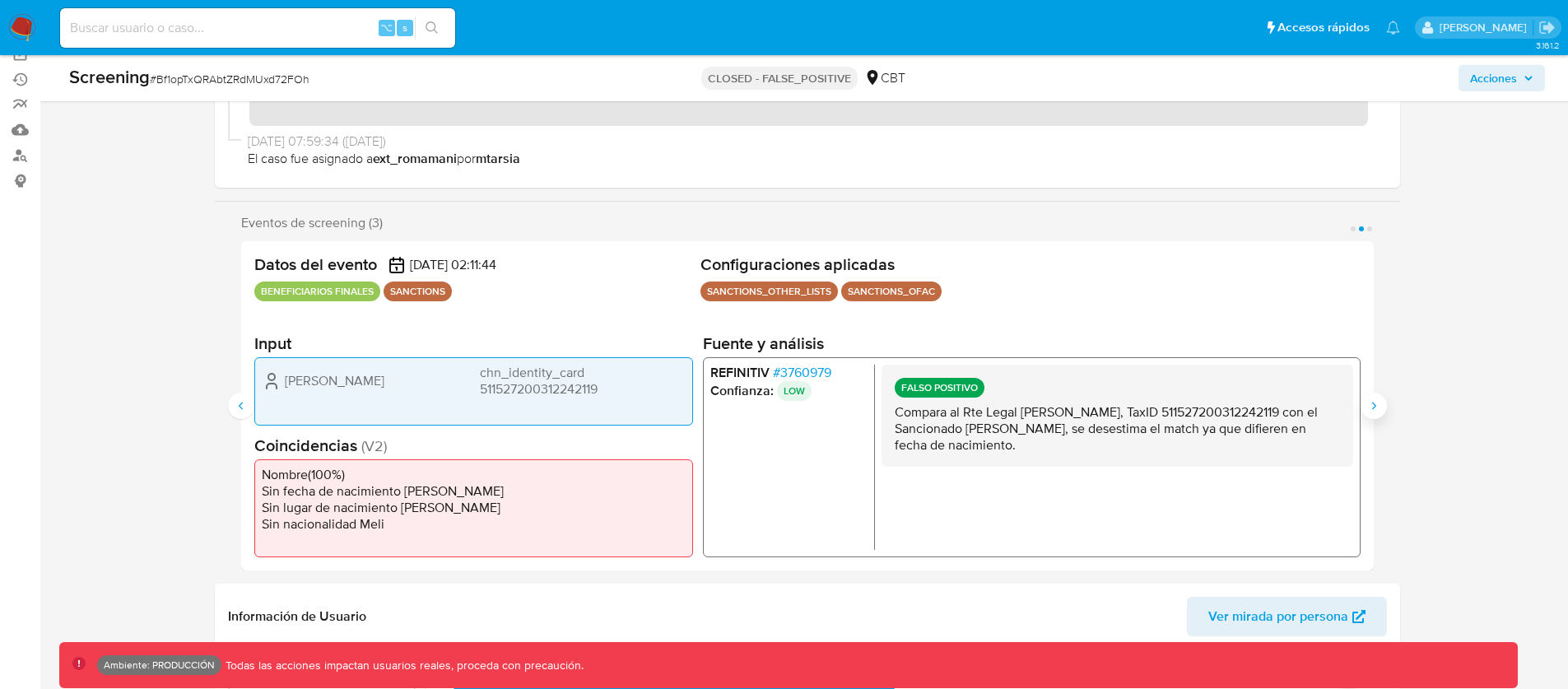
click at [1373, 394] on button "Siguiente" at bounding box center [1373, 405] width 26 height 26
click at [241, 405] on icon "Anterior" at bounding box center [240, 406] width 13 height 13
click at [1356, 417] on div "REFINITIV # 3760979 Confianza: LOW FALSO POSITIVO Compara al Rte Legal Wei Zhan…" at bounding box center [1031, 457] width 658 height 200
click at [1369, 410] on icon "Siguiente" at bounding box center [1374, 406] width 13 height 13
click at [238, 408] on icon "Anterior" at bounding box center [240, 406] width 13 height 13
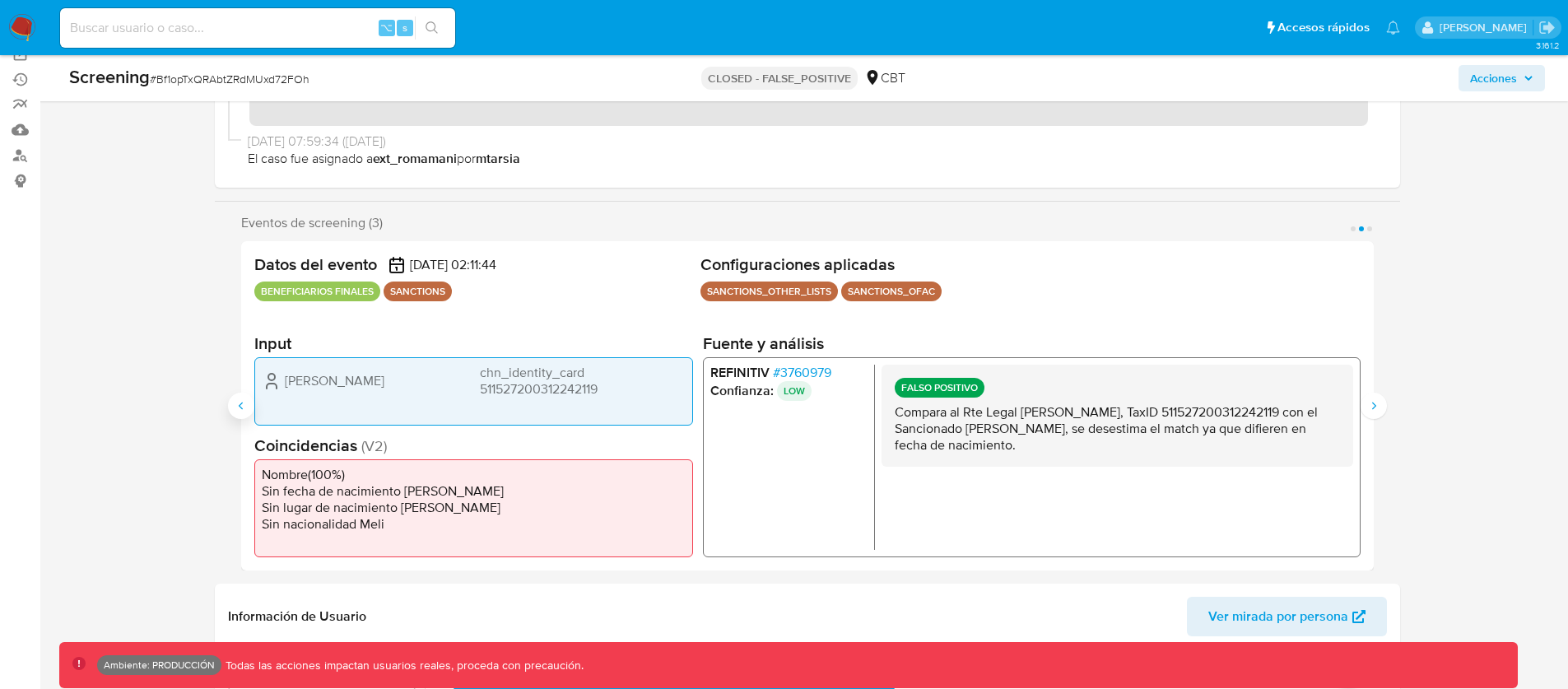
click at [238, 411] on icon "Anterior" at bounding box center [240, 406] width 13 height 13
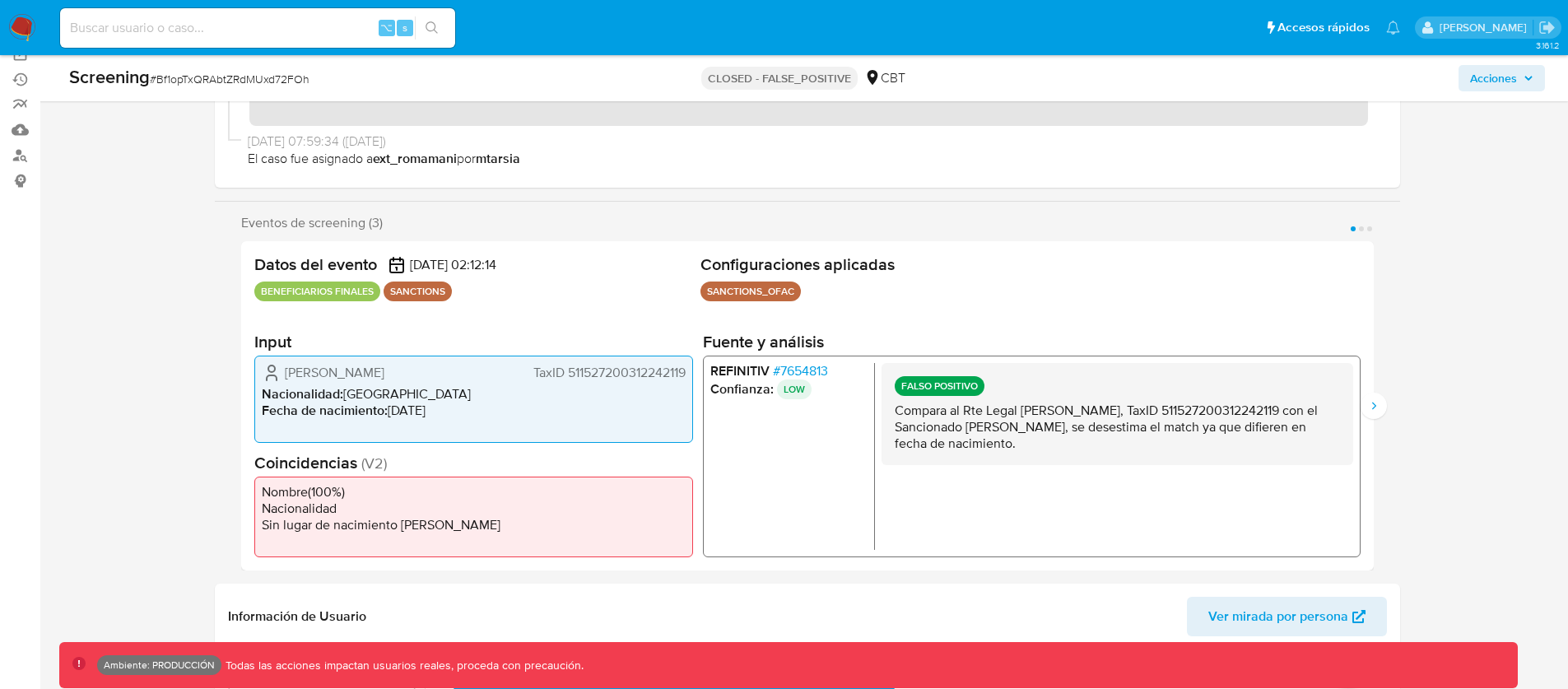
click at [1356, 435] on div "REFINITIV # 7654813 Confianza: LOW FALSO POSITIVO Compara al Rte Legal Wei Zhan…" at bounding box center [1031, 457] width 658 height 202
click at [1378, 413] on button "Siguiente" at bounding box center [1373, 405] width 26 height 26
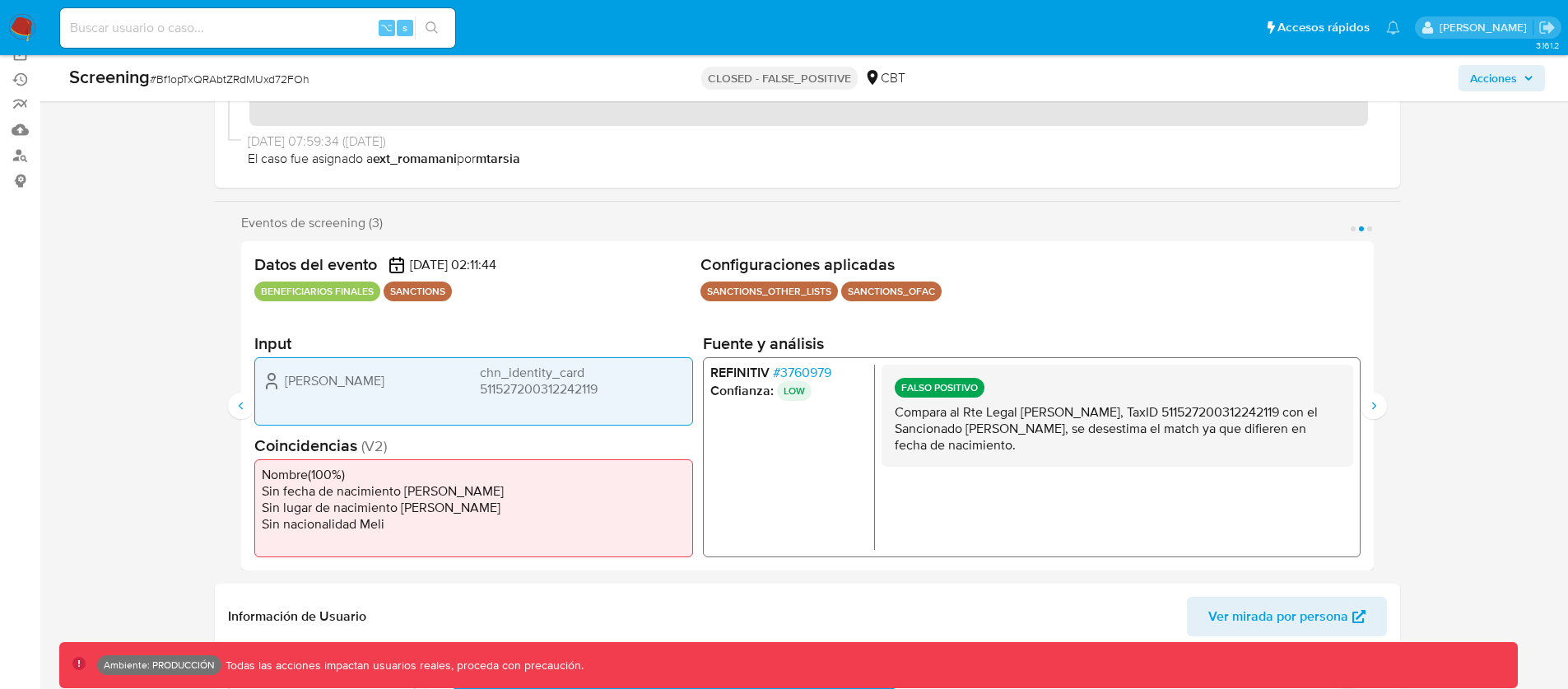
click at [325, 378] on span "Wei Zhang" at bounding box center [334, 380] width 99 height 16
drag, startPoint x: 377, startPoint y: 384, endPoint x: 283, endPoint y: 380, distance: 94.1
click at [283, 380] on div "Wei Zhang chn_identity_card 511527200312242119" at bounding box center [474, 380] width 424 height 33
click at [522, 366] on span "chn_identity_card 511527200312242119" at bounding box center [582, 380] width 206 height 33
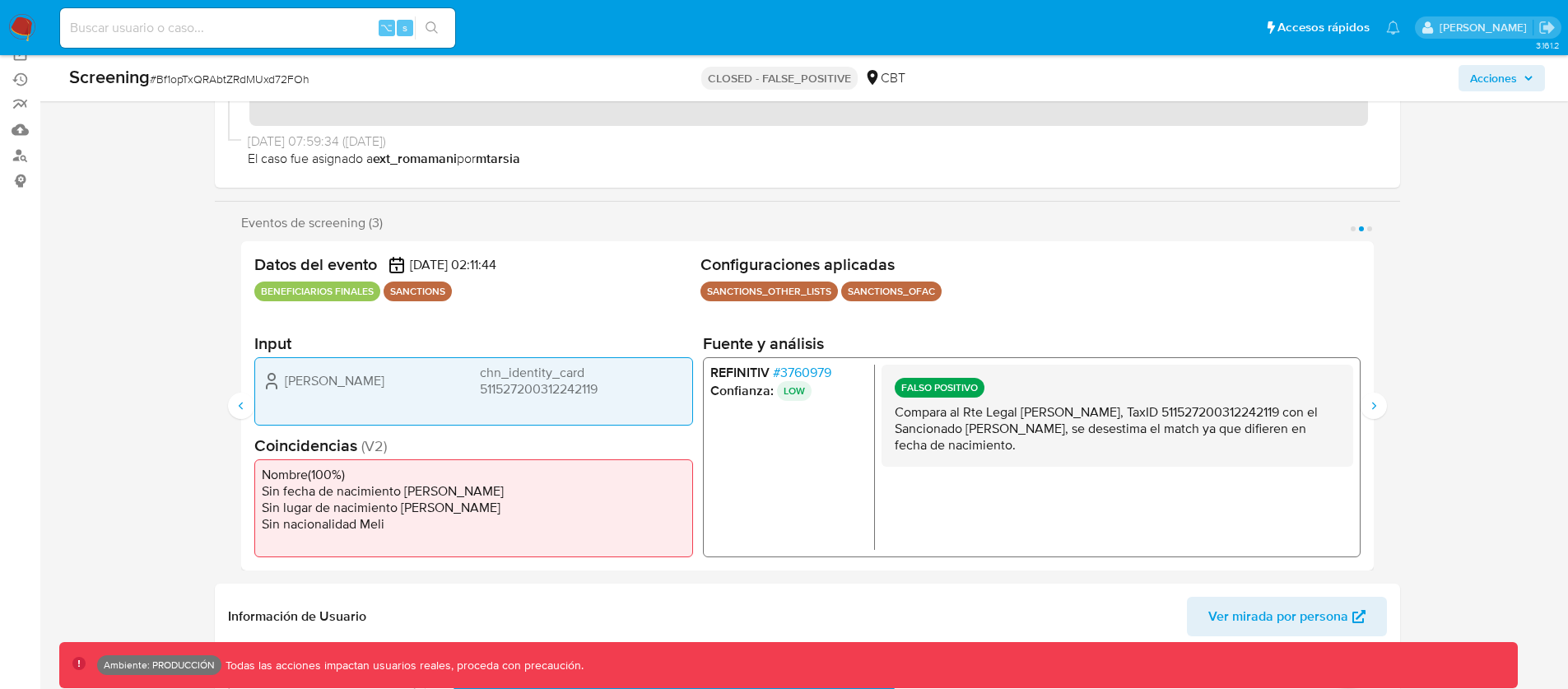
click at [545, 387] on span "chn_identity_card 511527200312242119" at bounding box center [582, 380] width 206 height 33
click at [230, 402] on button "Anterior" at bounding box center [240, 405] width 26 height 26
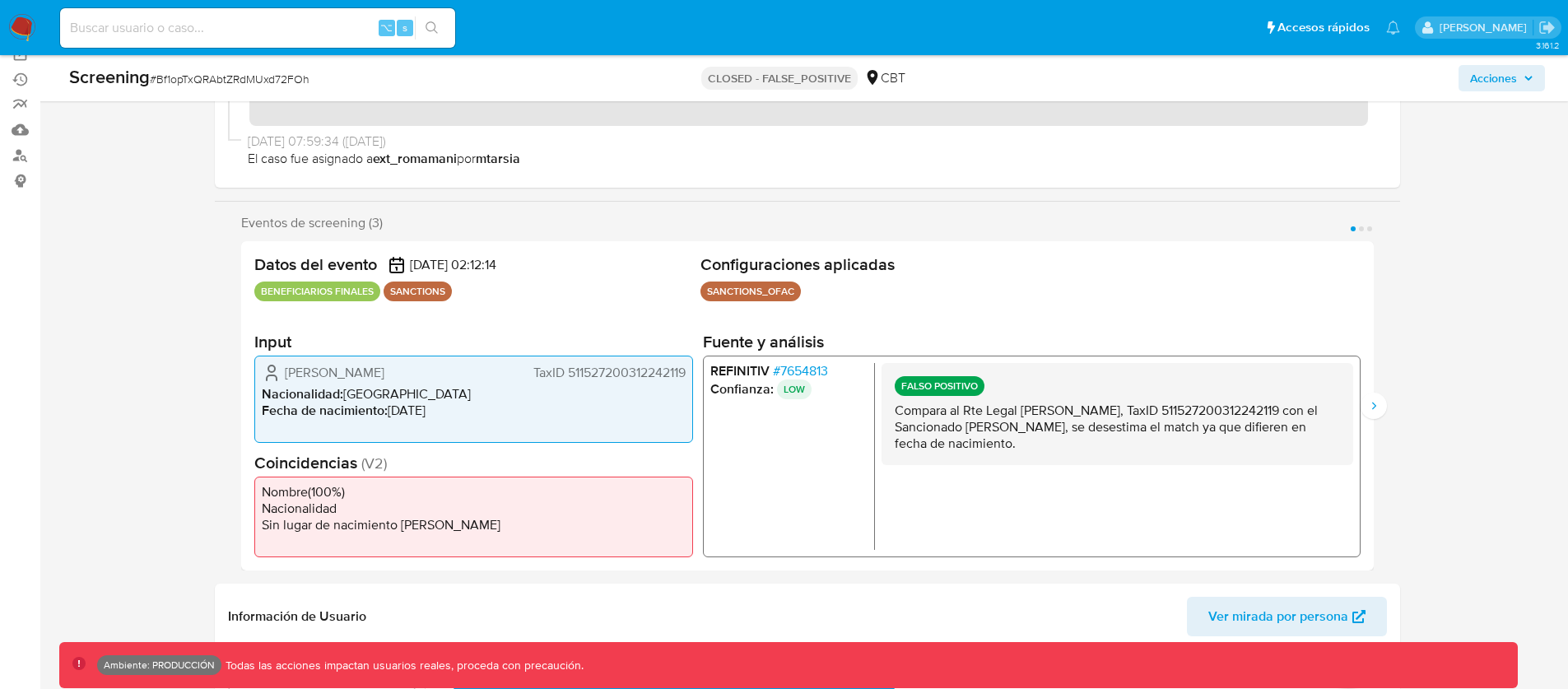
click at [1388, 400] on div "Eventos de screening (3) Página 1 Página 2 Página 3 Datos del evento 19/09/2025…" at bounding box center [807, 392] width 1185 height 356
click at [1372, 403] on icon "Siguiente" at bounding box center [1373, 405] width 4 height 7
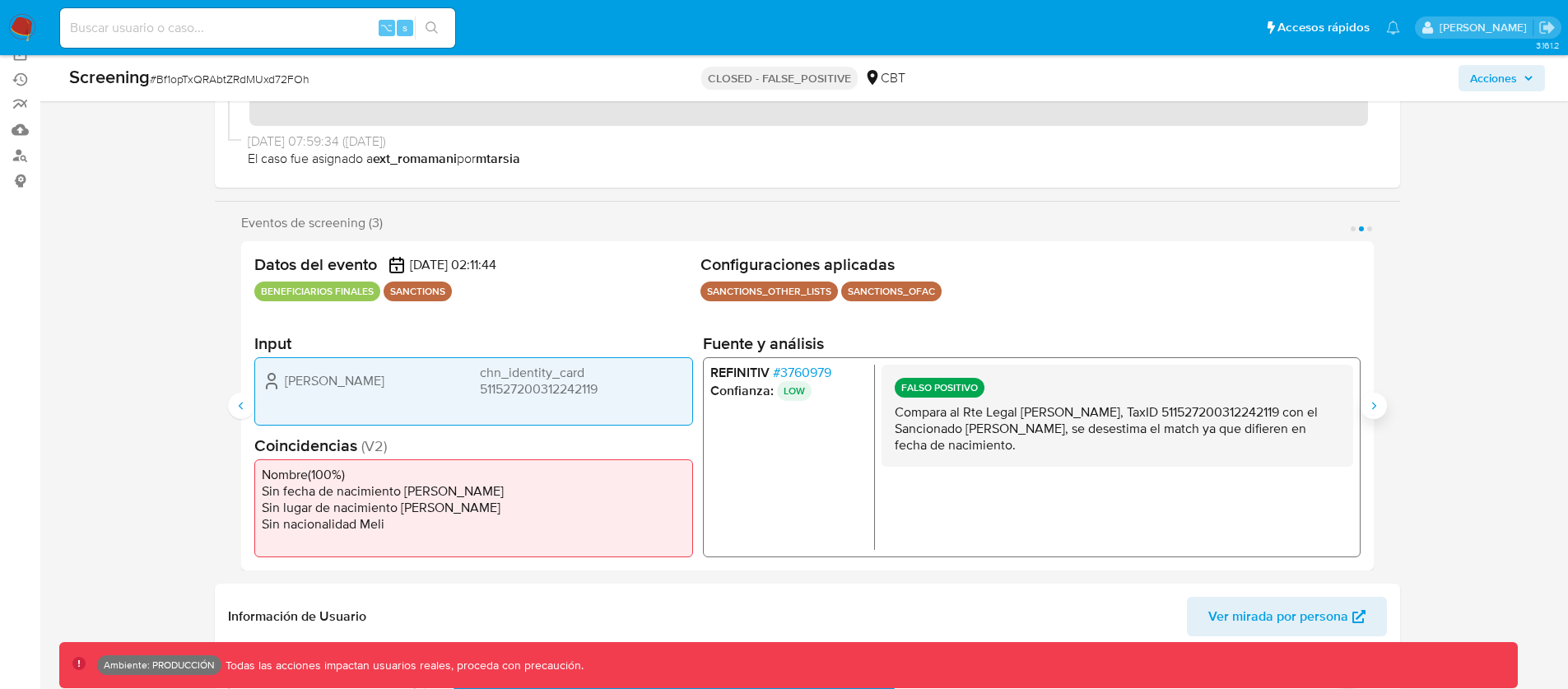
click at [1372, 403] on icon "Siguiente" at bounding box center [1373, 405] width 4 height 7
click at [234, 408] on icon "Anterior" at bounding box center [240, 406] width 13 height 13
drag, startPoint x: 850, startPoint y: 373, endPoint x: 831, endPoint y: 378, distance: 19.6
click at [831, 378] on li "REFINITIV # 3760979" at bounding box center [788, 372] width 157 height 16
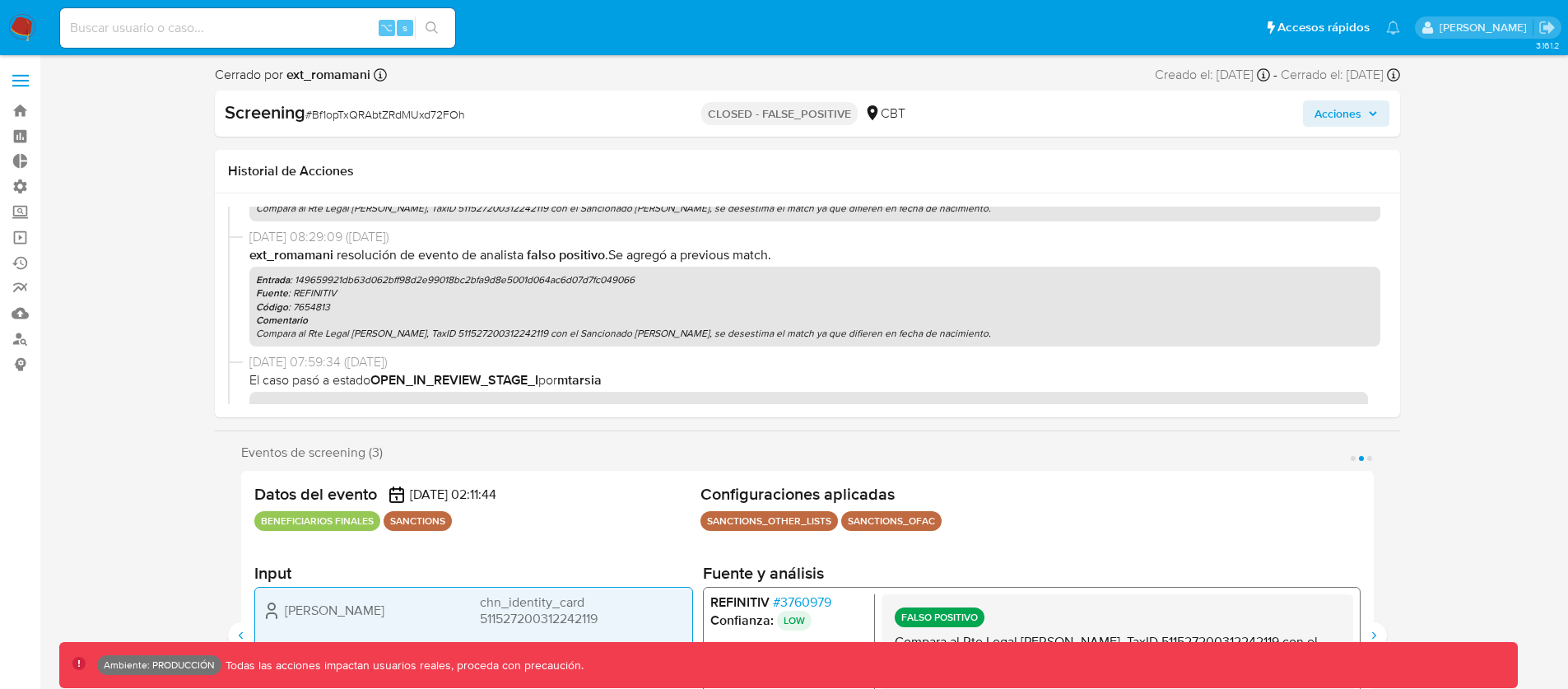
scroll to position [470, 0]
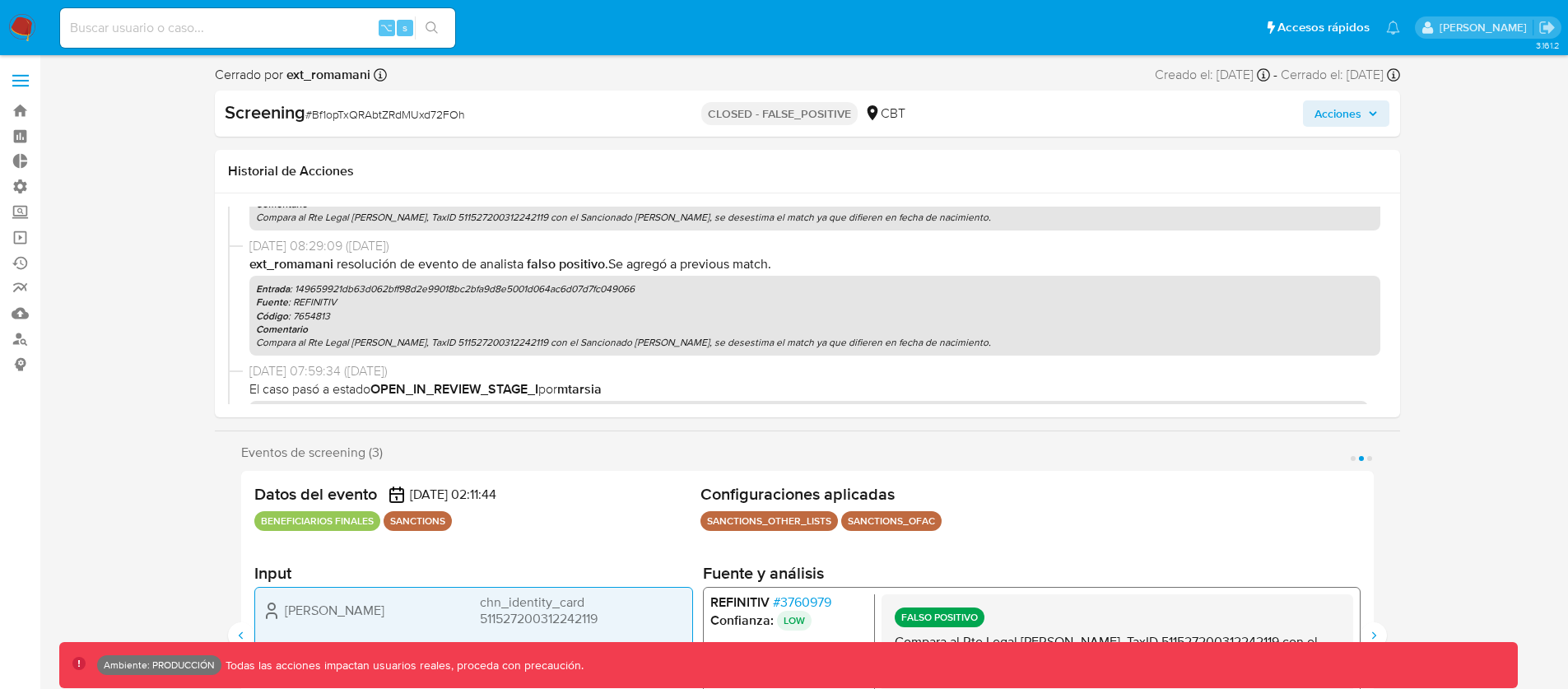
drag, startPoint x: 645, startPoint y: 288, endPoint x: 297, endPoint y: 292, distance: 348.0
click at [297, 292] on p "Entrada : 149659921db63d062bff98d2e99018bc2bfa9d8e5001d064ac6d07d7fc049066" at bounding box center [814, 289] width 1118 height 13
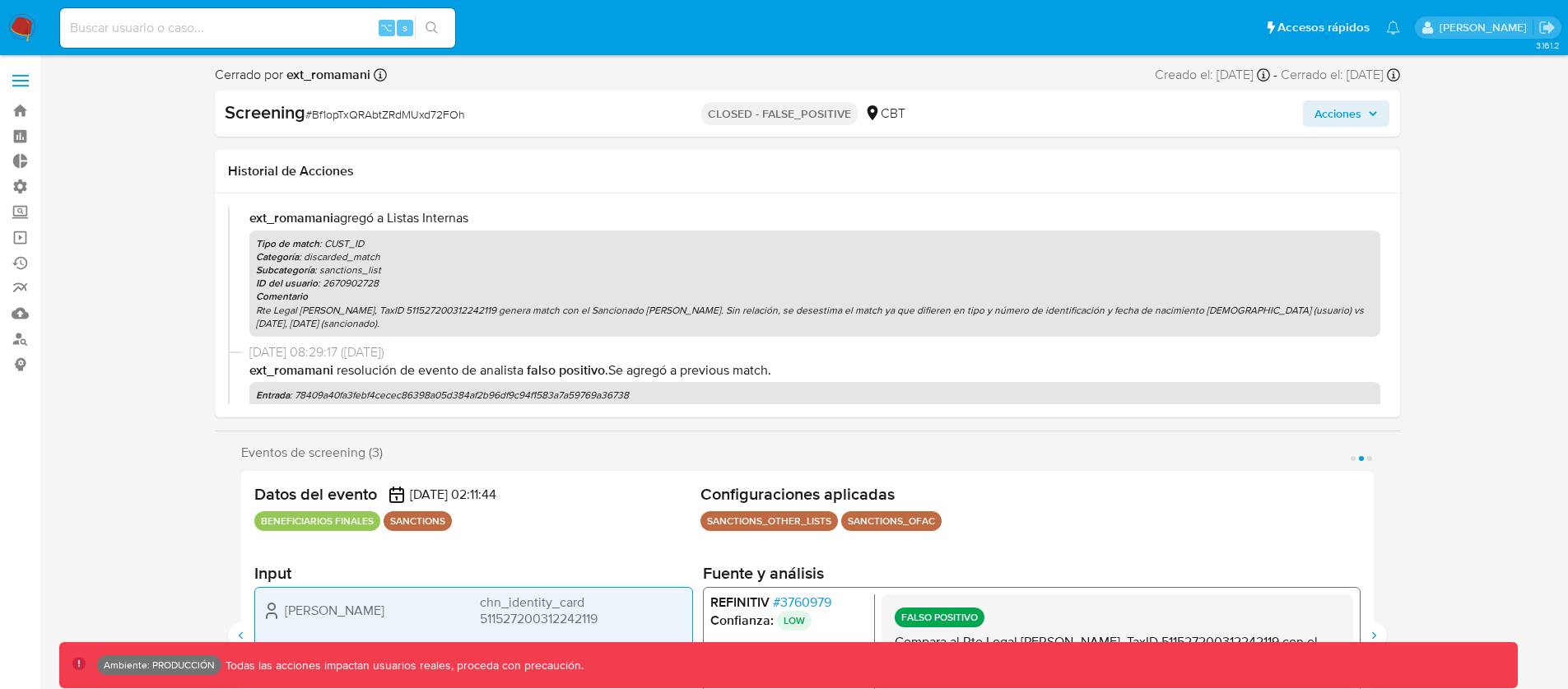
scroll to position [562, 0]
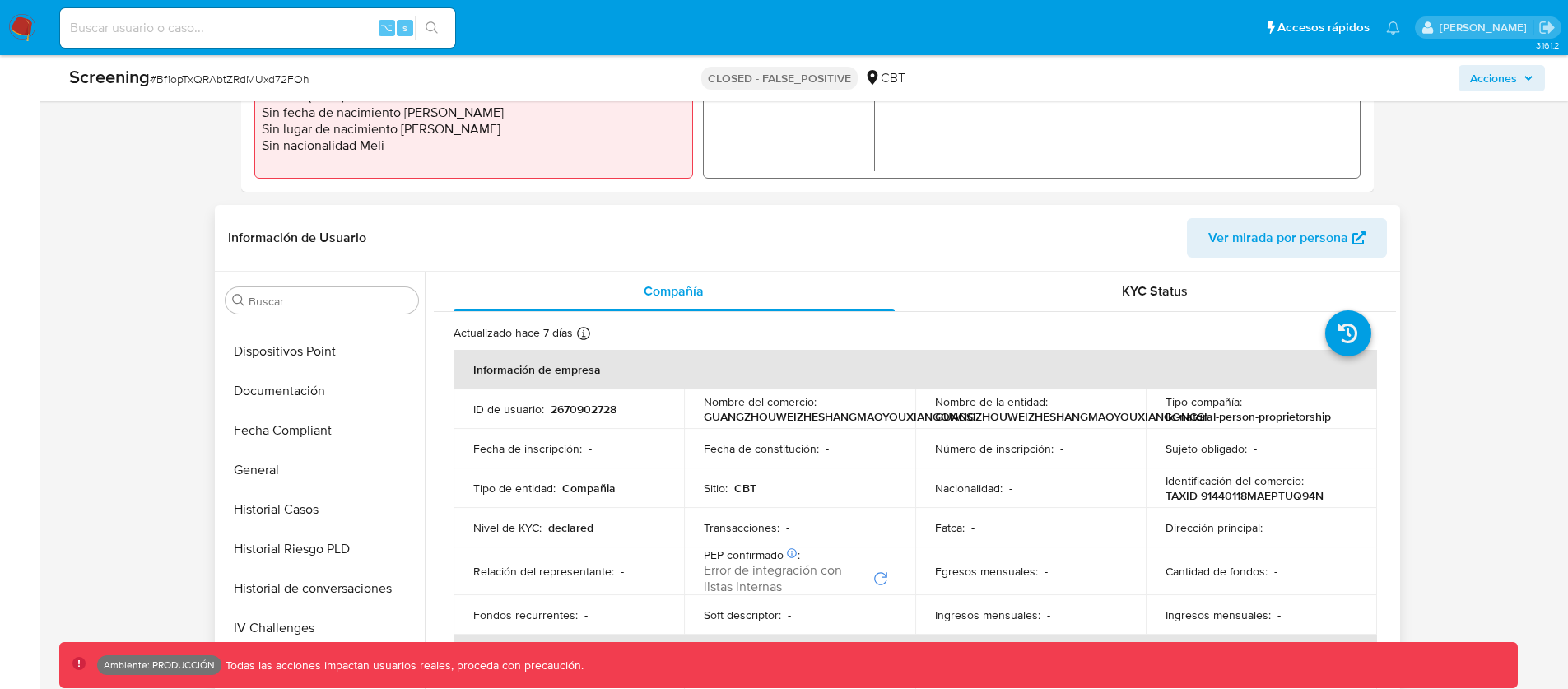
click at [587, 405] on p "2670902728" at bounding box center [584, 408] width 66 height 15
click at [212, 28] on input at bounding box center [257, 28] width 395 height 21
paste input "2684846793"
type input "2684846793"
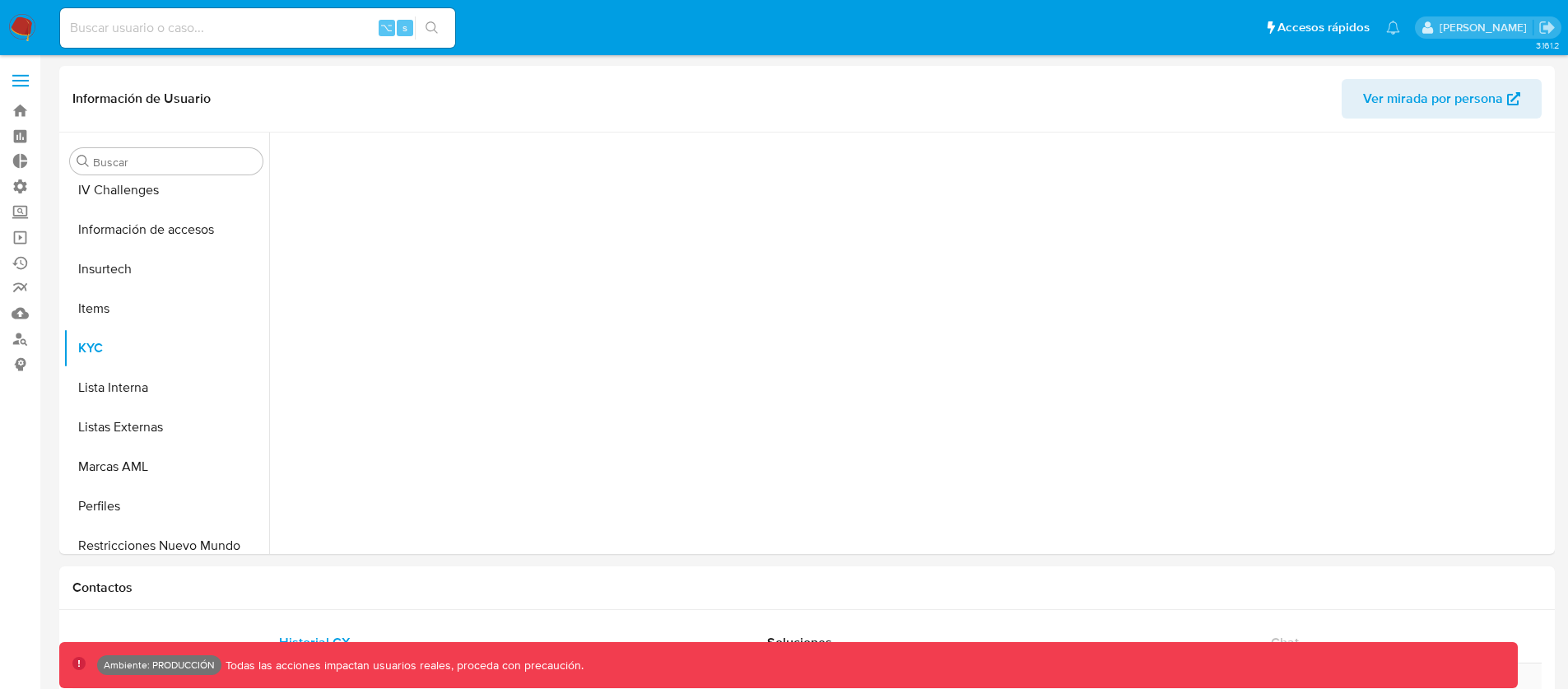
scroll to position [775, 0]
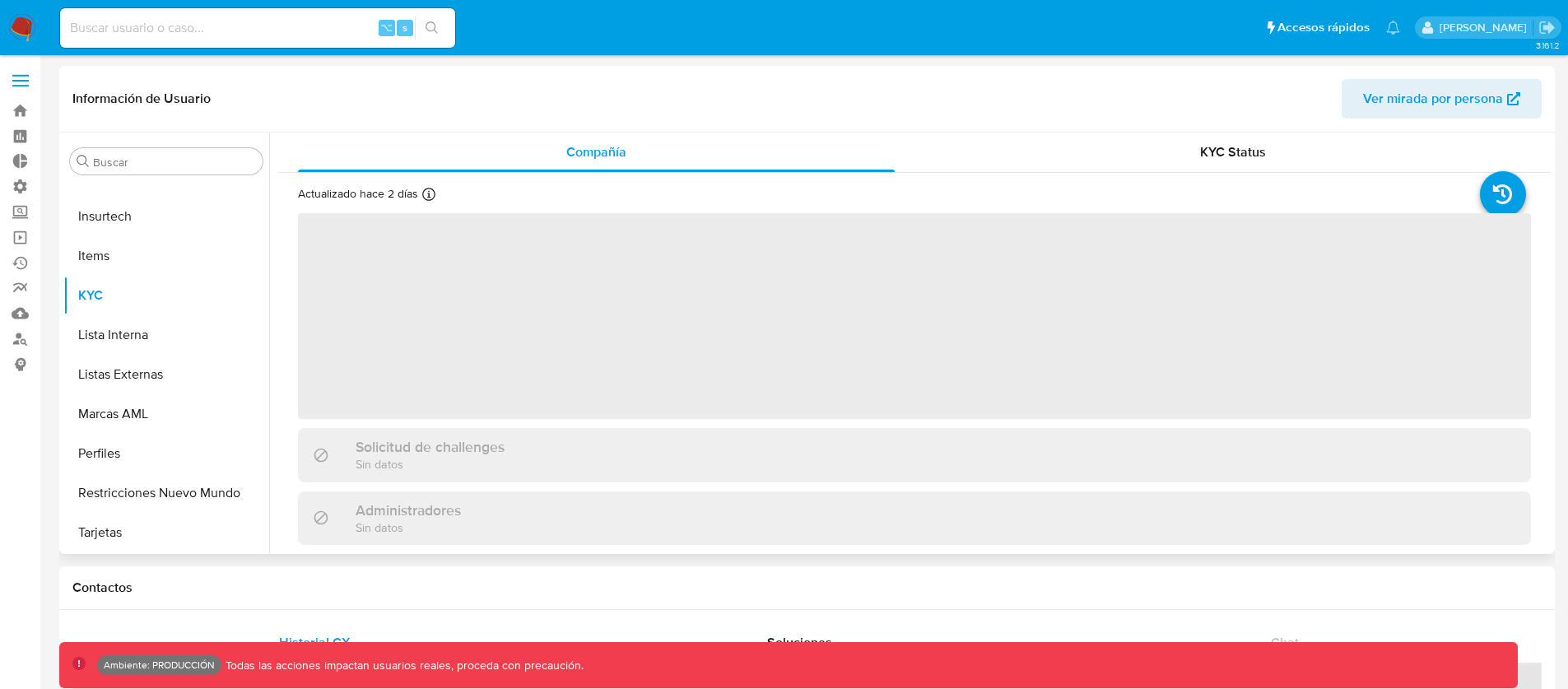
select select "10"
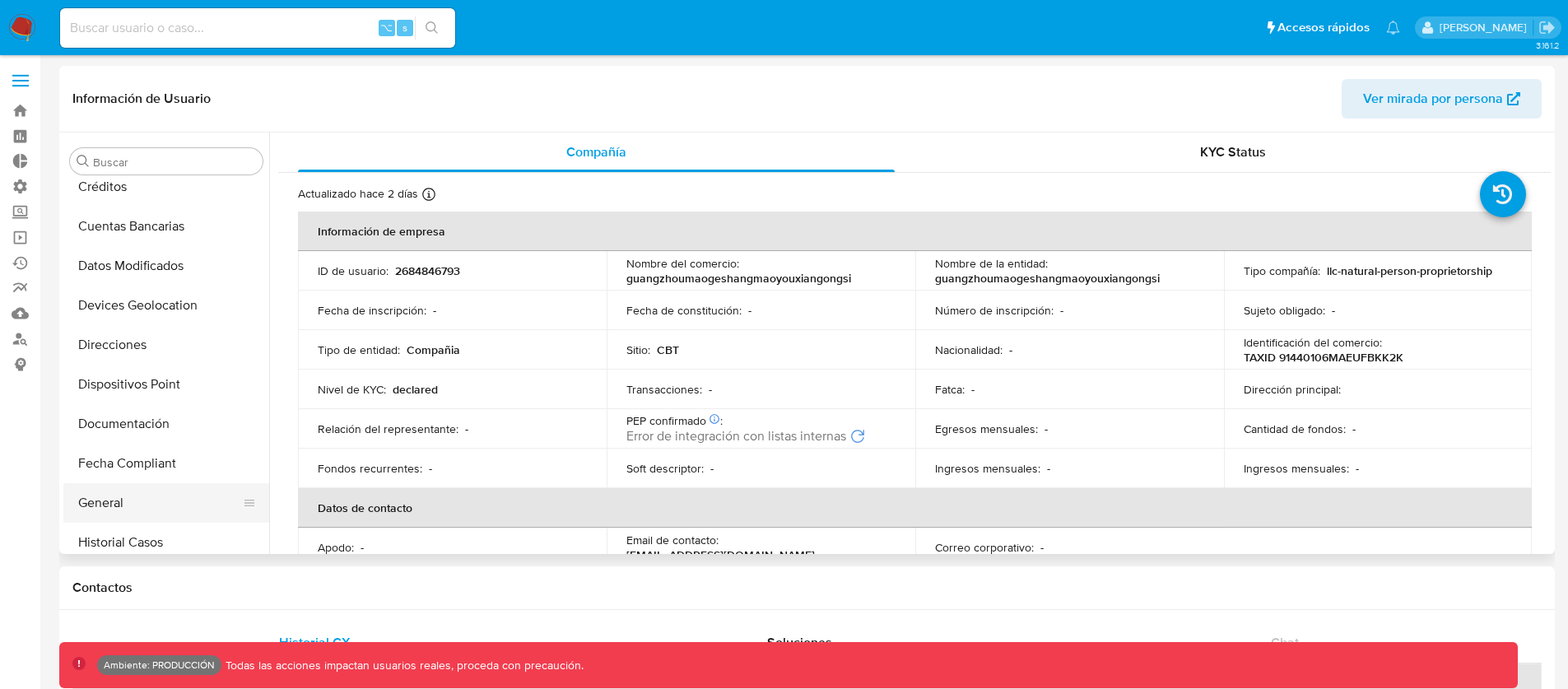
scroll to position [434, 0]
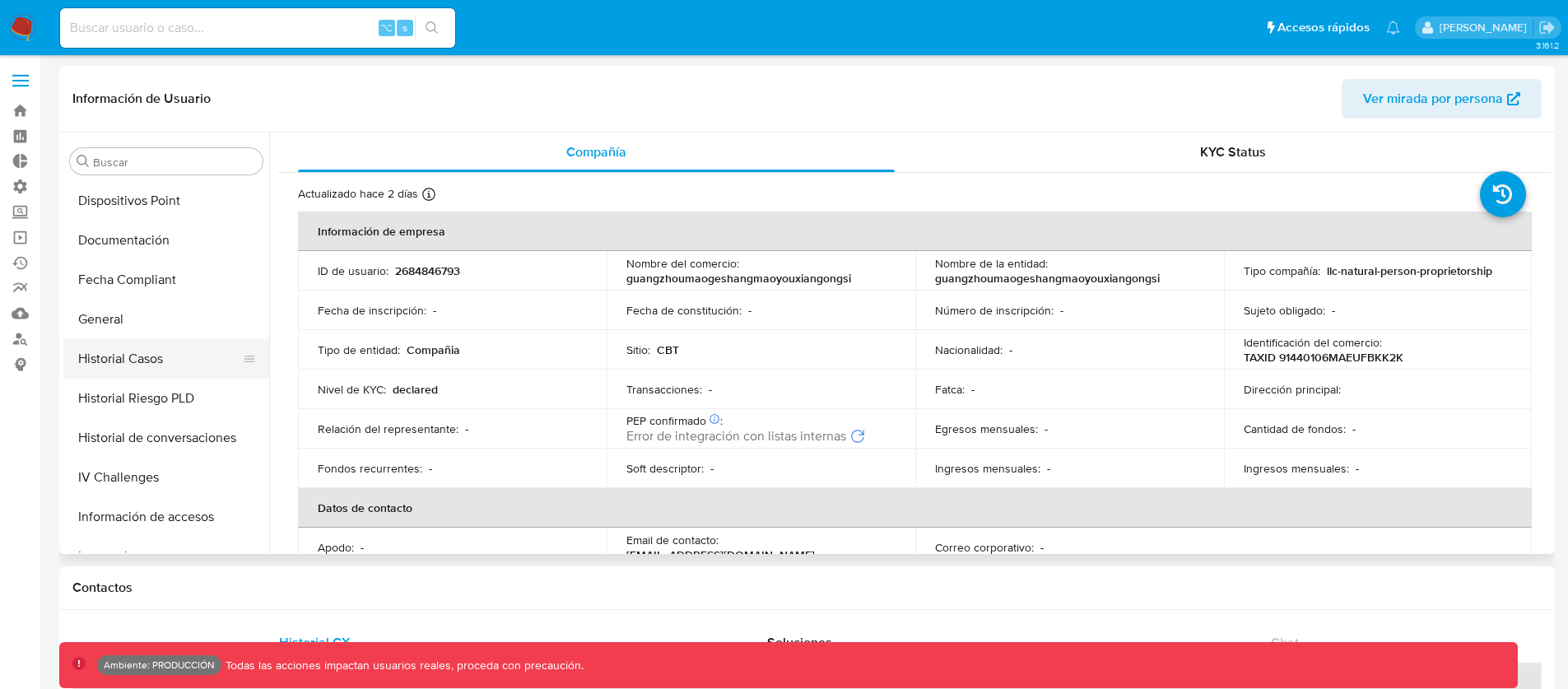
click at [172, 355] on button "Historial Casos" at bounding box center [159, 358] width 192 height 39
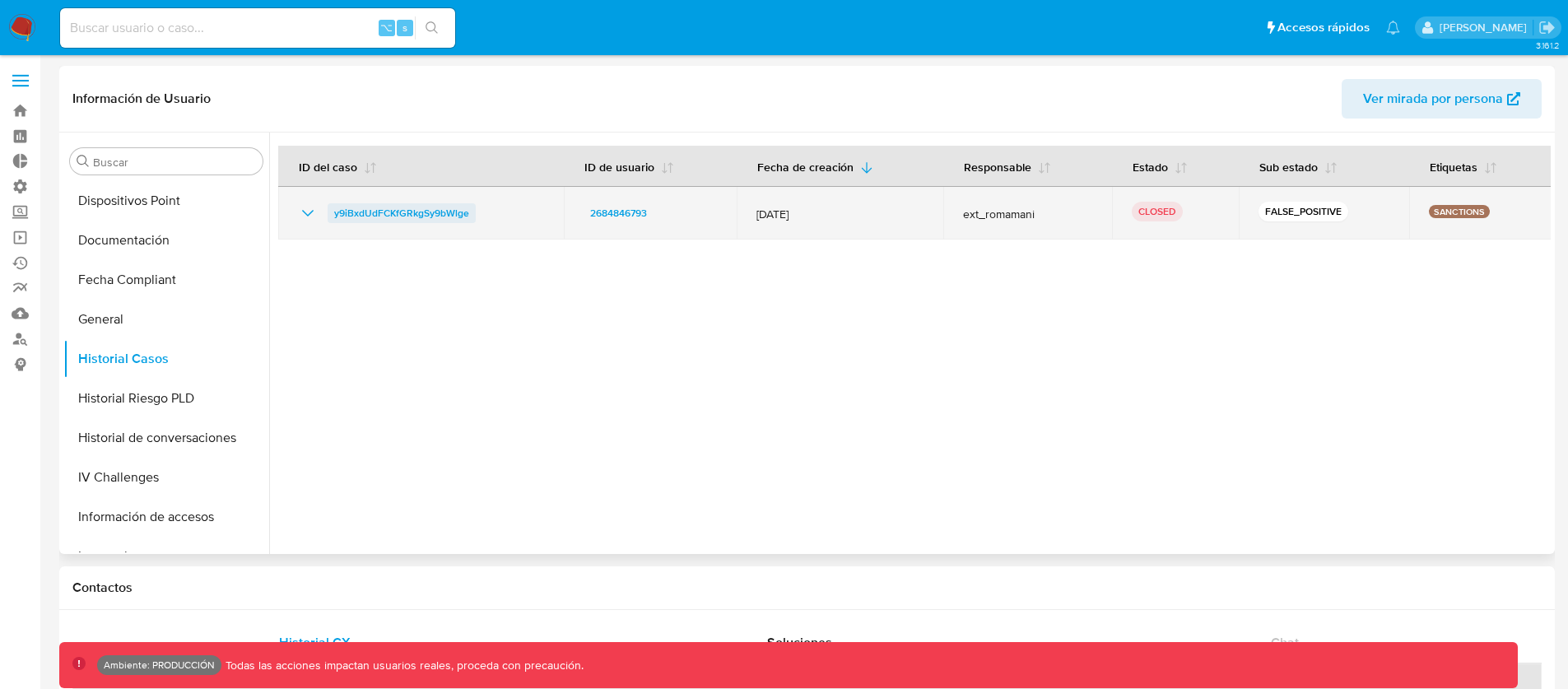
click at [417, 210] on span "y9iBxdUdFCKfGRkgSy9bWlge" at bounding box center [401, 213] width 135 height 20
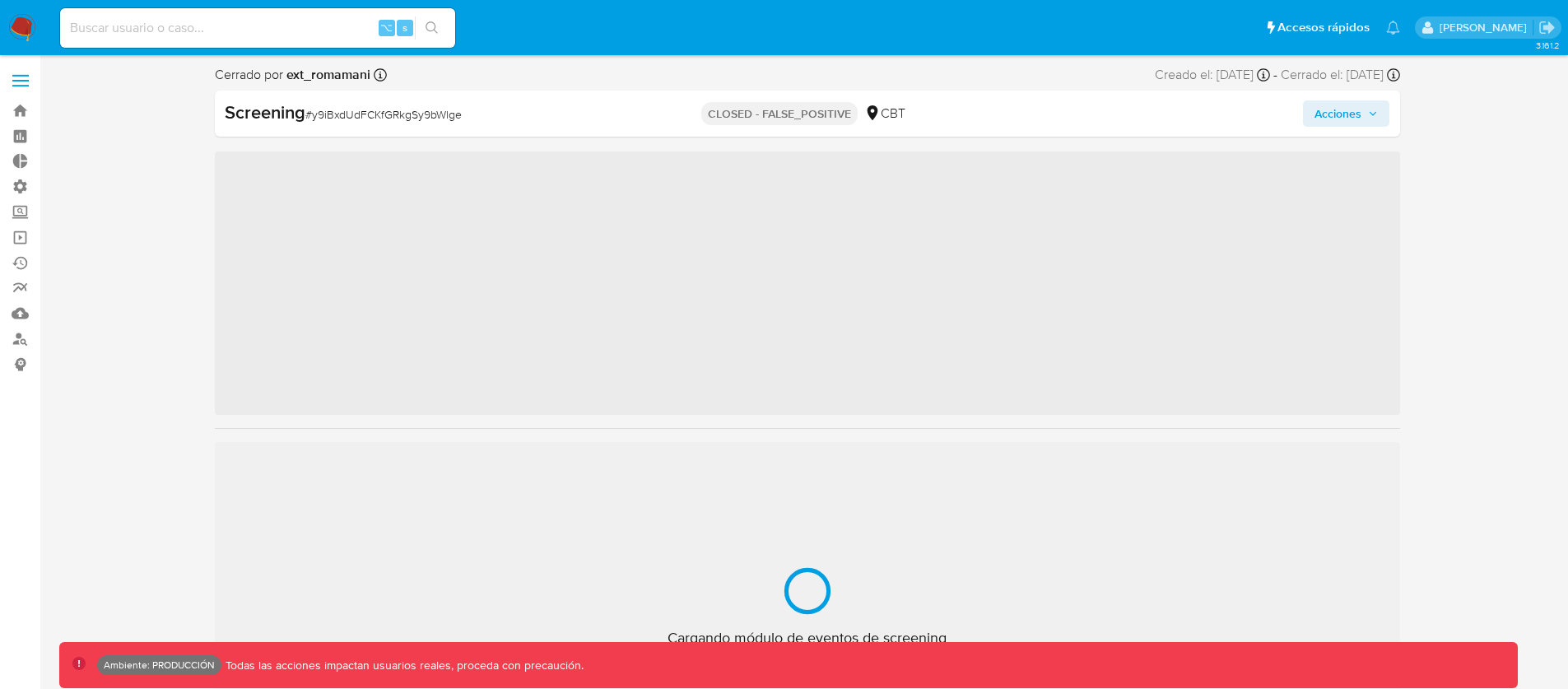
scroll to position [775, 0]
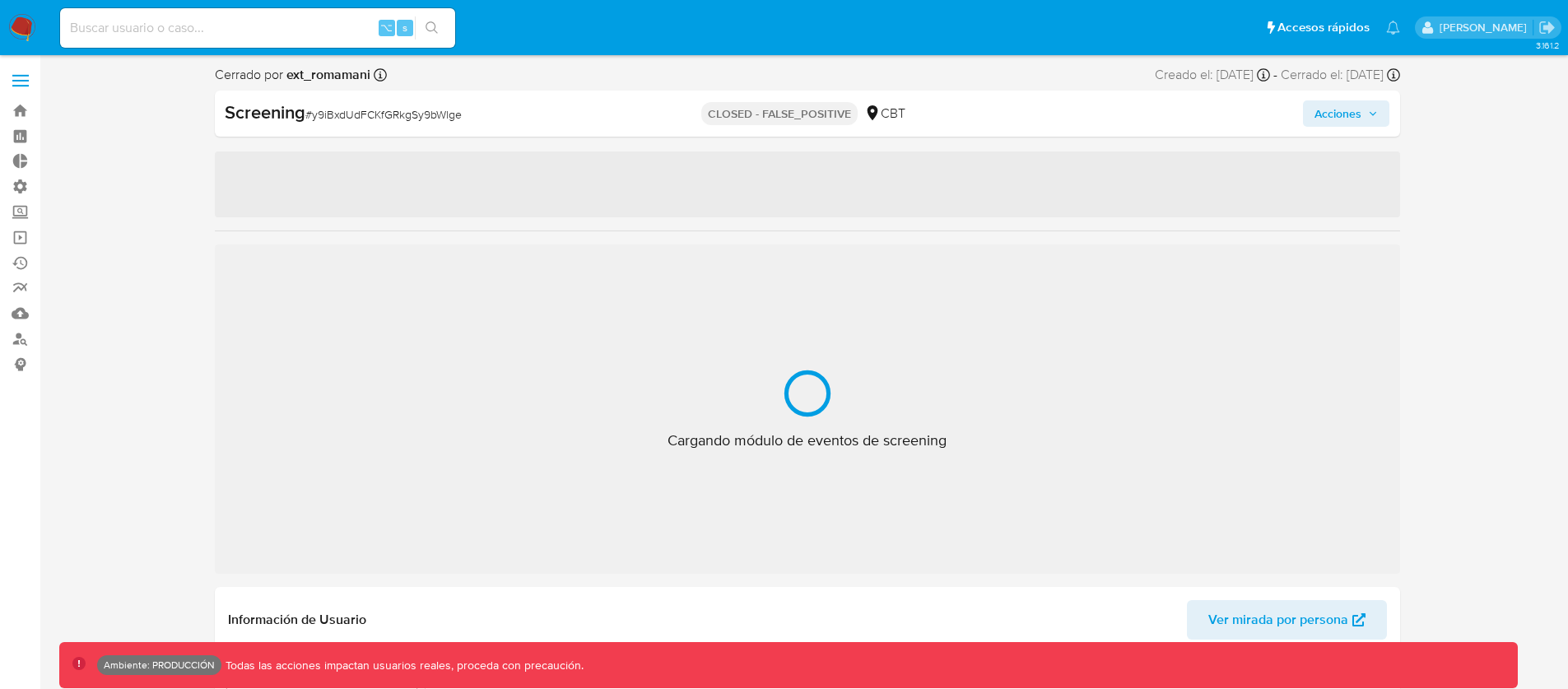
select select "10"
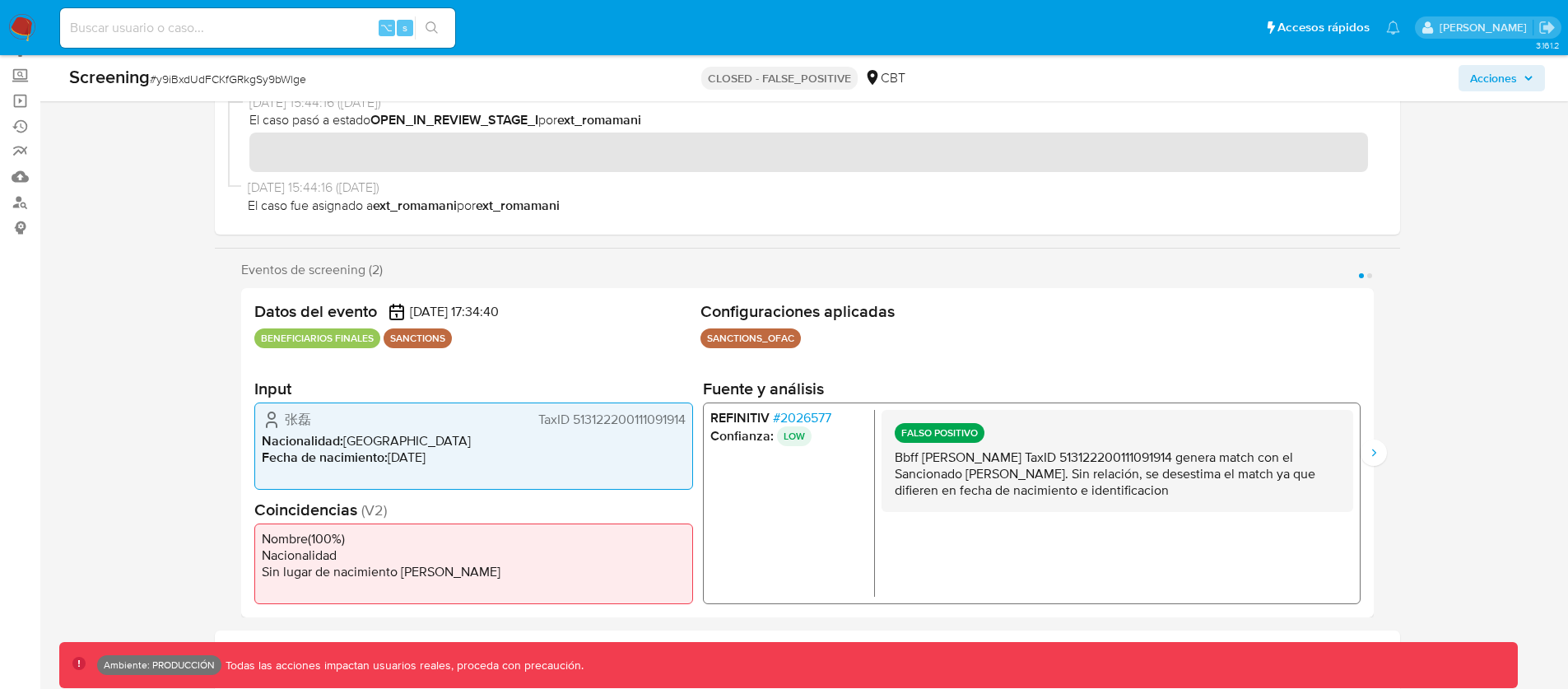
scroll to position [138, 0]
click at [1389, 452] on div "Eventos de screening (2) Página 1 Página 2 Datos del evento [DATE] 17:34:40 BEN…" at bounding box center [807, 439] width 1185 height 356
click at [1388, 453] on div "Eventos de screening (2) Página 1 Página 2 Datos del evento [DATE] 17:34:40 BEN…" at bounding box center [807, 439] width 1185 height 356
click at [1382, 453] on button "Siguiente" at bounding box center [1373, 451] width 26 height 26
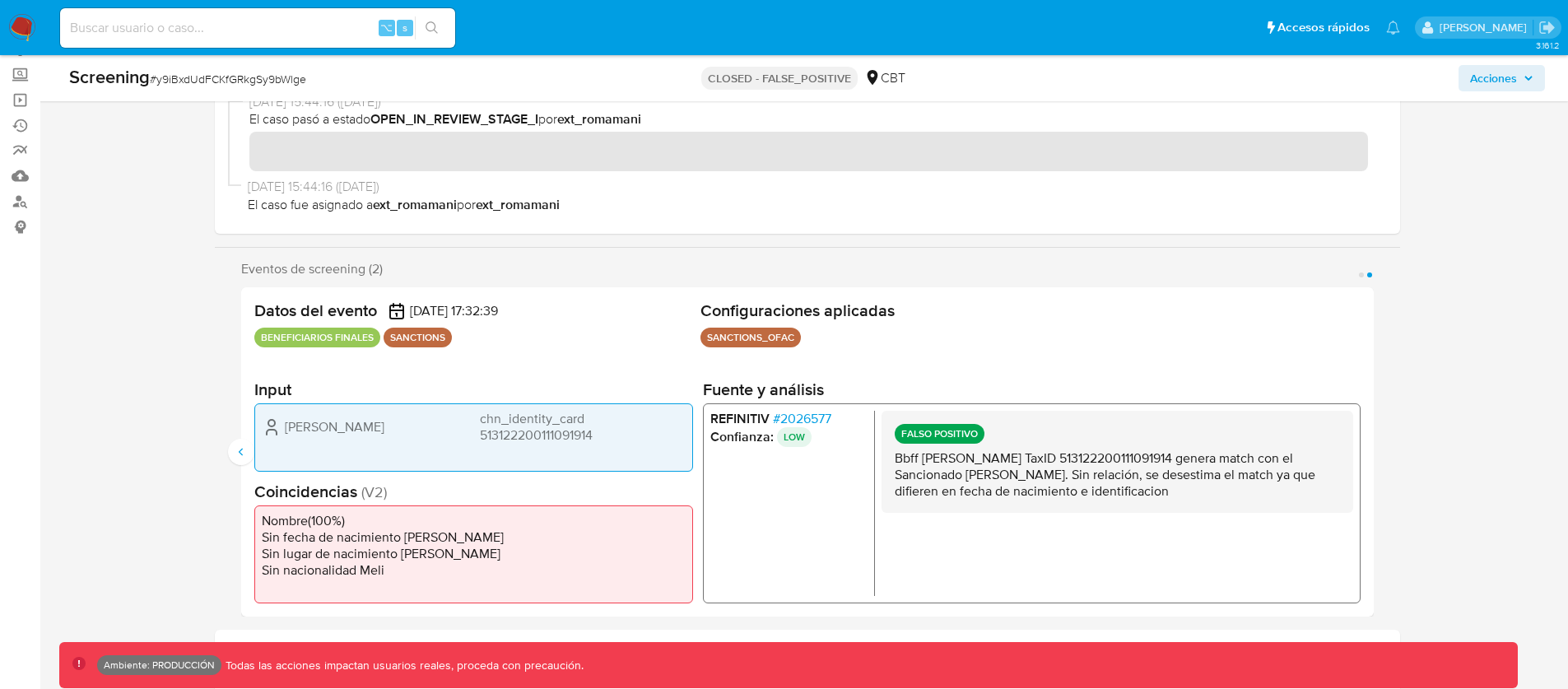
click at [349, 429] on div "[PERSON_NAME] chn_identity_card 513122200111091914" at bounding box center [474, 426] width 424 height 33
click at [380, 436] on div "[PERSON_NAME] chn_identity_card 513122200111091914" at bounding box center [474, 426] width 424 height 33
click at [336, 424] on span "[PERSON_NAME]" at bounding box center [334, 426] width 99 height 16
drag, startPoint x: 345, startPoint y: 431, endPoint x: 282, endPoint y: 431, distance: 63.0
click at [282, 431] on div "[PERSON_NAME] chn_identity_card 513122200111091914" at bounding box center [474, 426] width 424 height 33
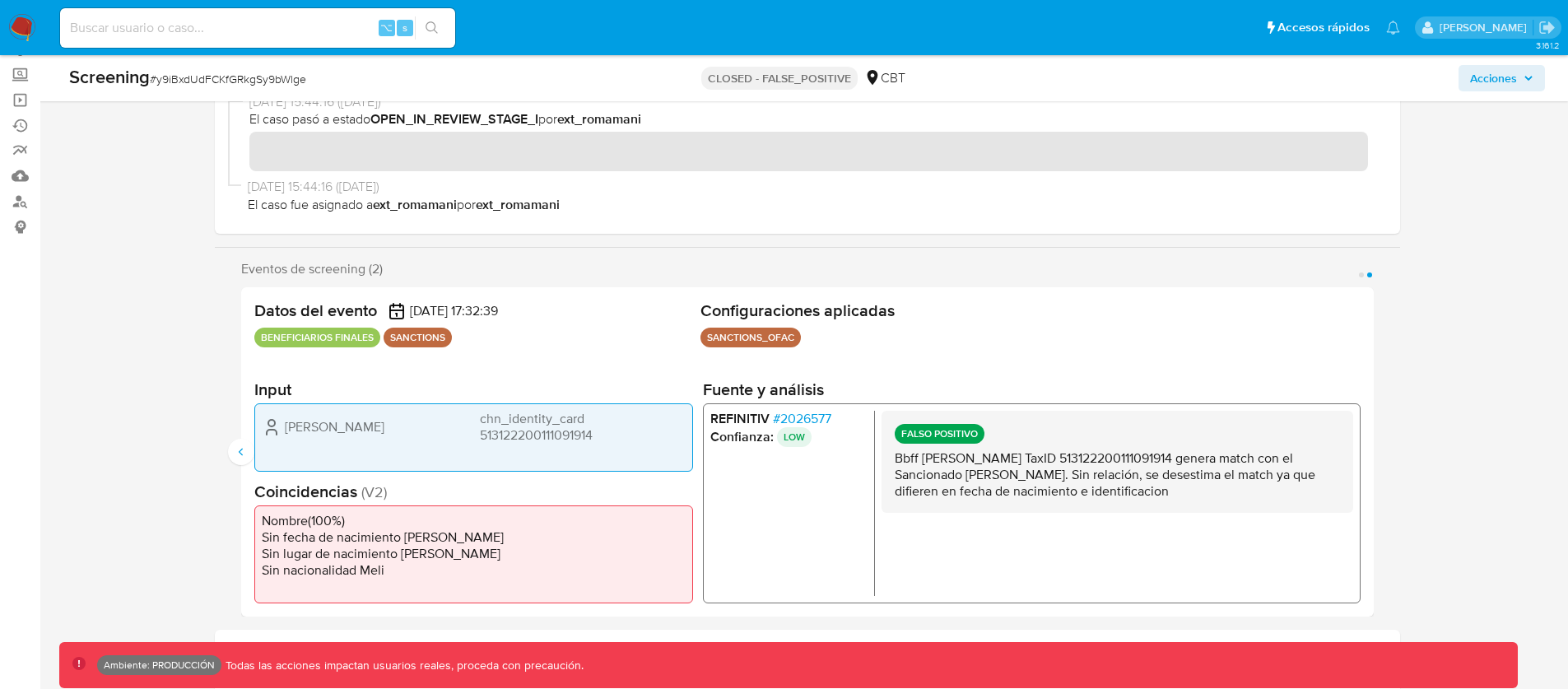
click at [504, 414] on span "chn_identity_card 513122200111091914" at bounding box center [582, 426] width 206 height 33
click at [548, 429] on span "chn_identity_card 513122200111091914" at bounding box center [582, 426] width 206 height 33
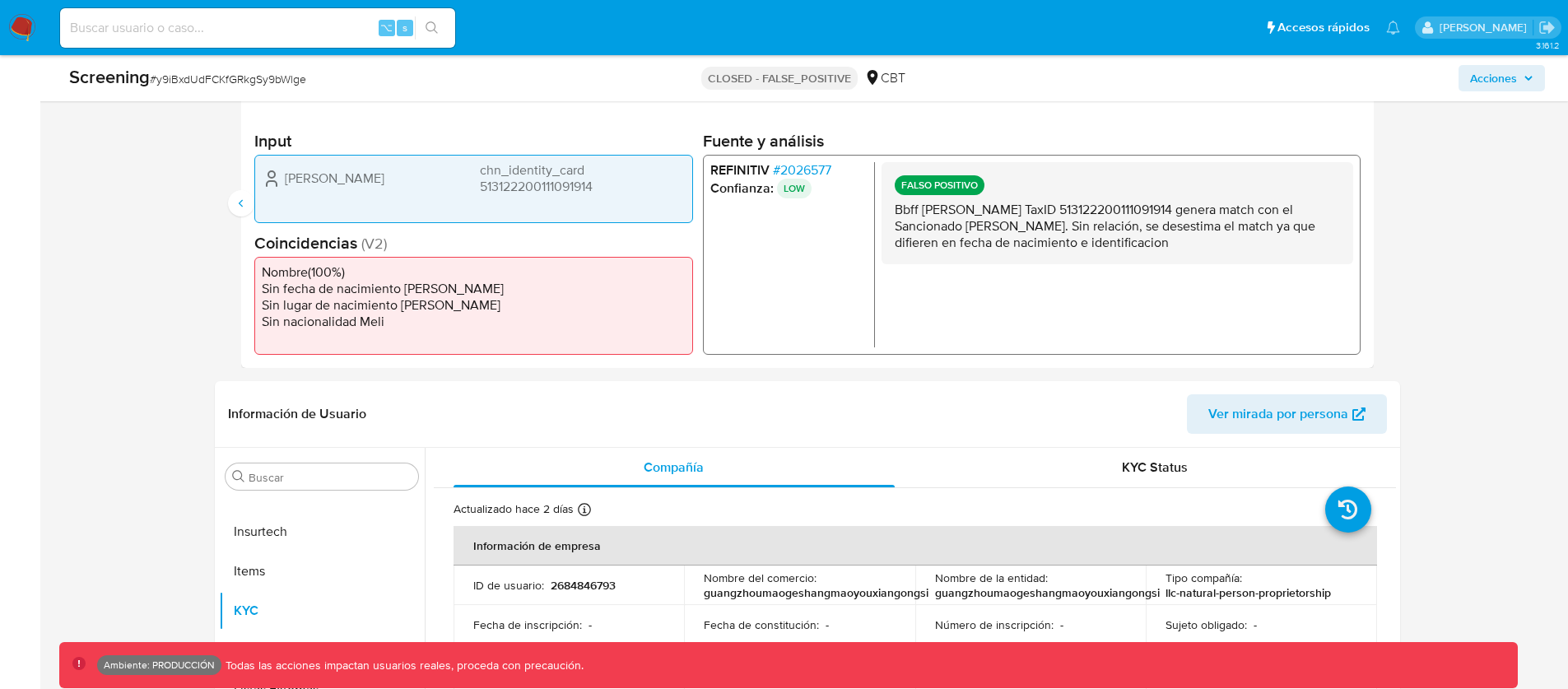
scroll to position [481, 0]
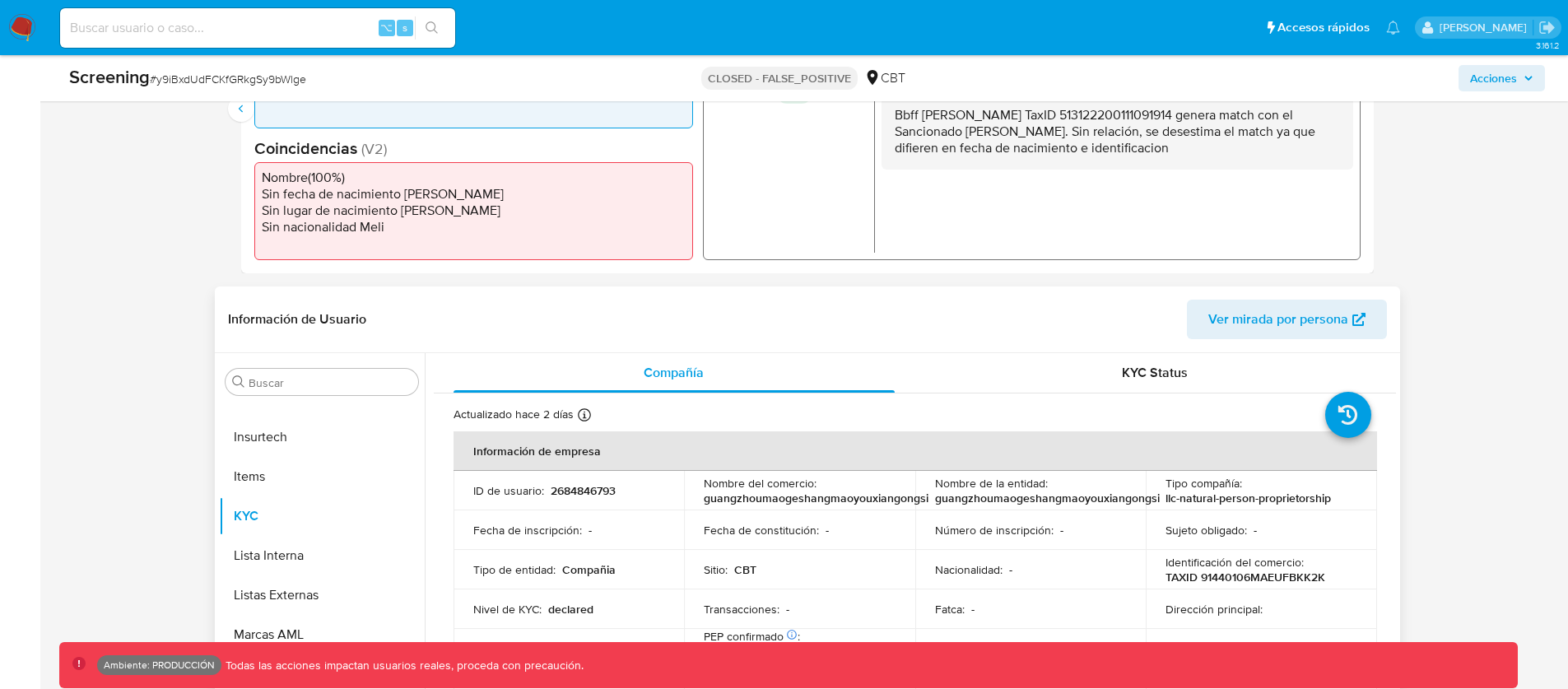
click at [593, 492] on p "2684846793" at bounding box center [583, 491] width 65 height 15
copy p "2684846793"
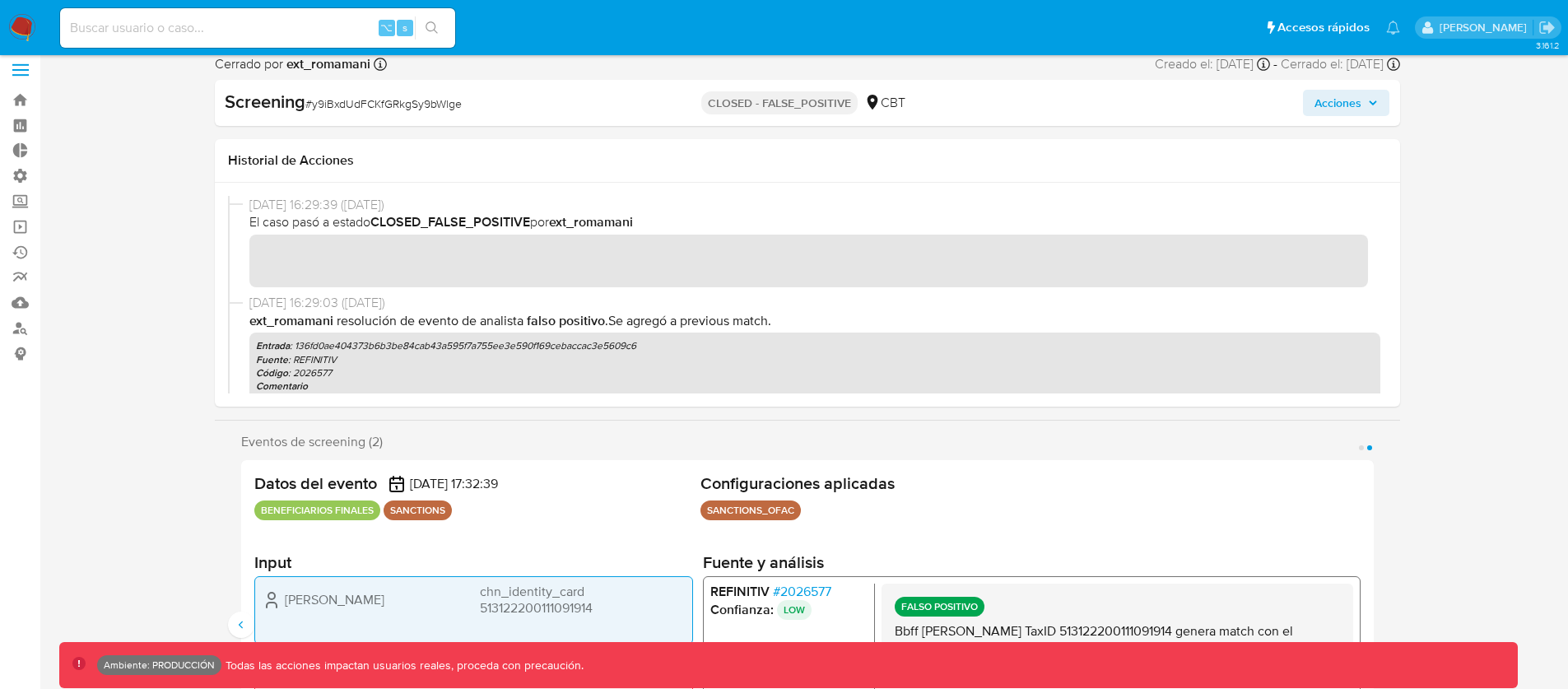
scroll to position [4, 0]
click at [364, 340] on p "Entrada : 136fd0ae404373b6b3be84cab43a595f7a755ee3e590f169cebaccac3e5609c6" at bounding box center [814, 342] width 1118 height 13
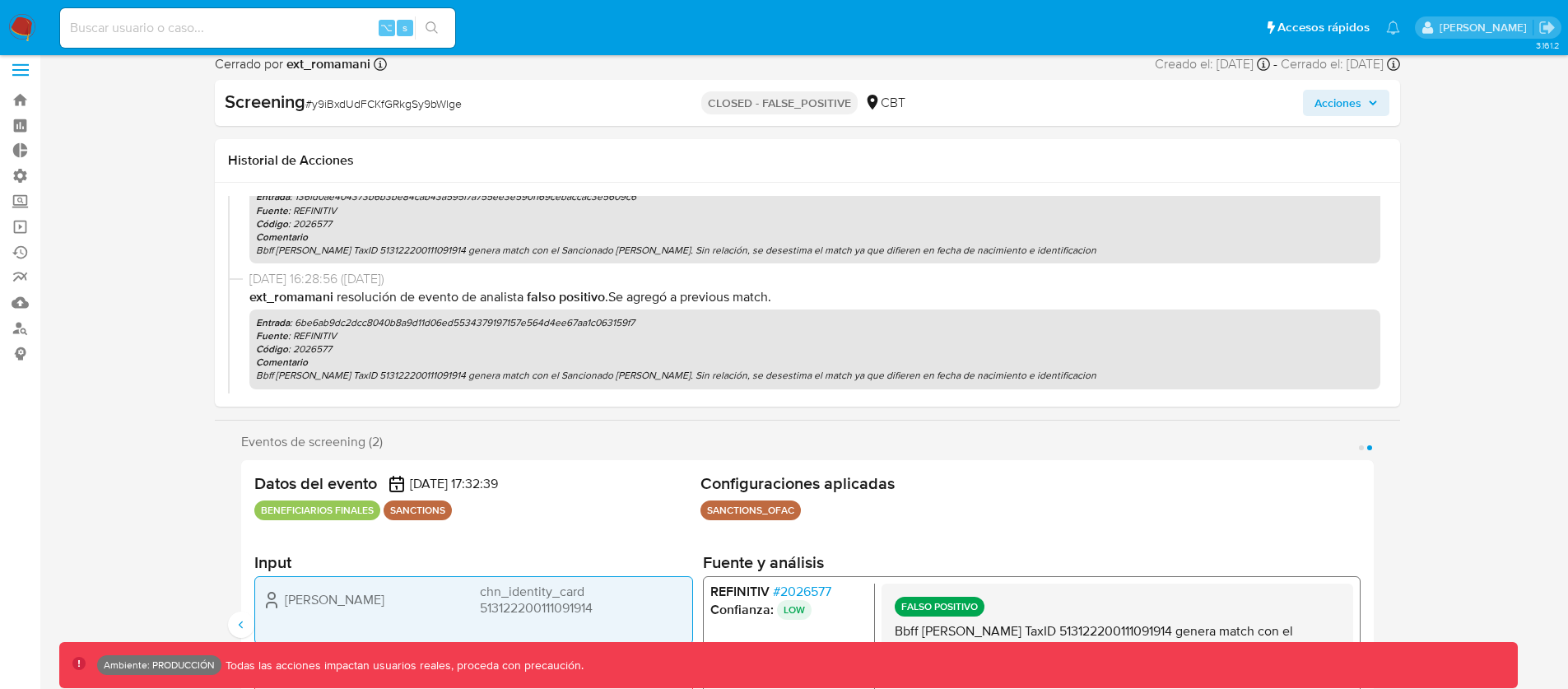
scroll to position [163, 0]
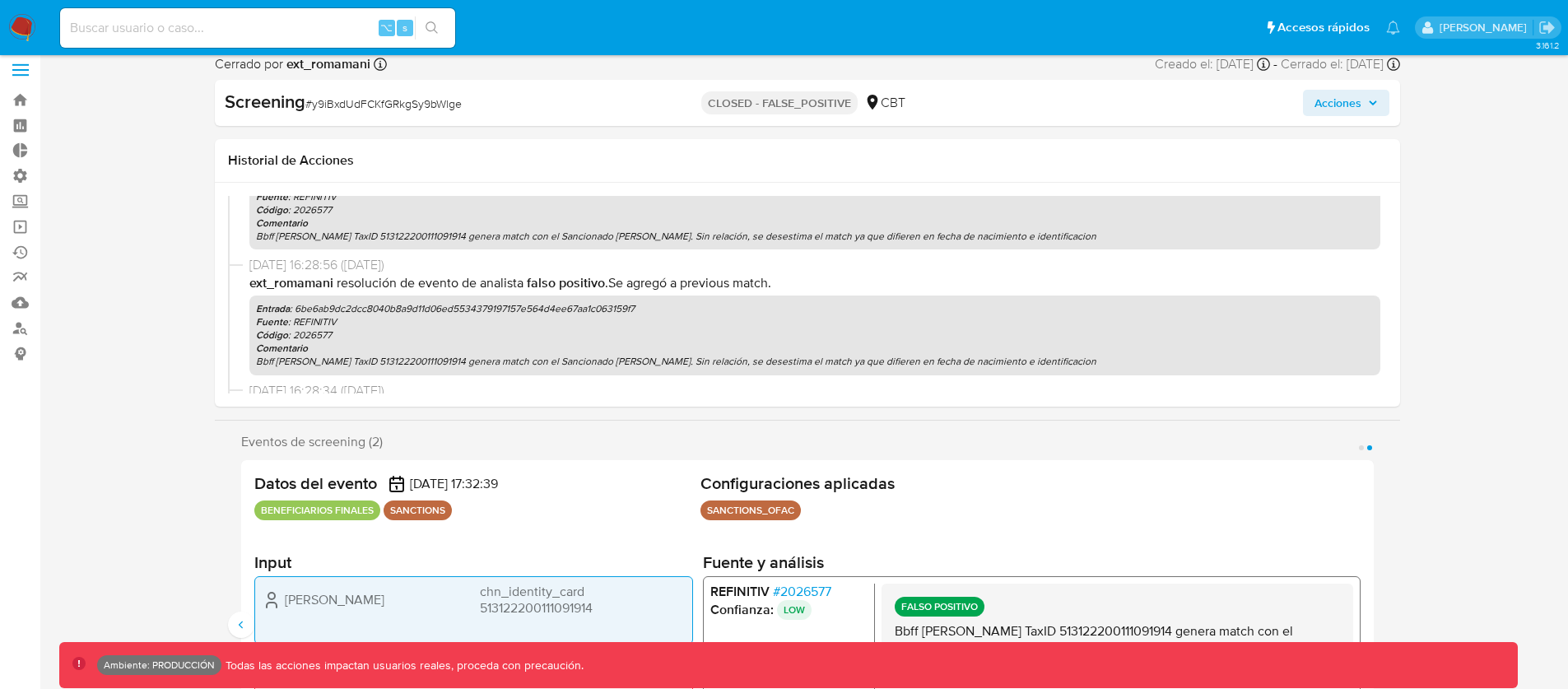
click at [390, 304] on p "Entrada : 6be6ab9dc2dcc8040b8a9d11d06ed5534379197157e564d4ee67aa1c063159f7" at bounding box center [814, 308] width 1118 height 13
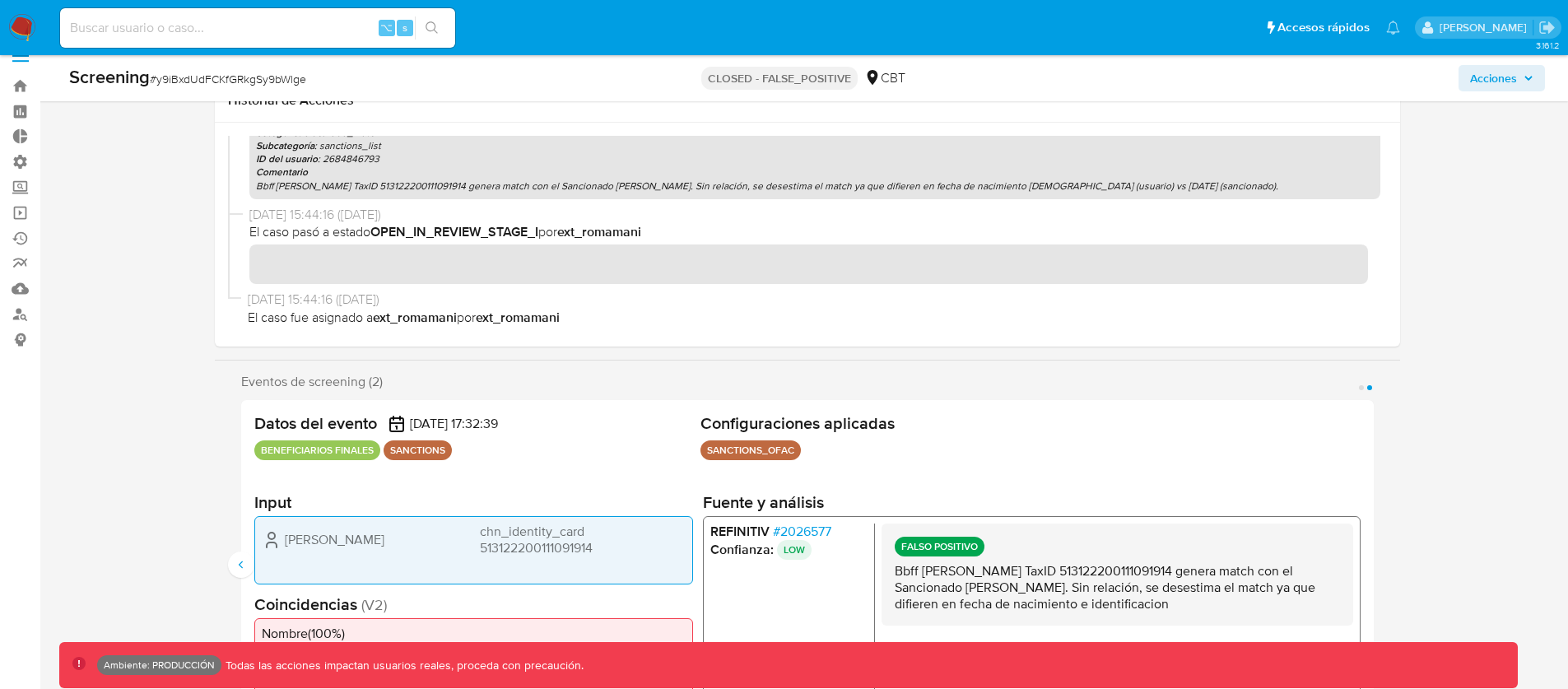
scroll to position [41, 0]
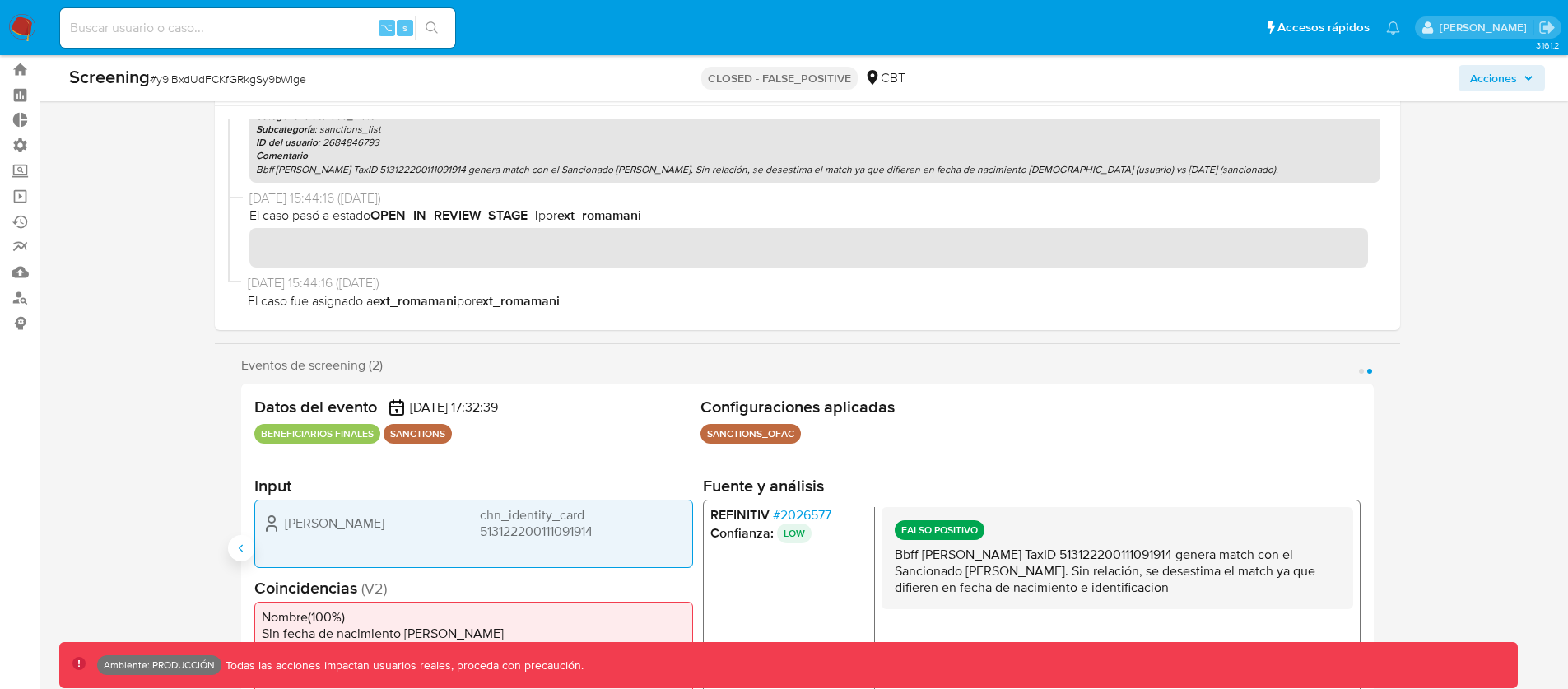
drag, startPoint x: 190, startPoint y: 528, endPoint x: 248, endPoint y: 540, distance: 59.2
click at [230, 551] on button "Anterior" at bounding box center [240, 548] width 26 height 26
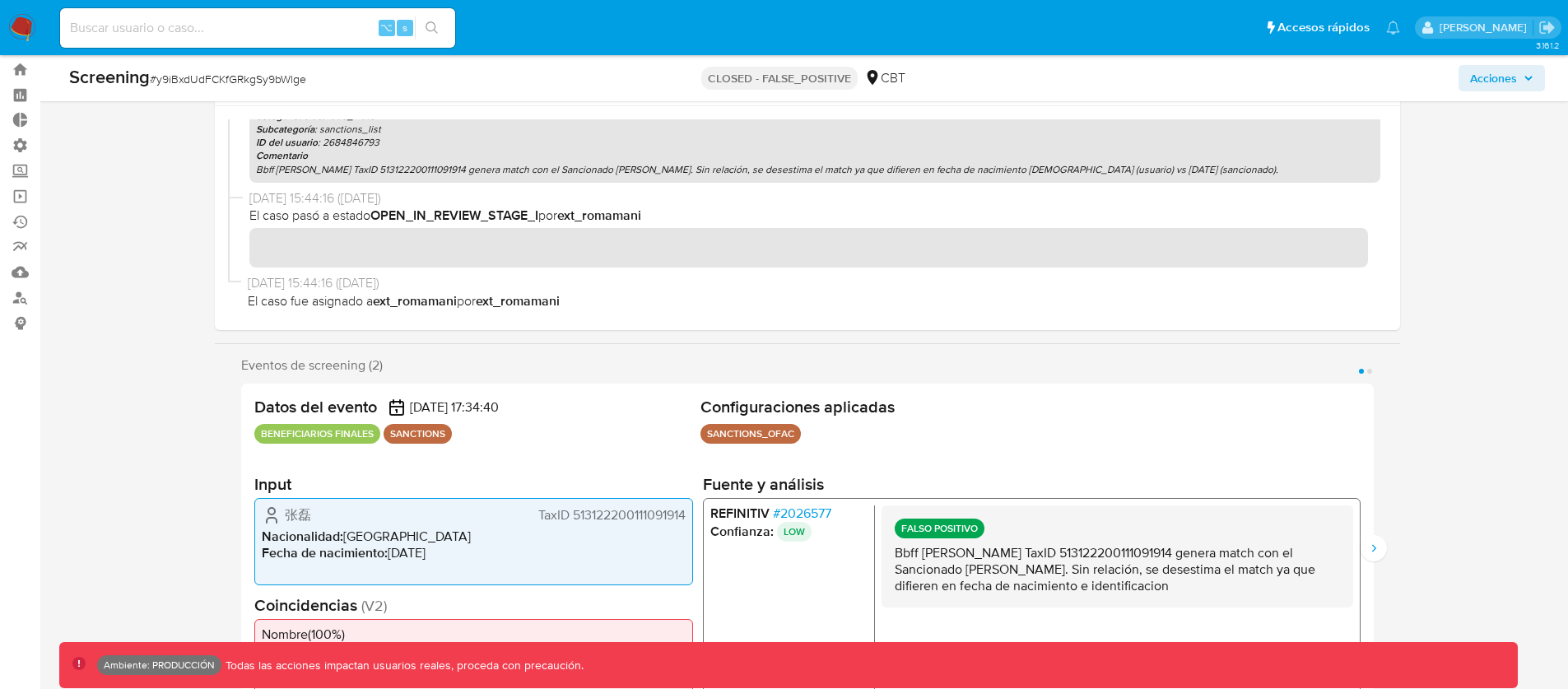
drag, startPoint x: 341, startPoint y: 520, endPoint x: 317, endPoint y: 521, distance: 24.0
click at [340, 520] on div "[PERSON_NAME] 513122200111091914" at bounding box center [474, 515] width 424 height 20
drag, startPoint x: 330, startPoint y: 517, endPoint x: 279, endPoint y: 518, distance: 51.0
click at [279, 518] on div "[PERSON_NAME] 513122200111091914" at bounding box center [474, 515] width 424 height 20
click at [476, 554] on li "Fecha de nacimiento : [DEMOGRAPHIC_DATA]" at bounding box center [474, 553] width 424 height 16
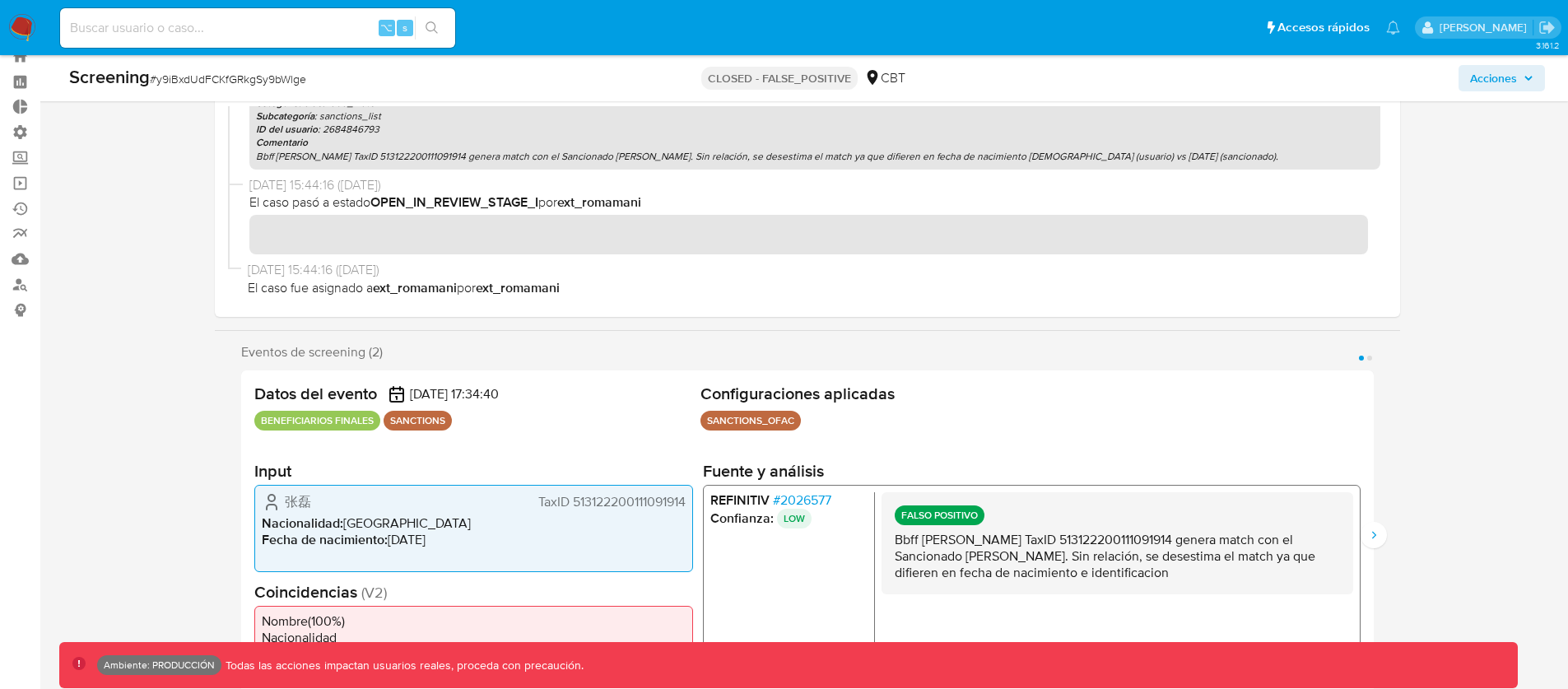
scroll to position [68, 0]
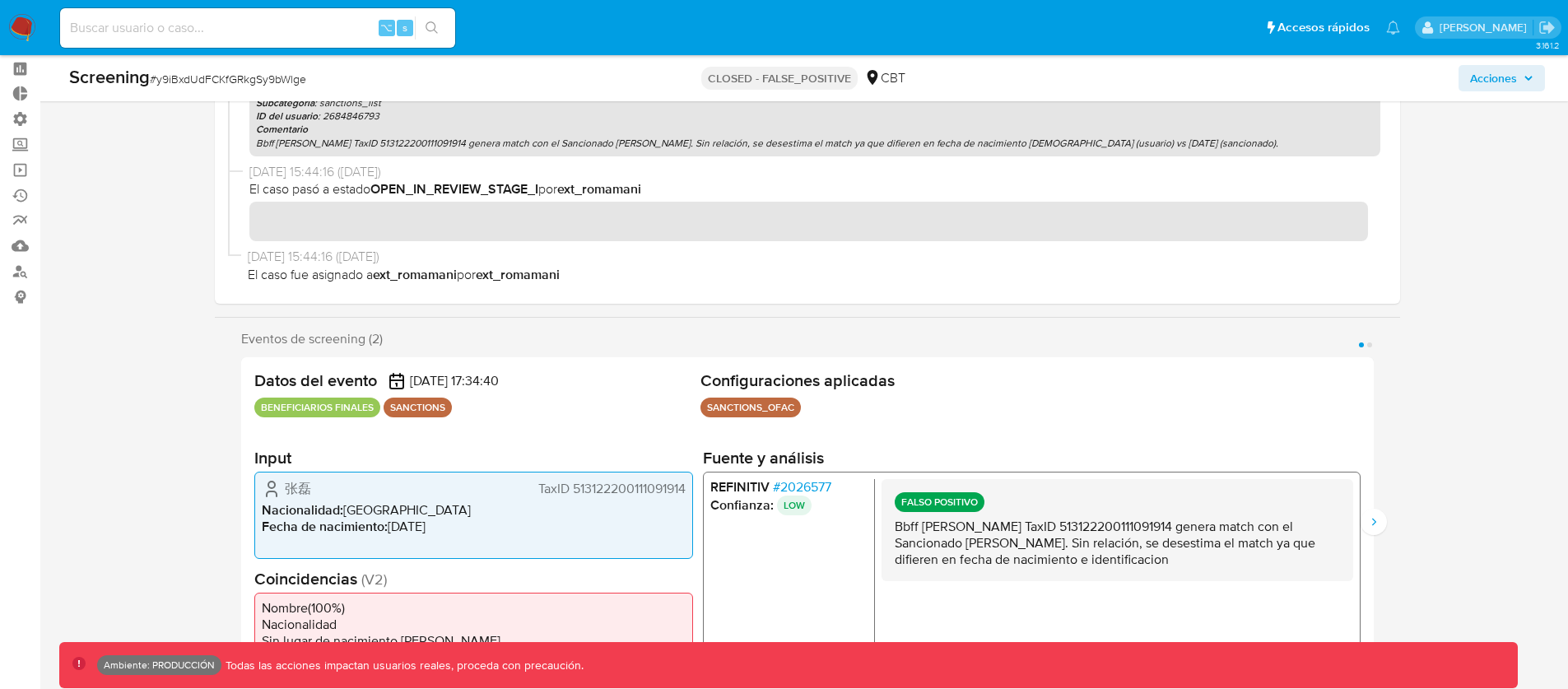
click at [631, 490] on span "TaxID 513122200111091914" at bounding box center [611, 489] width 148 height 16
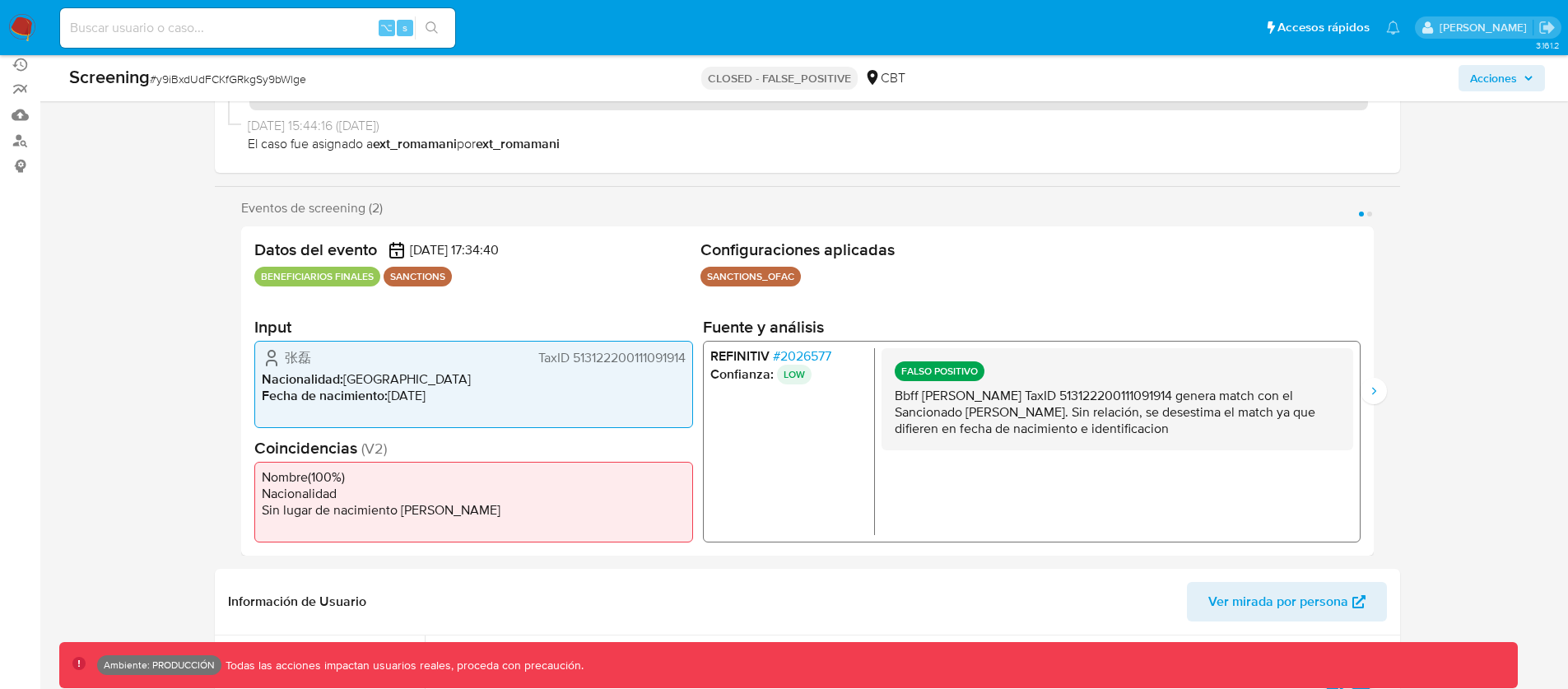
scroll to position [390, 0]
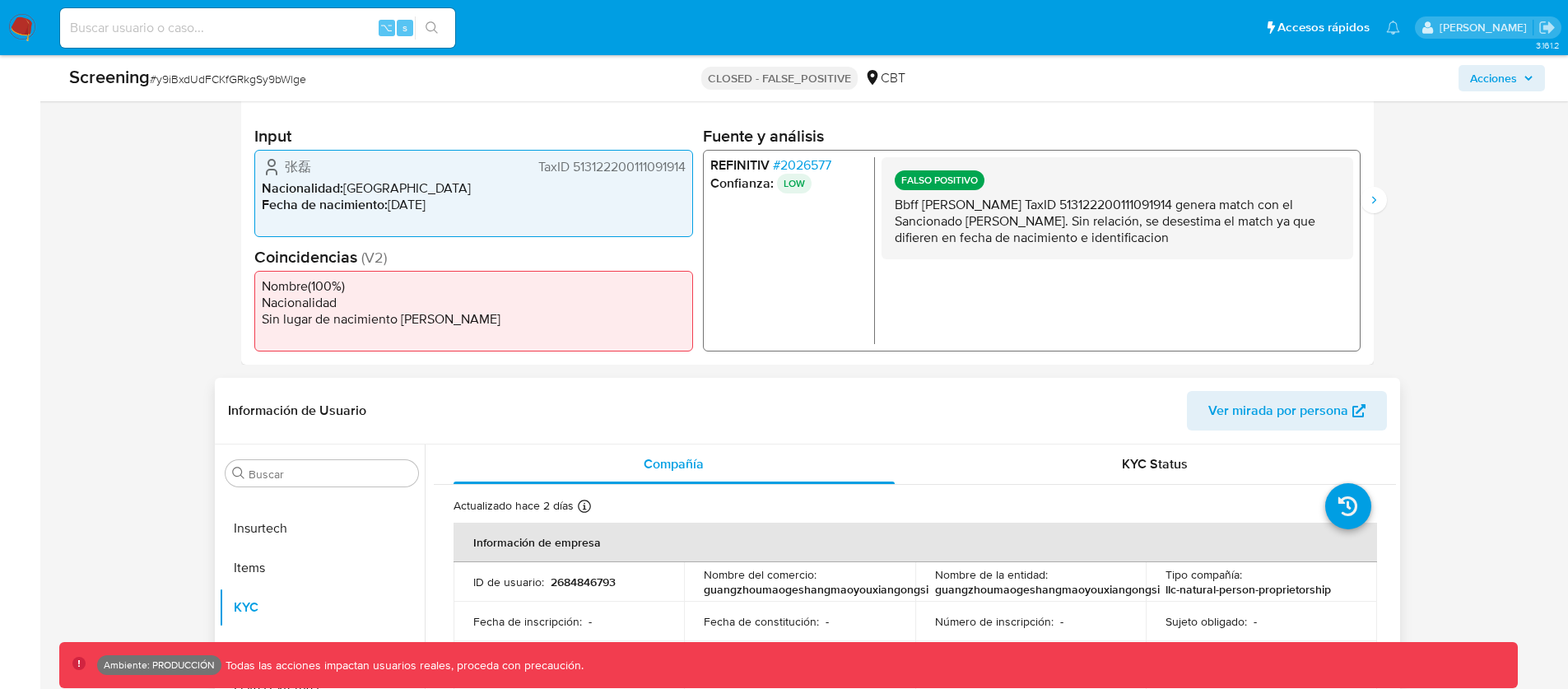
click at [589, 578] on p "2684846793" at bounding box center [583, 582] width 65 height 15
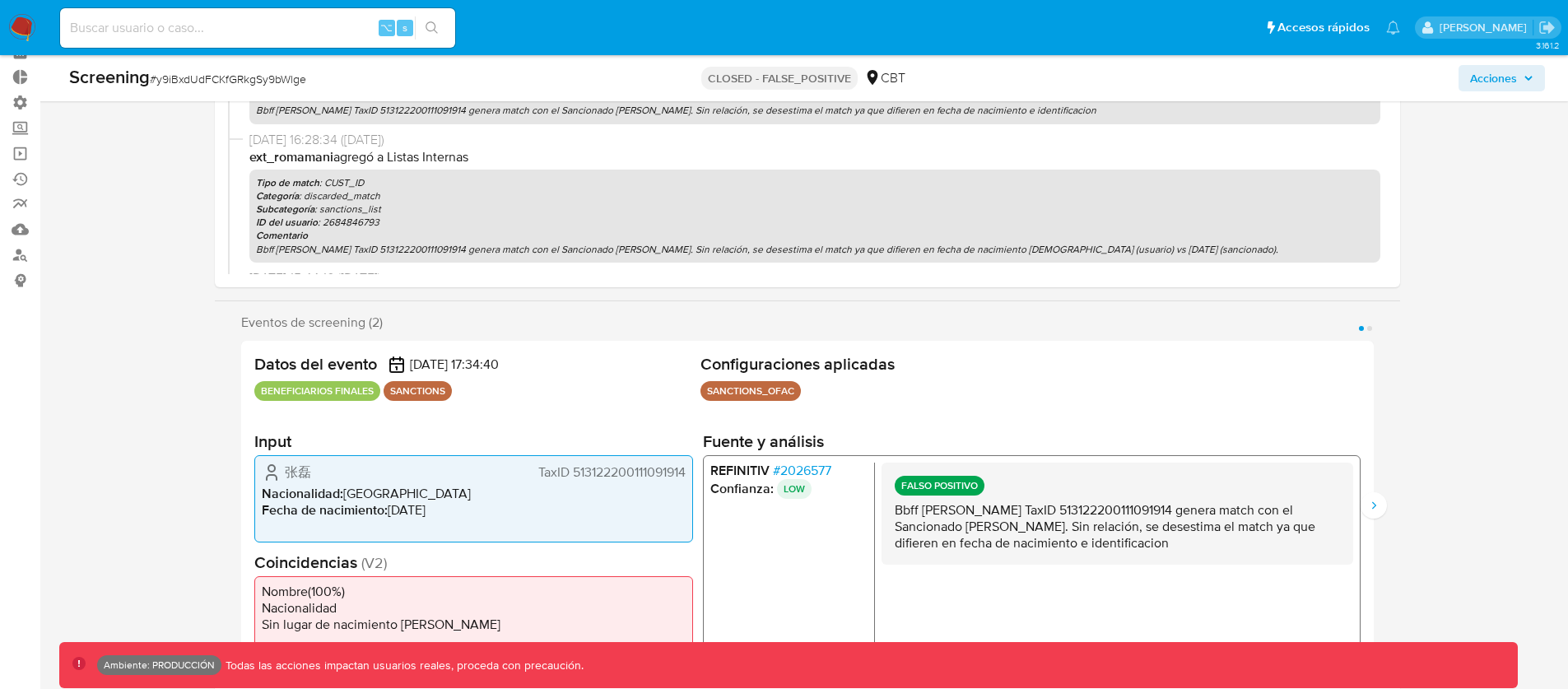
scroll to position [95, 0]
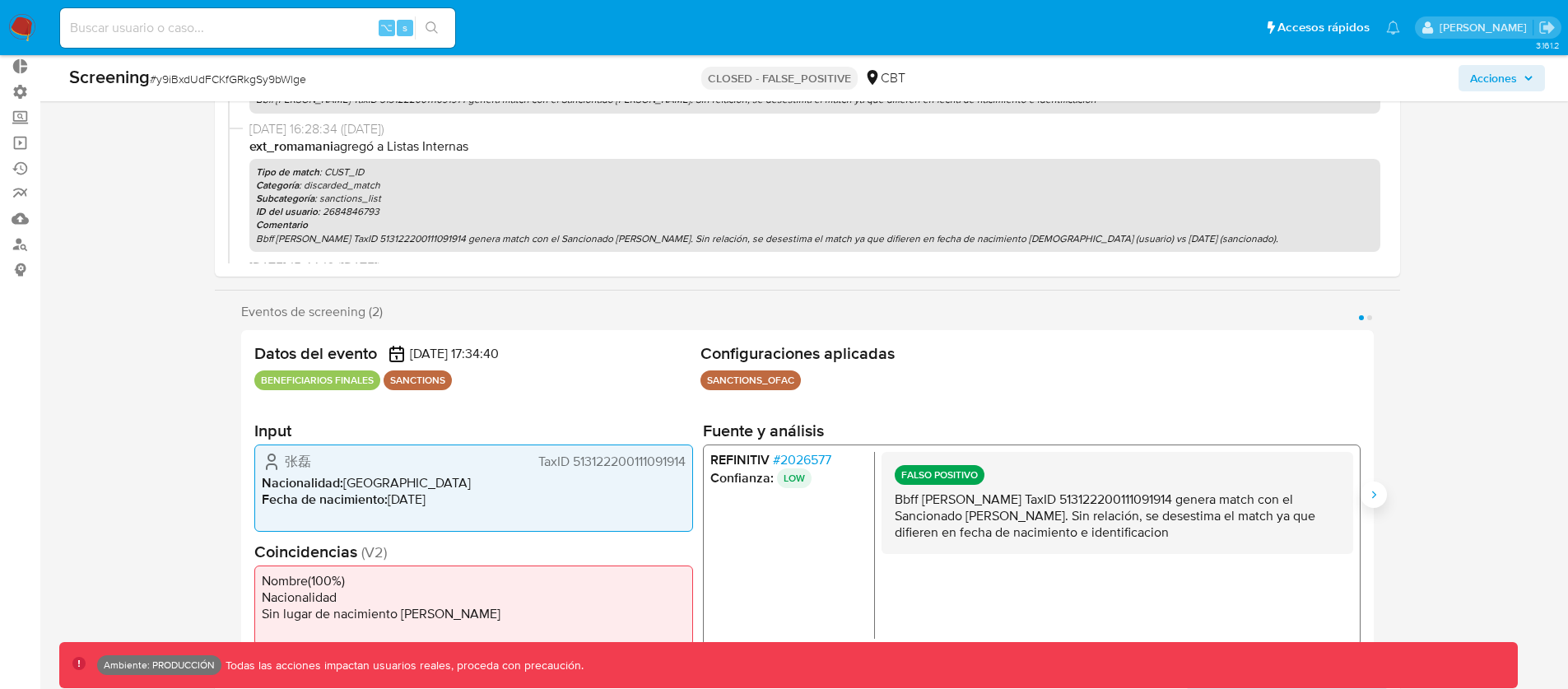
click at [1370, 488] on icon "Siguiente" at bounding box center [1374, 494] width 13 height 13
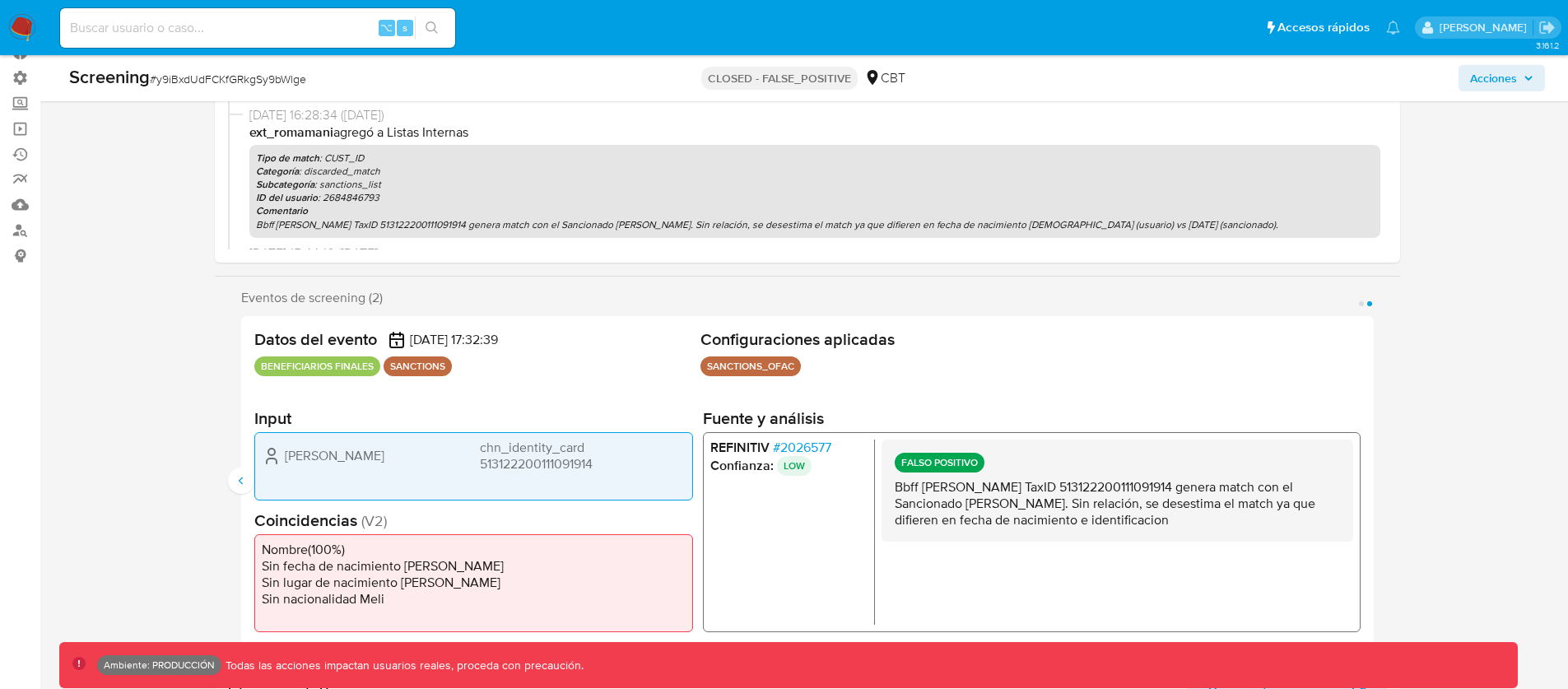
scroll to position [121, 0]
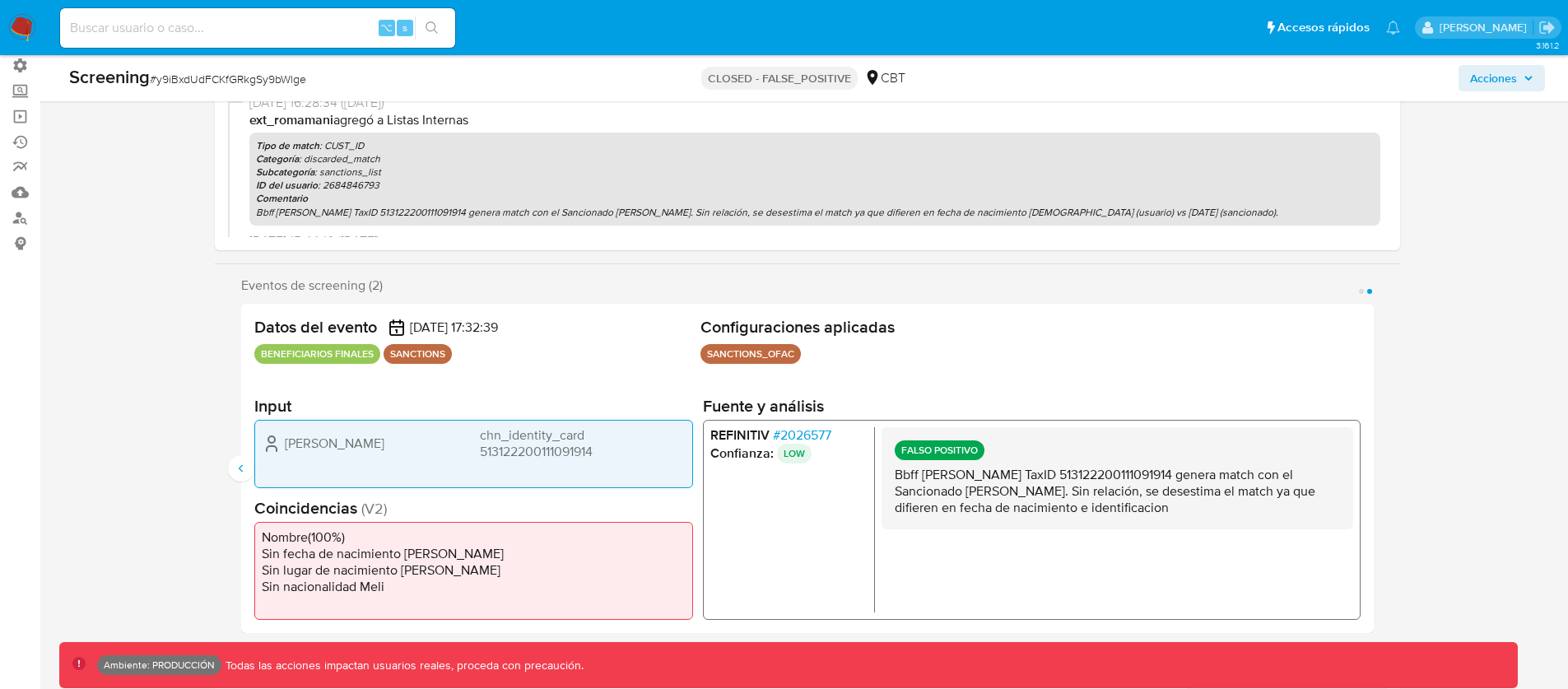
click at [332, 444] on span "[PERSON_NAME]" at bounding box center [334, 442] width 99 height 16
drag, startPoint x: 365, startPoint y: 450, endPoint x: 283, endPoint y: 447, distance: 82.1
click at [283, 447] on div "[PERSON_NAME] chn_identity_card 513122200111091914" at bounding box center [474, 442] width 424 height 33
click at [522, 447] on span "chn_identity_card 513122200111091914" at bounding box center [582, 442] width 206 height 33
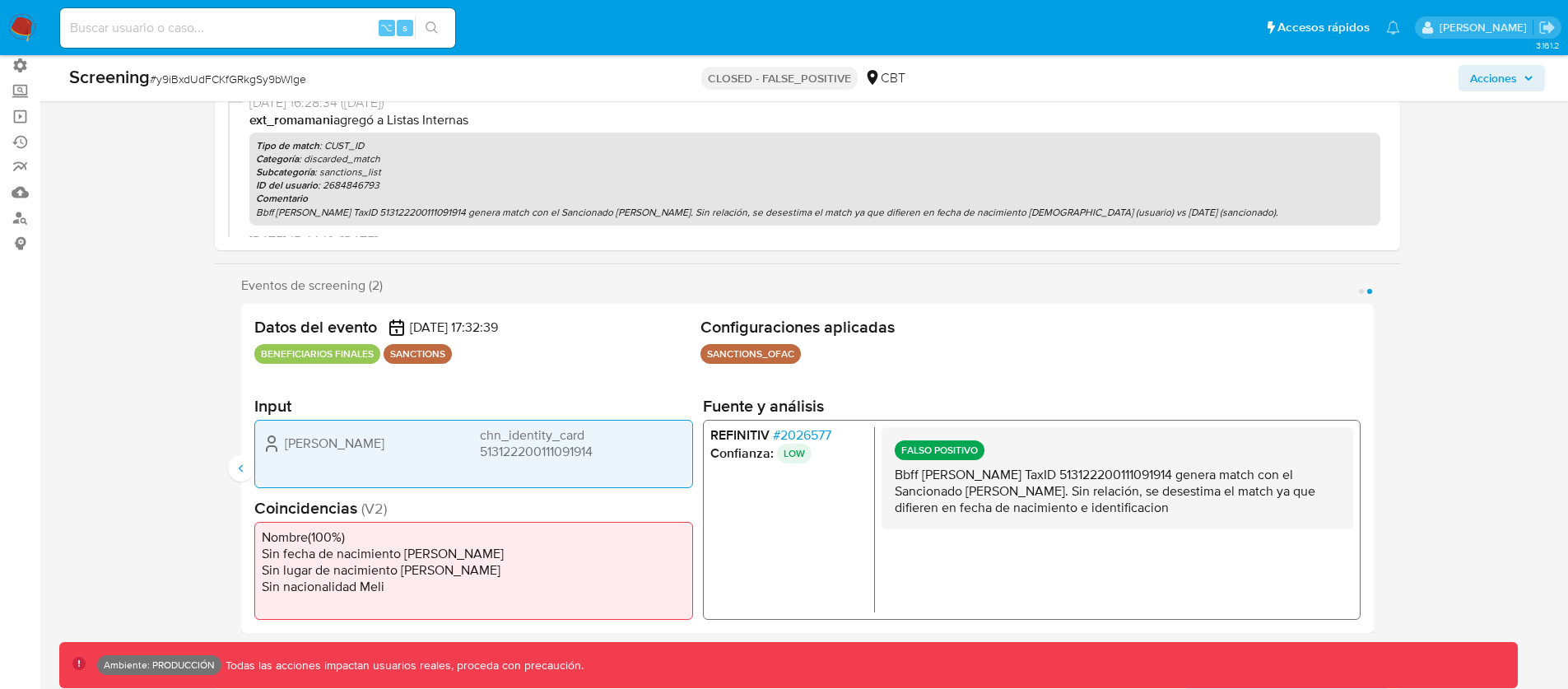
click at [527, 422] on div "[PERSON_NAME] chn_identity_card 513122200111091914" at bounding box center [474, 453] width 439 height 68
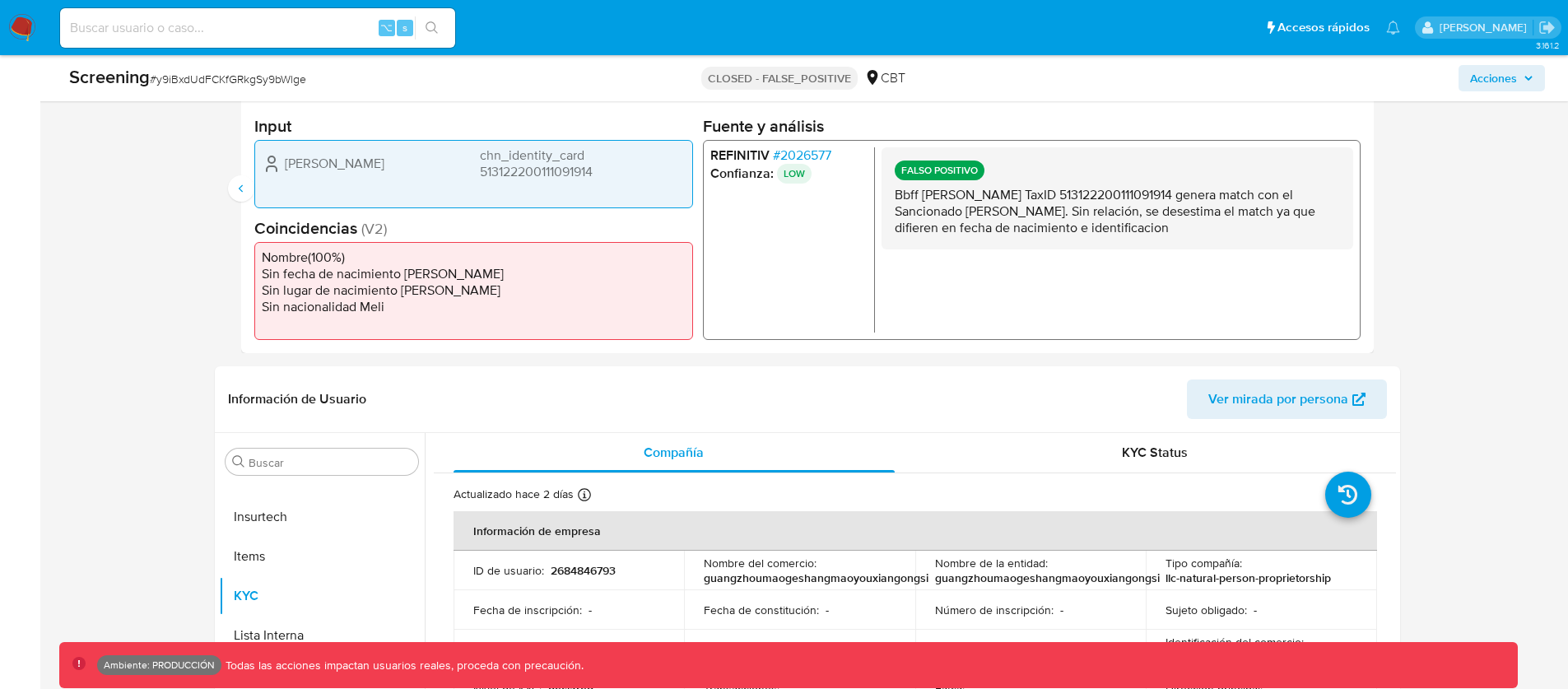
scroll to position [402, 0]
click at [593, 562] on p "2684846793" at bounding box center [583, 568] width 65 height 15
click at [243, 33] on input at bounding box center [257, 28] width 395 height 21
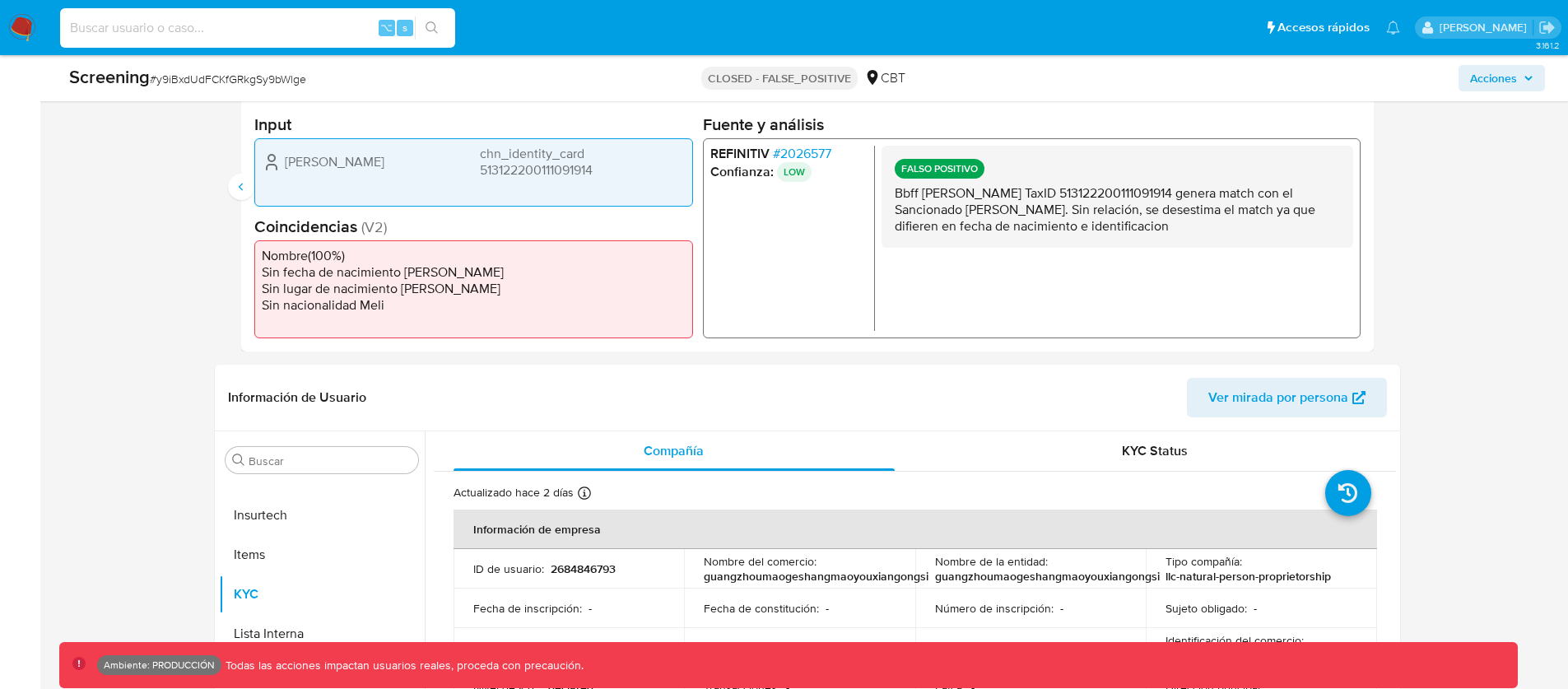
paste input "2585164288"
type input "2585164288"
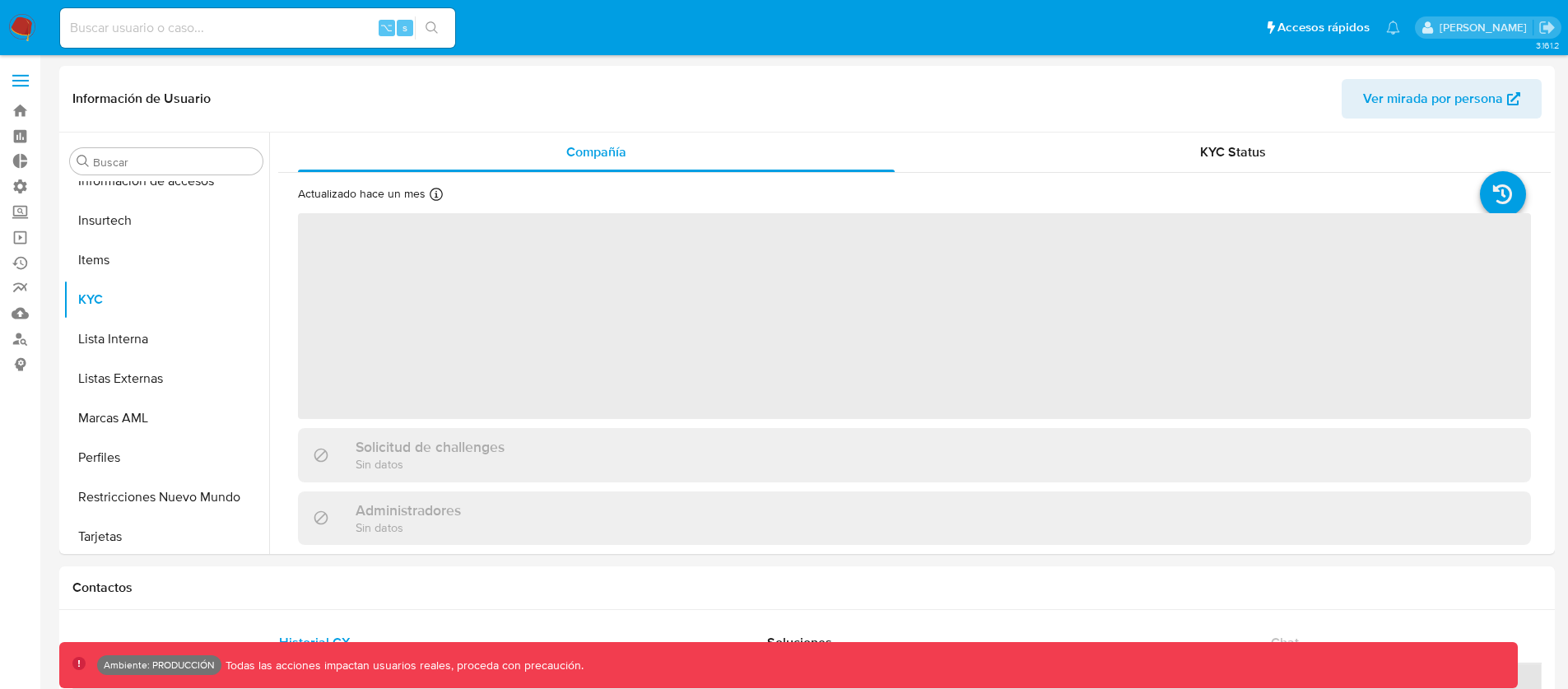
scroll to position [775, 0]
select select "10"
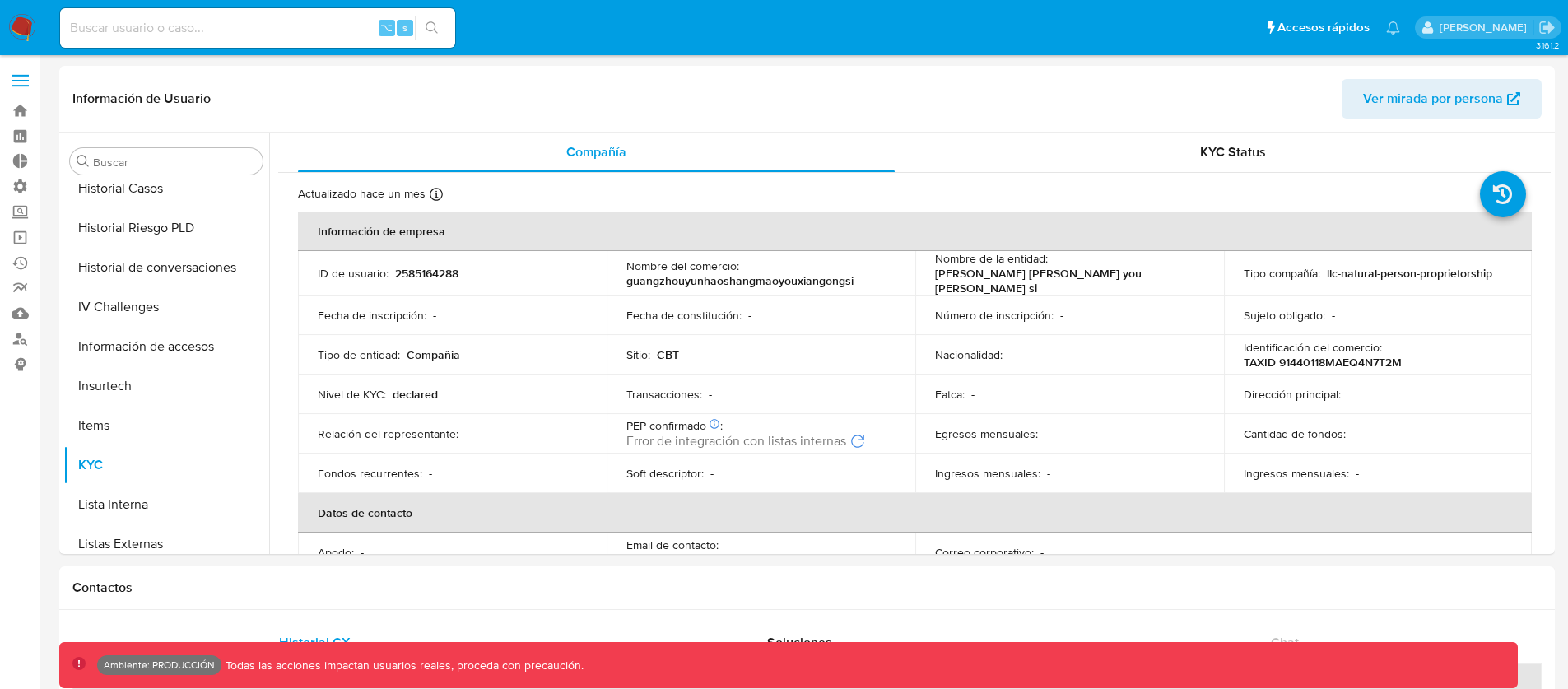
scroll to position [573, 0]
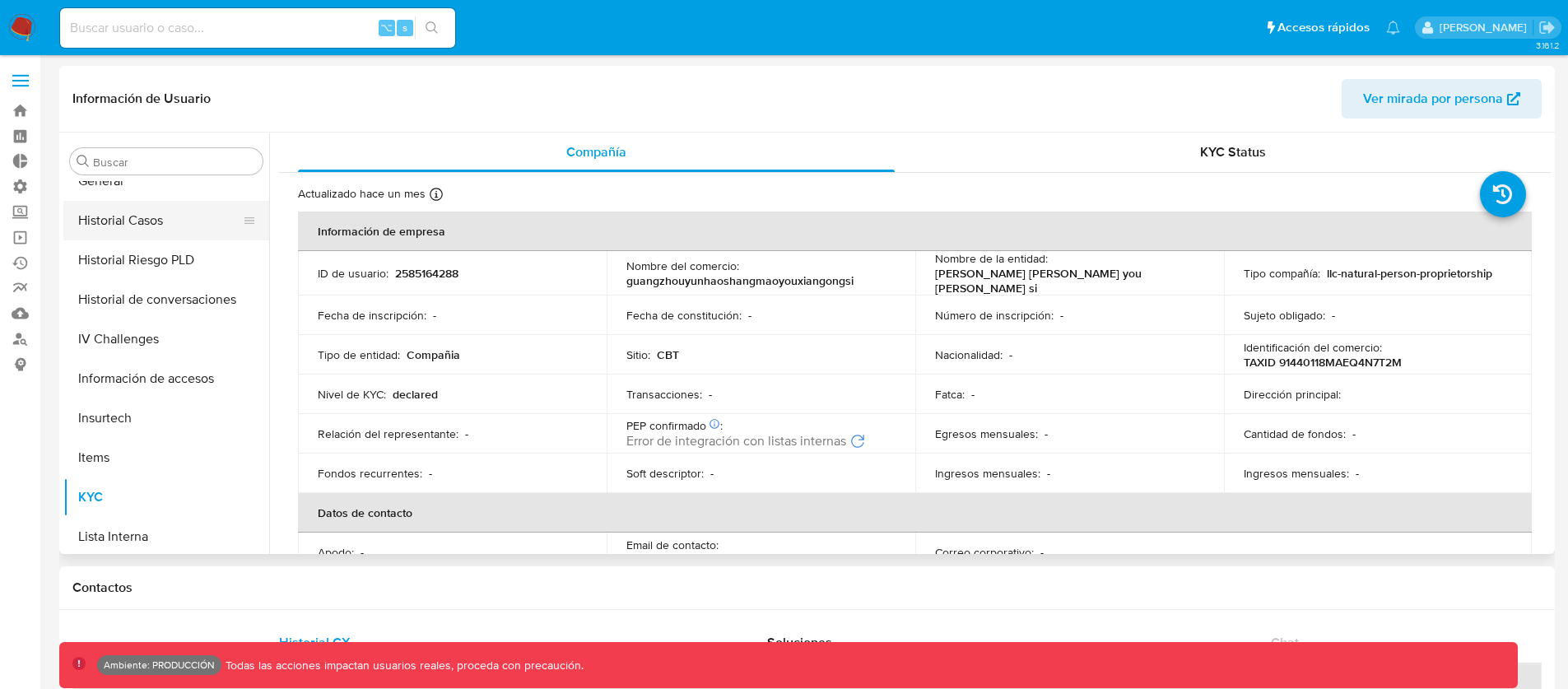
click at [137, 216] on button "Historial Casos" at bounding box center [159, 221] width 192 height 39
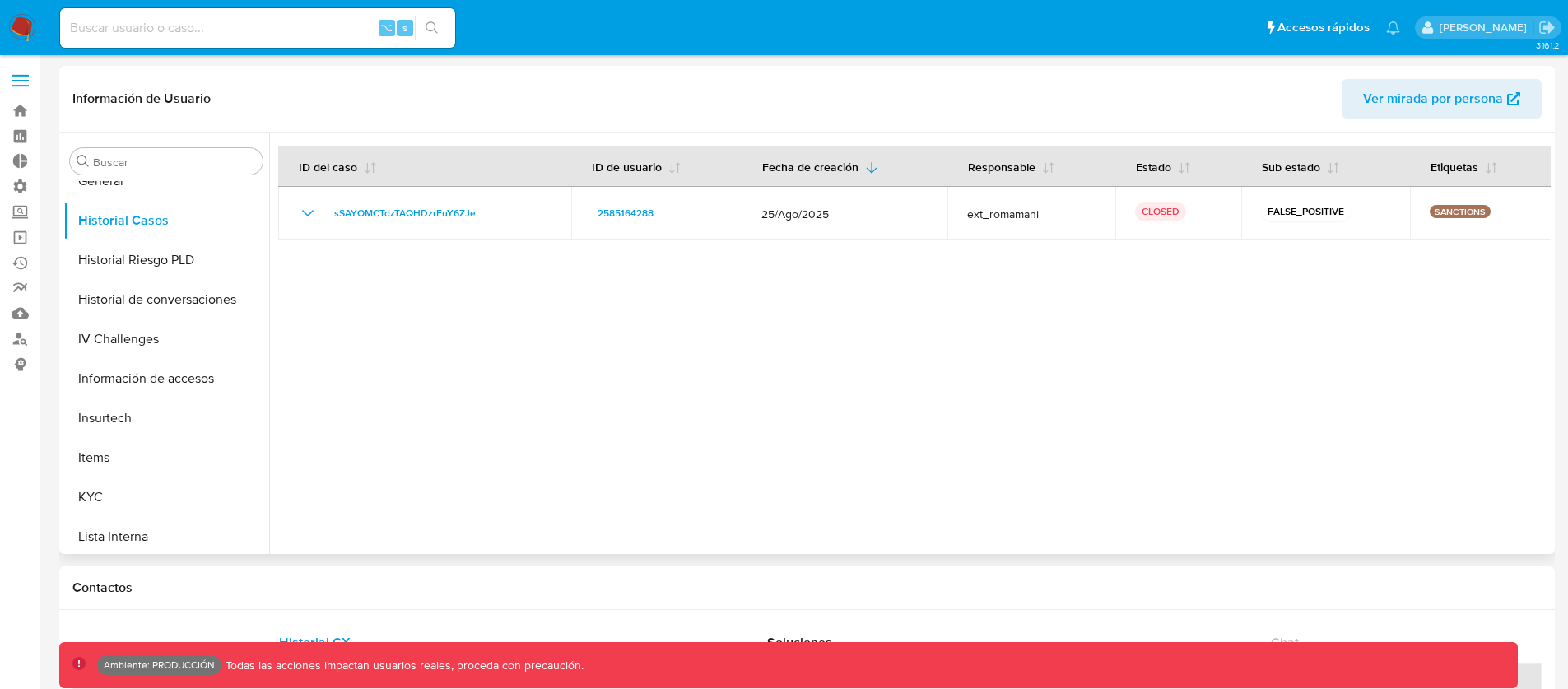
click at [394, 280] on div at bounding box center [910, 342] width 1282 height 421
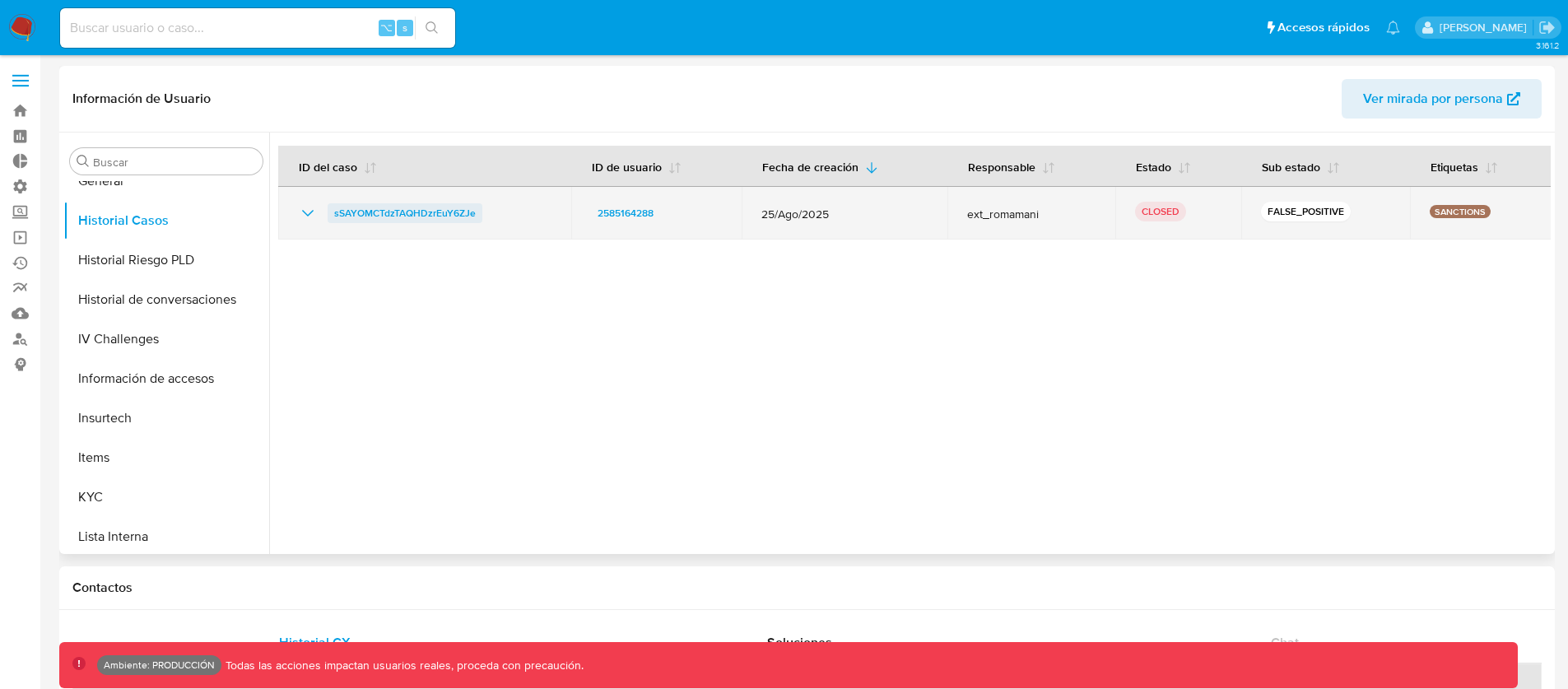
click at [380, 212] on span "sSAYOMCTdzTAQHDzrEuY6ZJe" at bounding box center [405, 213] width 141 height 20
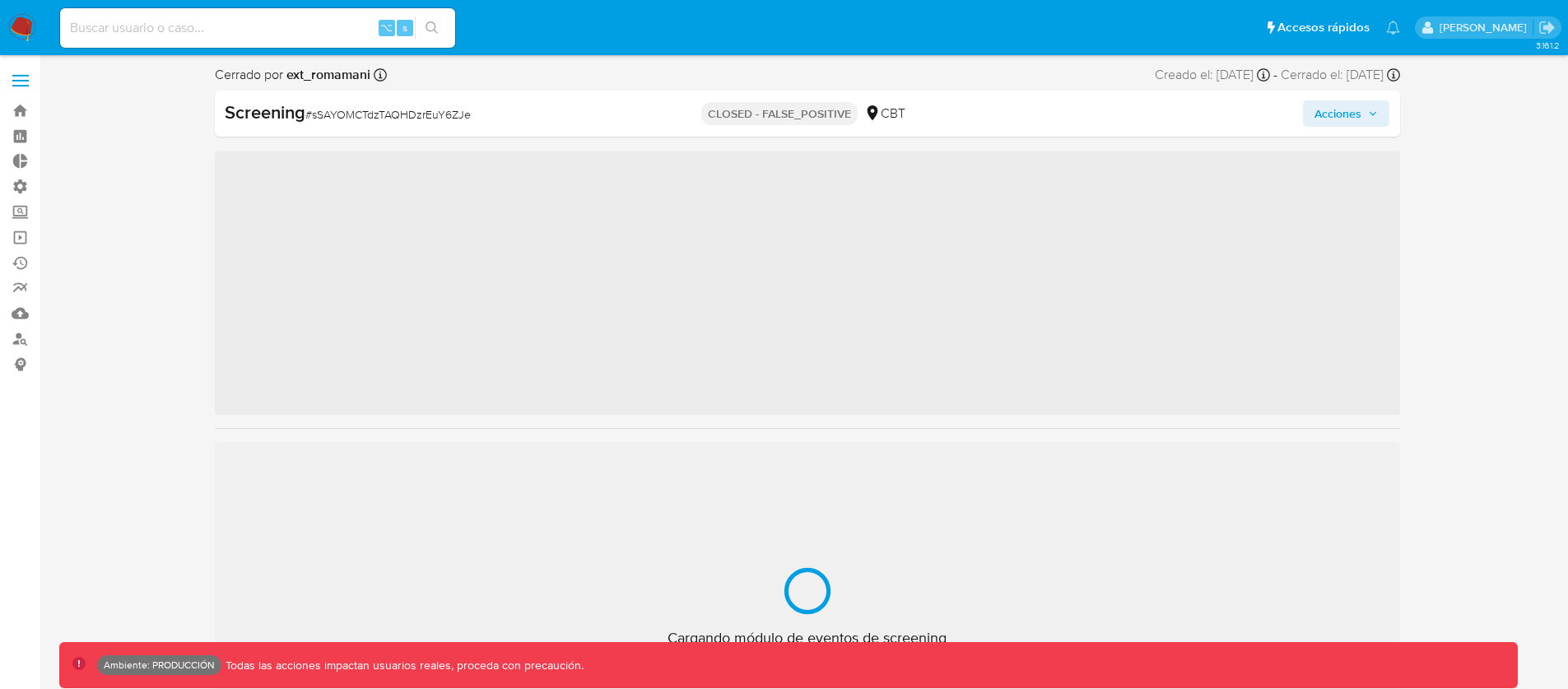
scroll to position [775, 0]
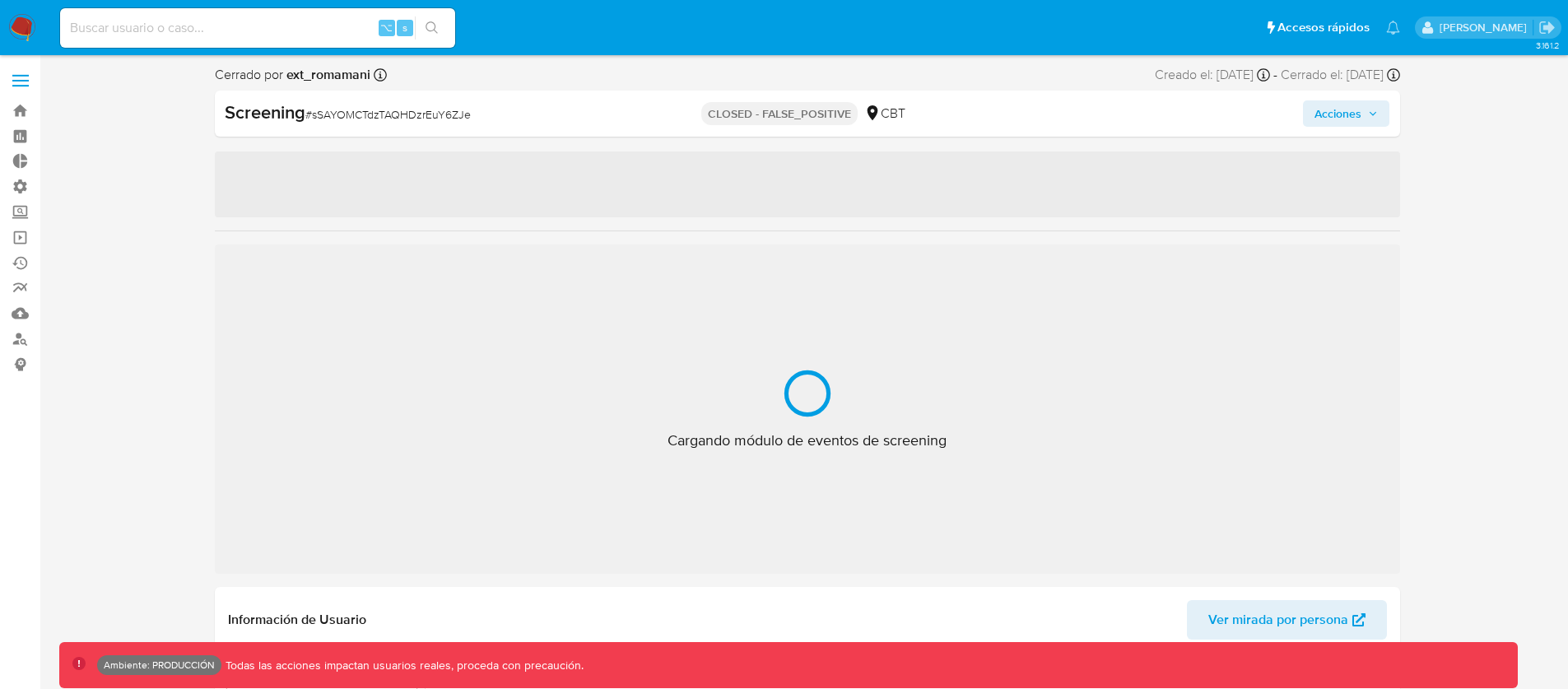
select select "10"
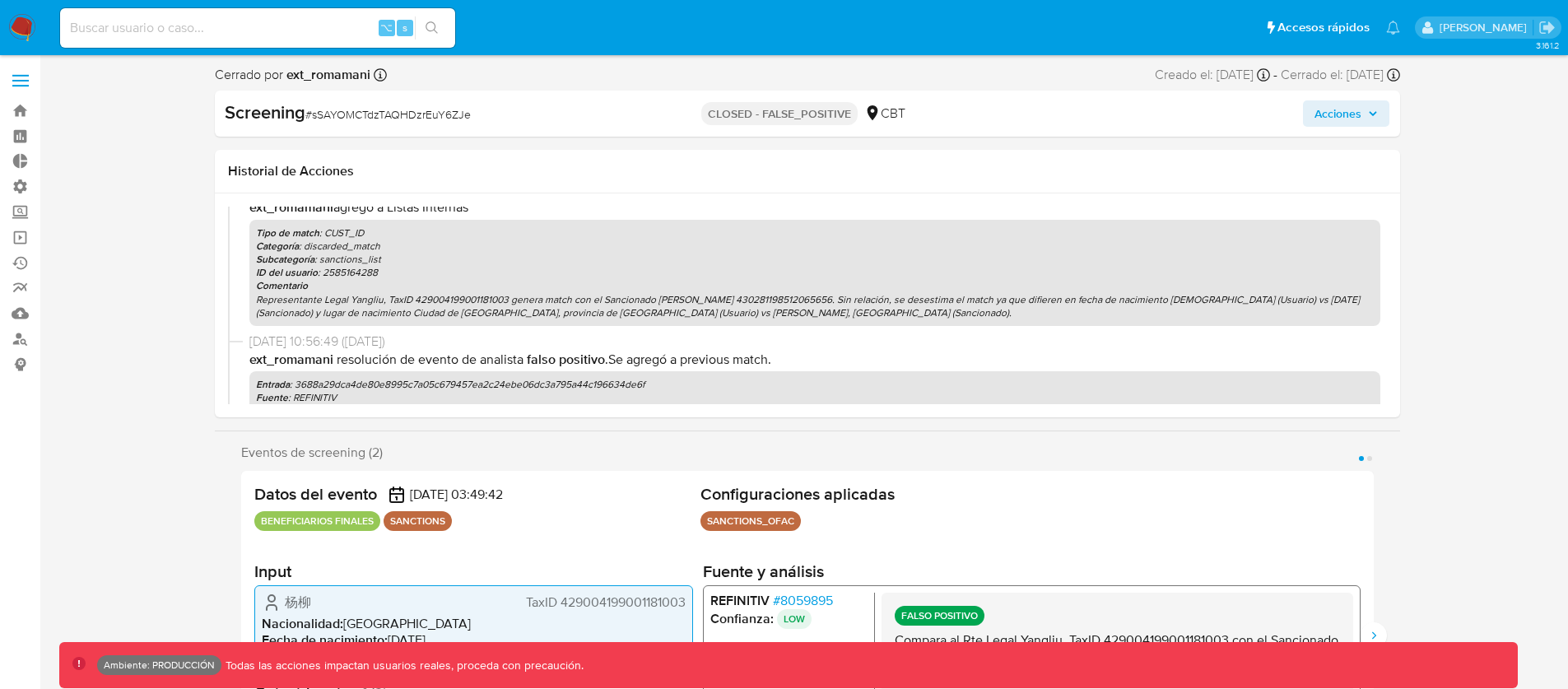
scroll to position [139, 0]
click at [450, 387] on p "Entrada : 3688a29dca4de80e8995c7a05c679457ea2c24ebe06dc3a795a44c196634de6f" at bounding box center [814, 383] width 1118 height 13
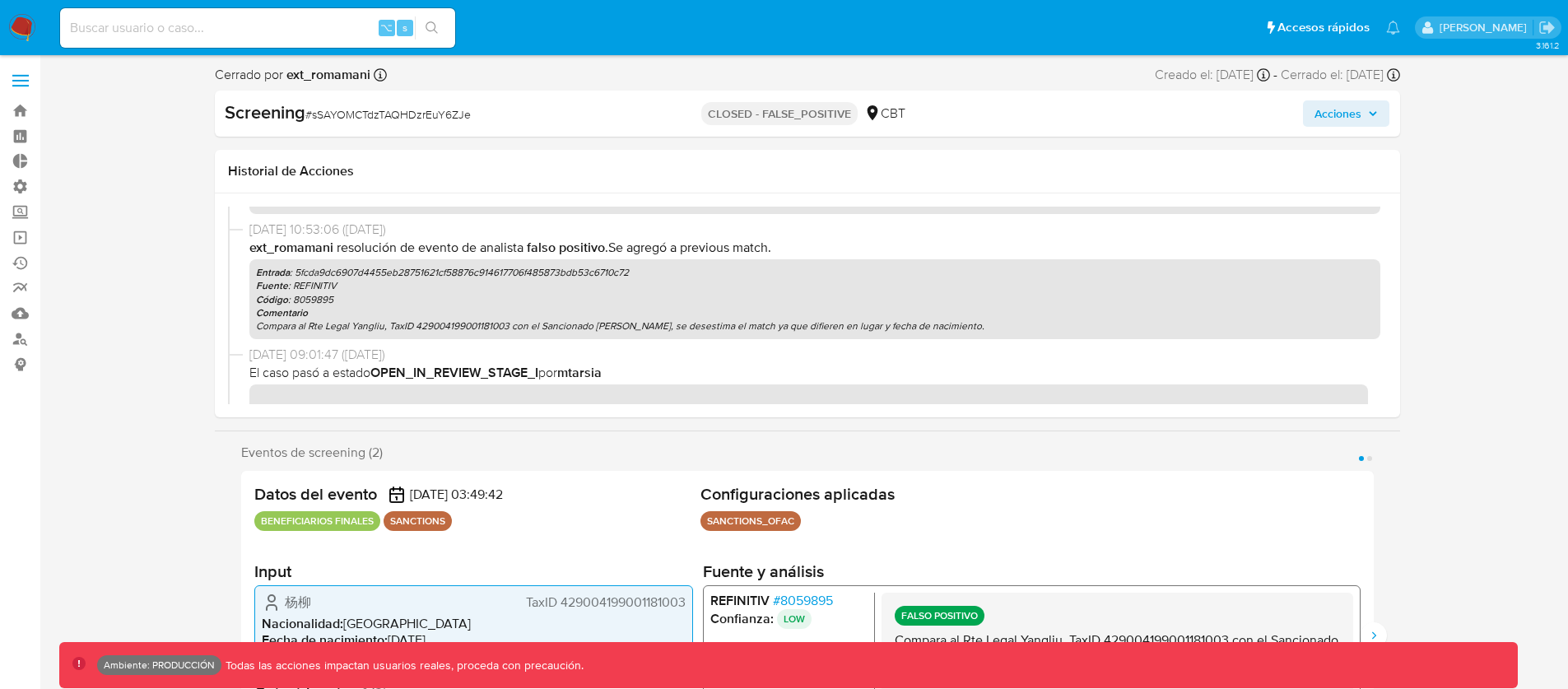
scroll to position [377, 0]
click at [380, 264] on p "Entrada : 5fcda9dc6907d4455eb28751621cf58876c914617706f485873bdb53c6710c72" at bounding box center [814, 270] width 1118 height 13
click at [386, 269] on p "Entrada : 5fcda9dc6907d4455eb28751621cf58876c914617706f485873bdb53c6710c72" at bounding box center [814, 270] width 1118 height 13
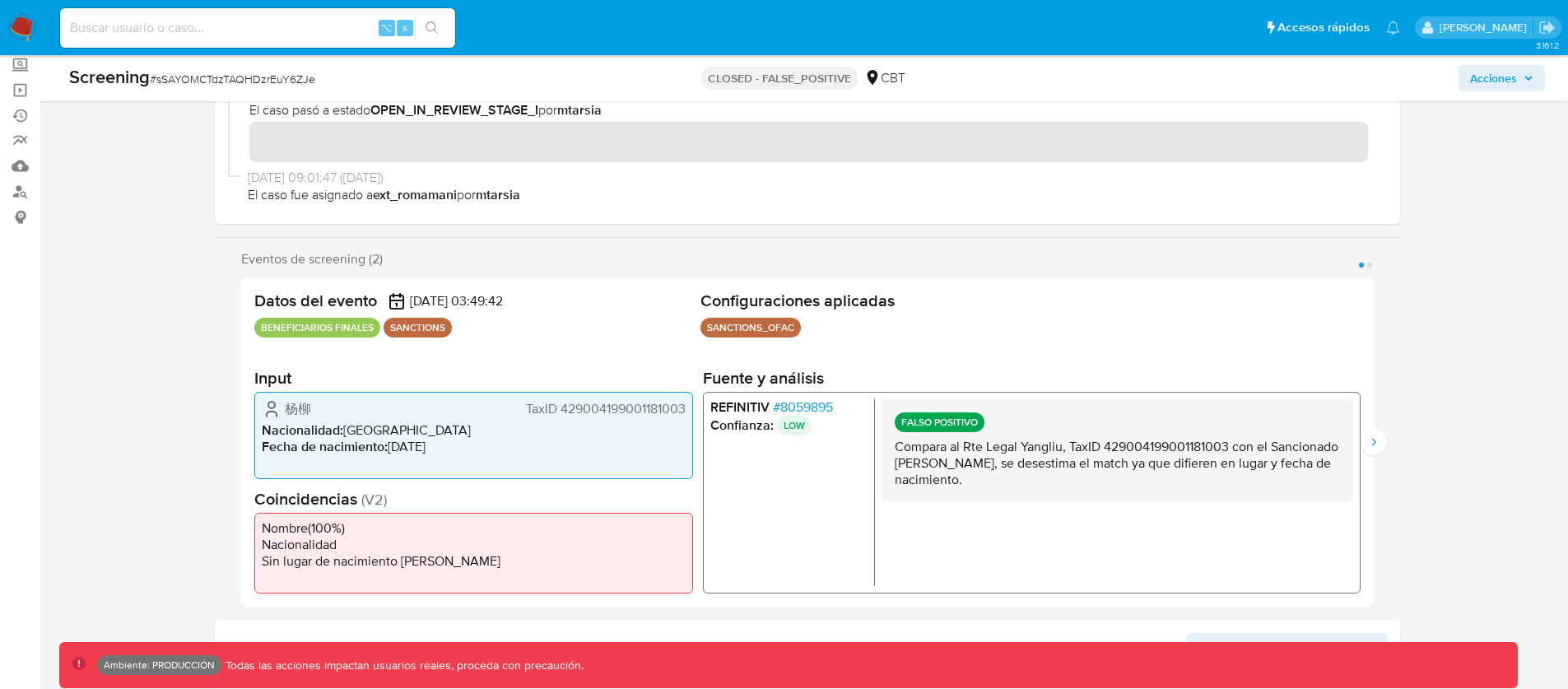
scroll to position [154, 0]
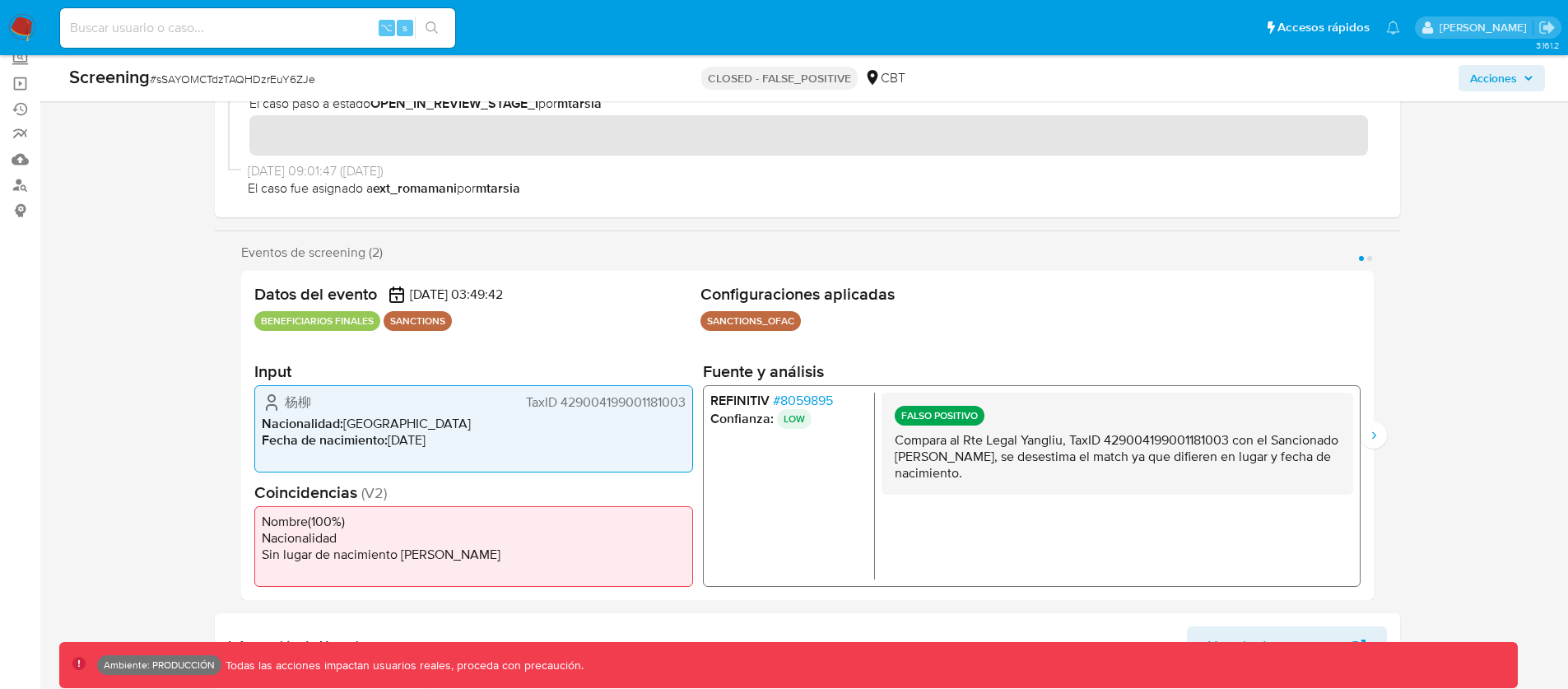
click at [307, 403] on span "杨柳" at bounding box center [298, 402] width 26 height 16
click at [305, 401] on span "杨柳" at bounding box center [298, 402] width 26 height 16
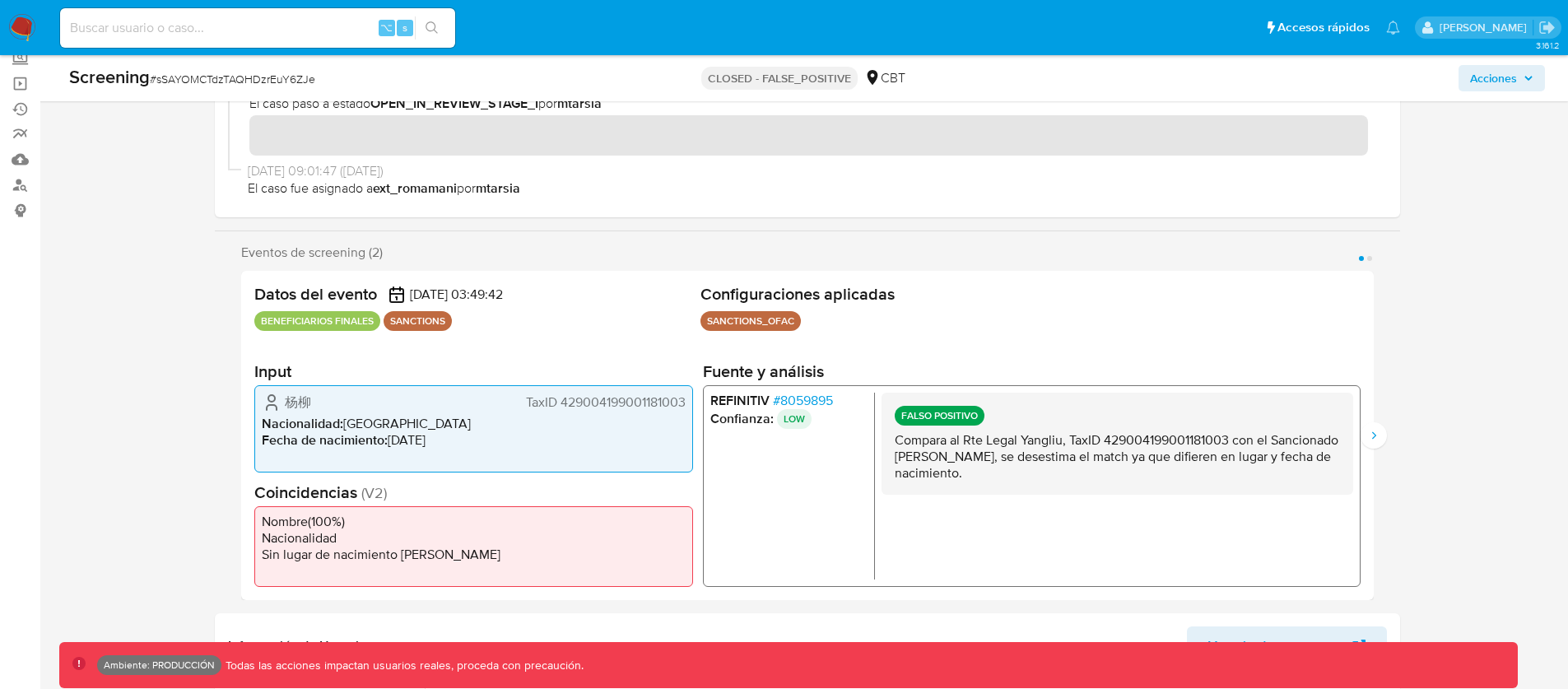
click at [305, 401] on span "杨柳" at bounding box center [298, 402] width 26 height 16
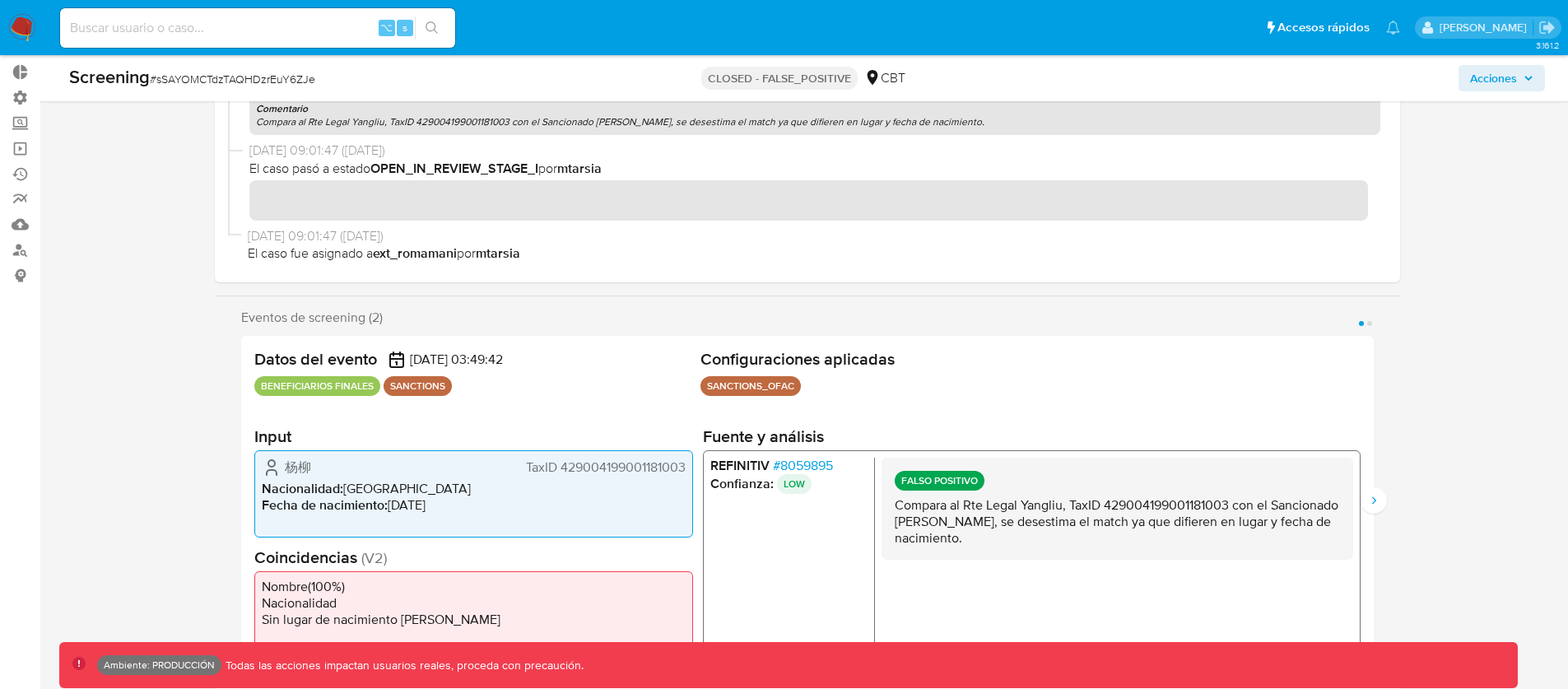
scroll to position [148, 0]
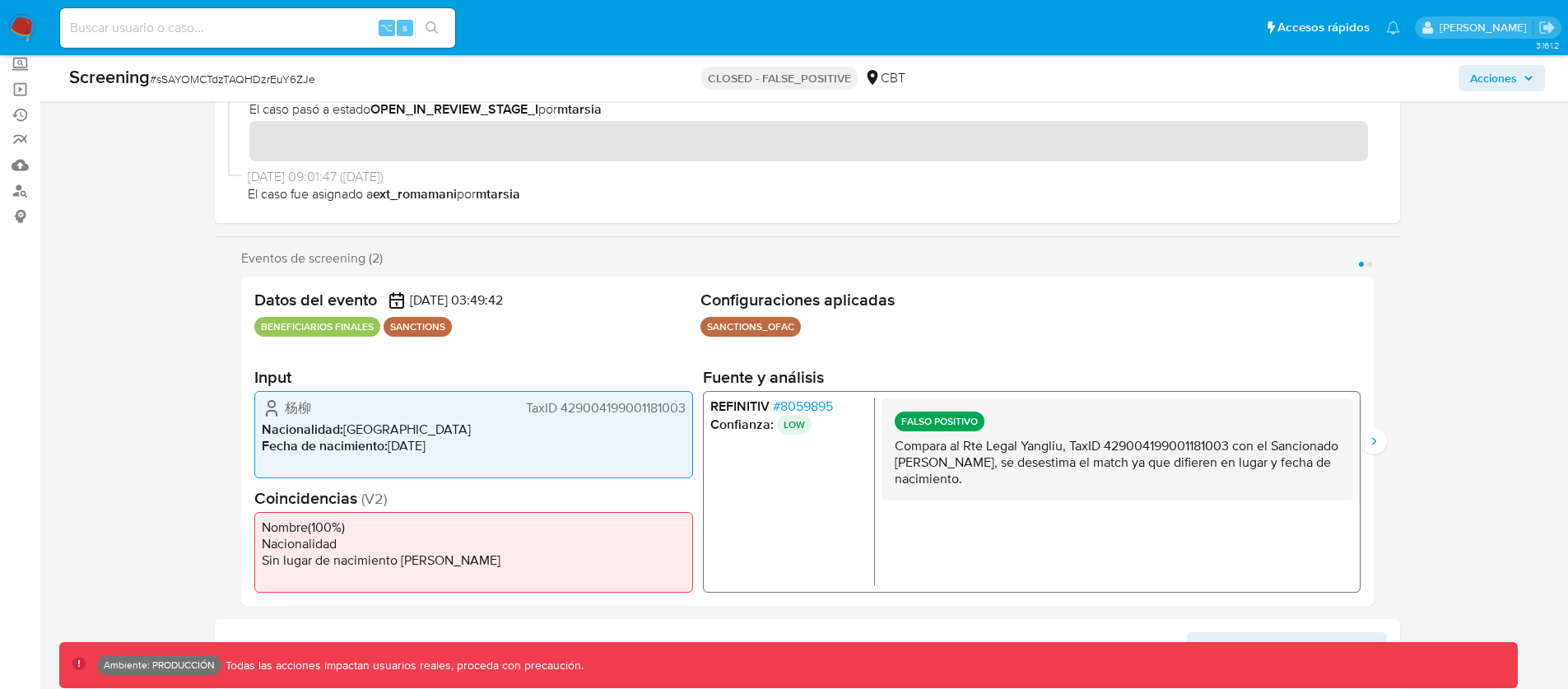
click at [325, 416] on div "杨柳 TaxID 429004199001181003" at bounding box center [474, 408] width 424 height 20
click at [293, 408] on span "杨柳" at bounding box center [298, 408] width 26 height 16
click at [601, 400] on span "TaxID 429004199001181003" at bounding box center [605, 408] width 160 height 16
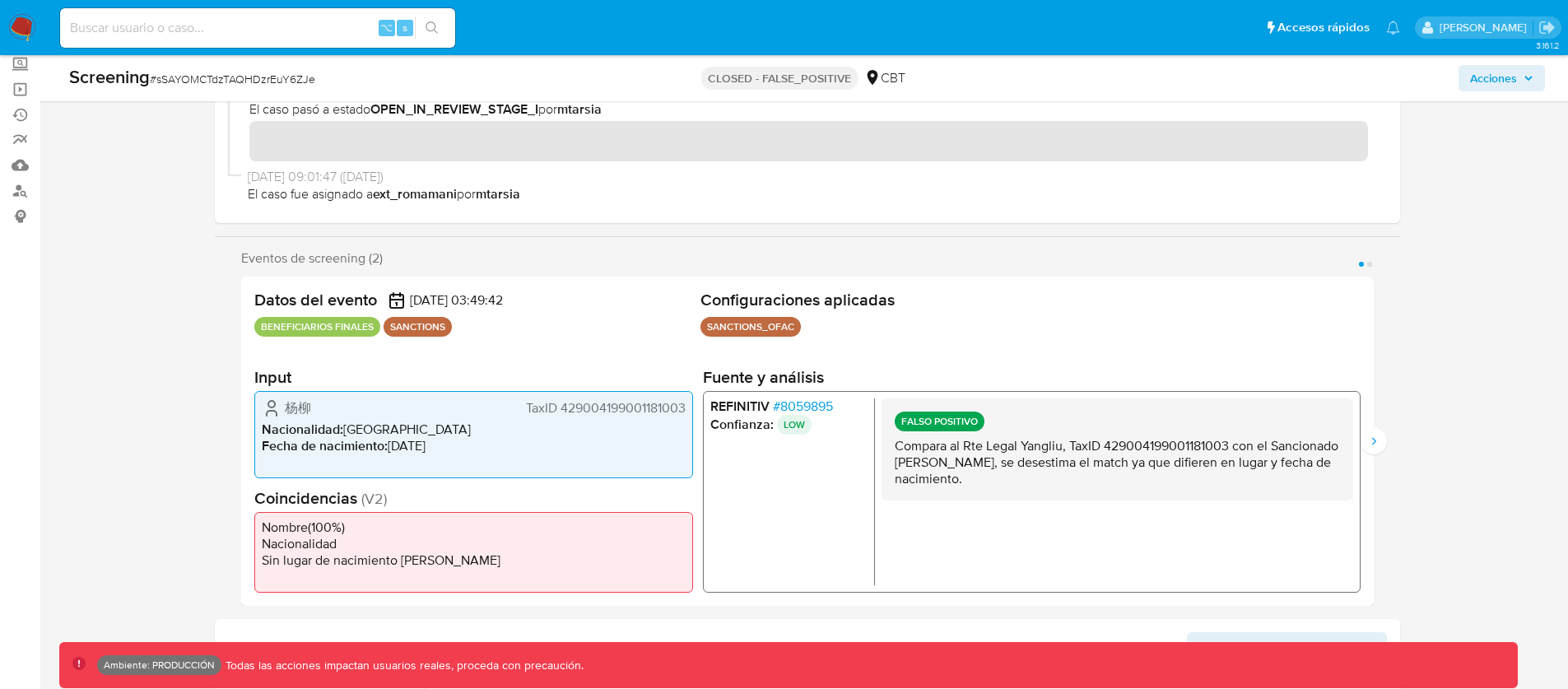
click at [600, 401] on span "TaxID 429004199001181003" at bounding box center [605, 408] width 160 height 16
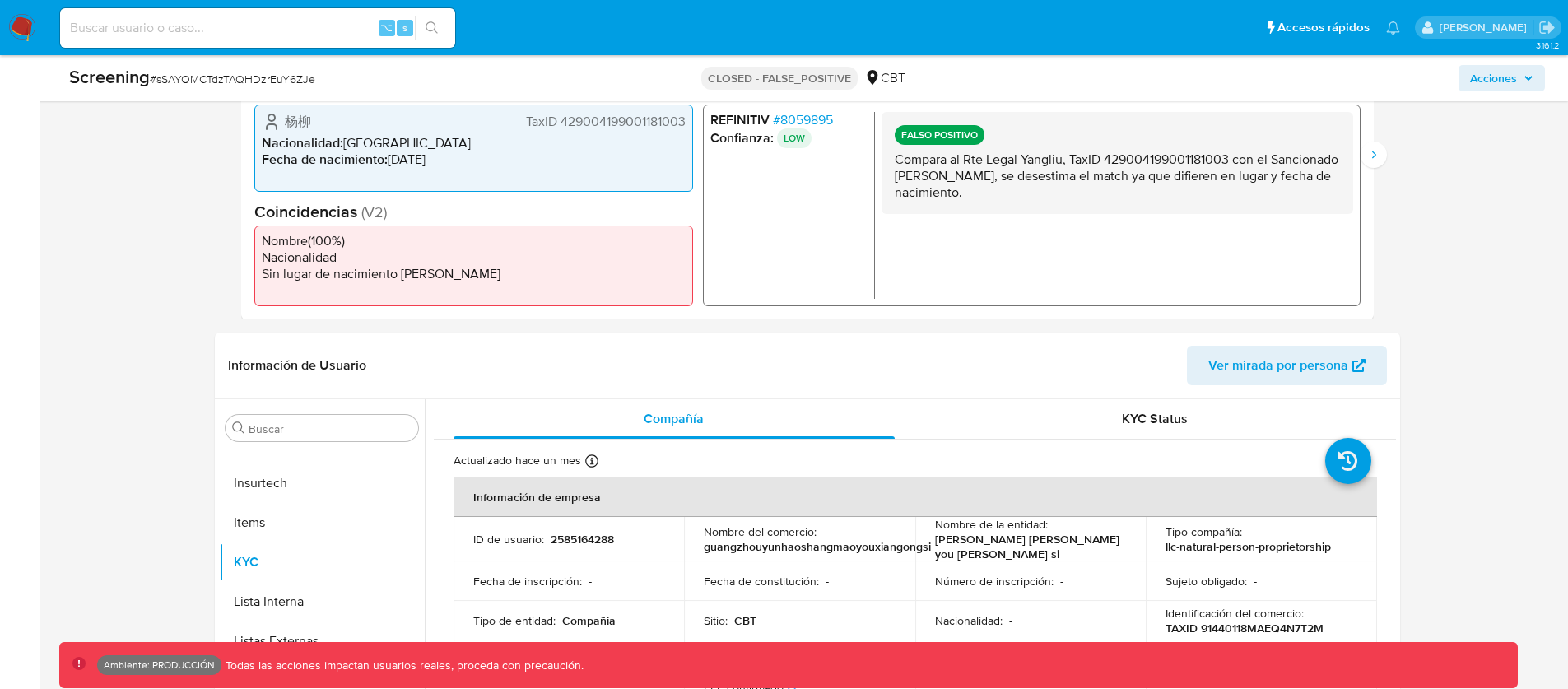
scroll to position [444, 0]
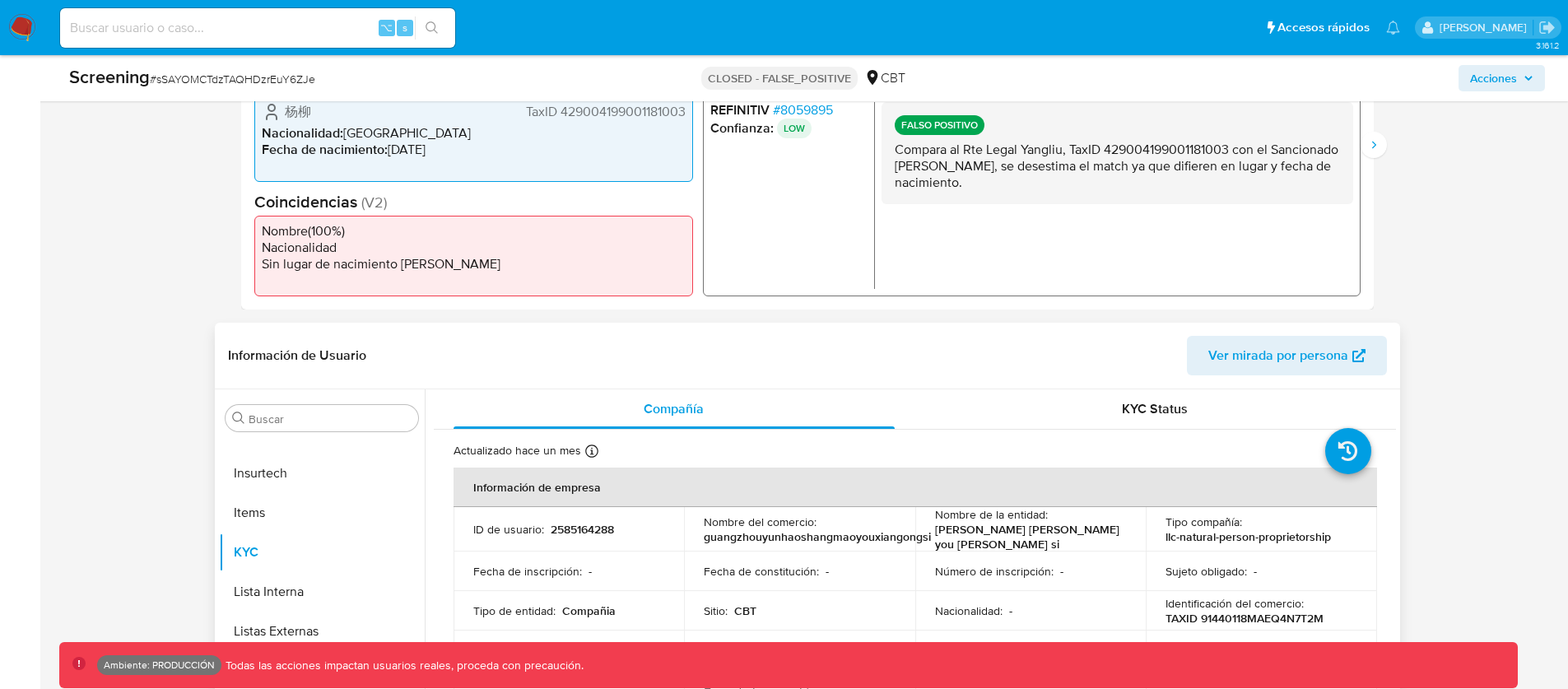
click at [587, 530] on p "2585164288" at bounding box center [582, 529] width 63 height 15
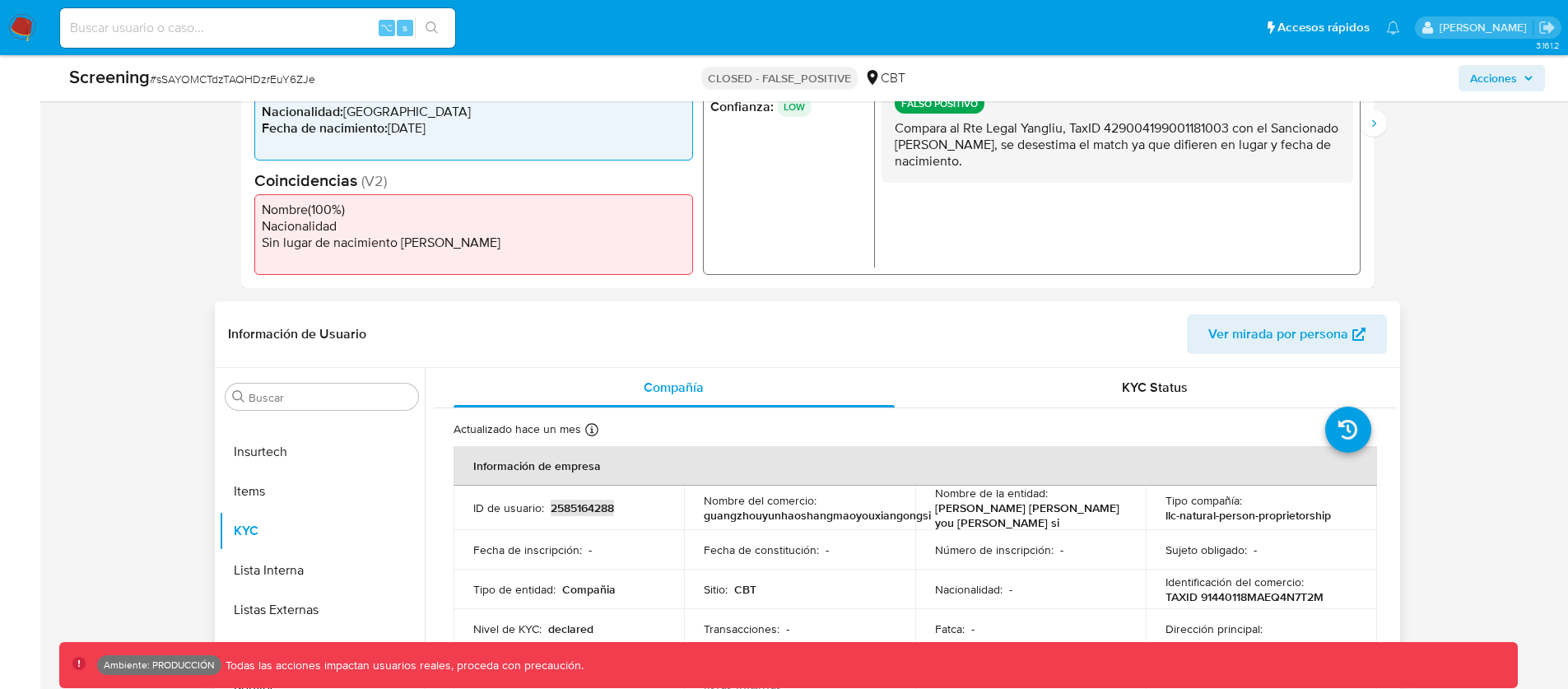
scroll to position [639, 0]
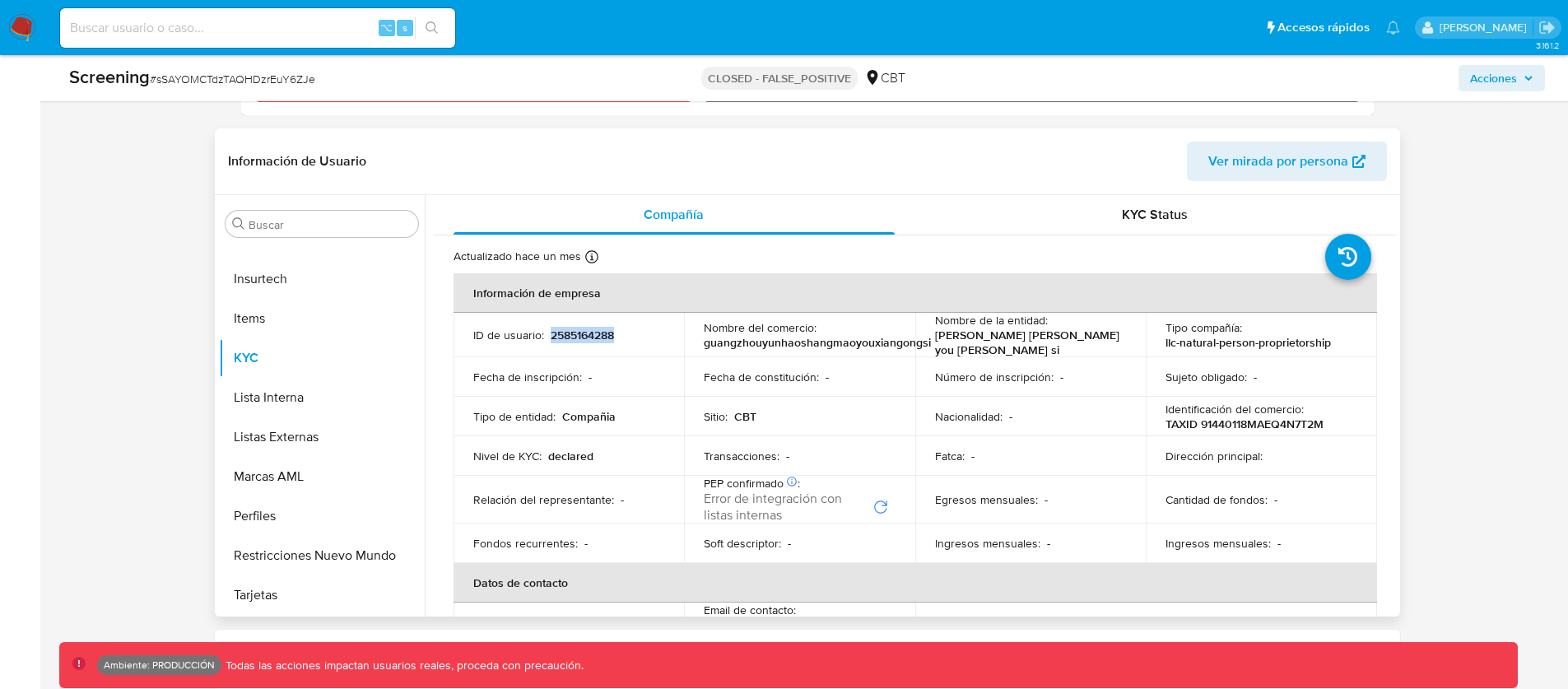
click at [589, 334] on p "2585164288" at bounding box center [582, 335] width 63 height 15
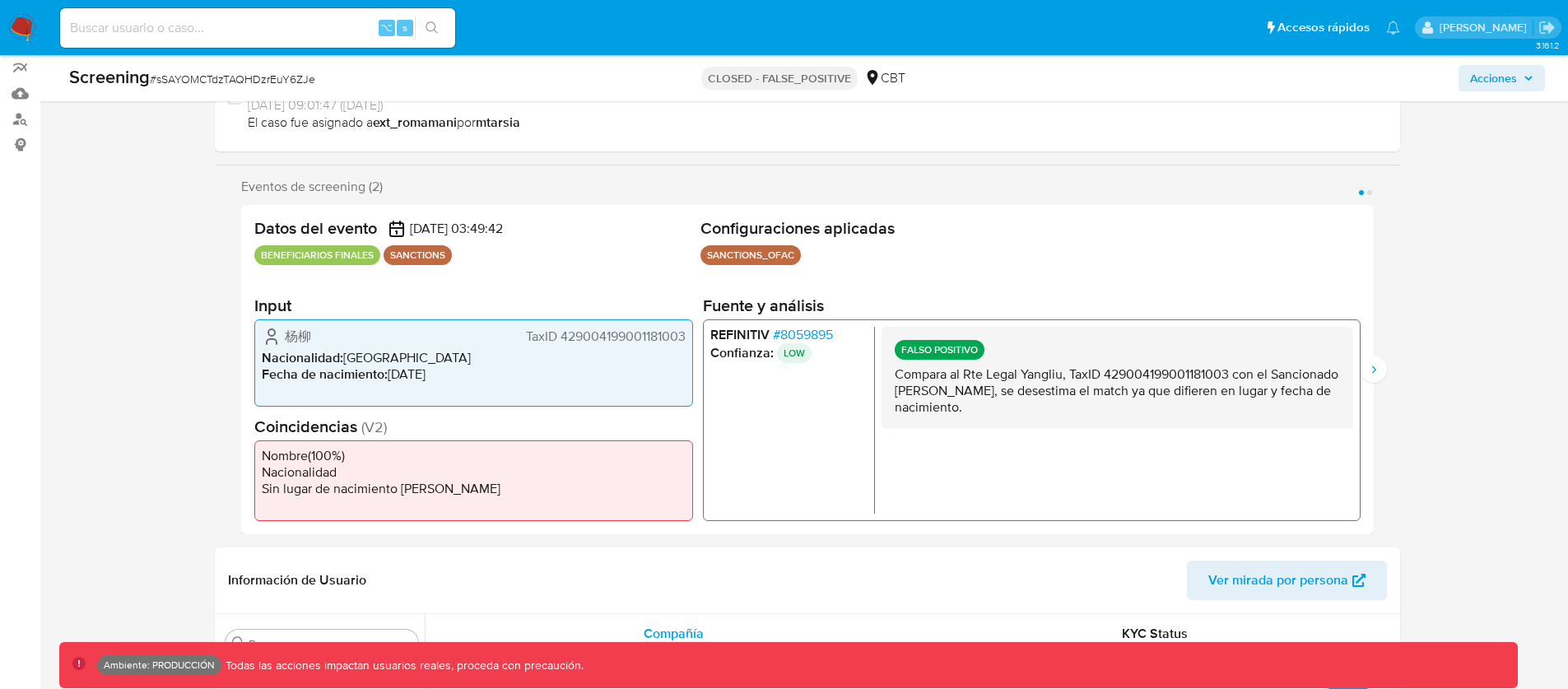
scroll to position [210, 0]
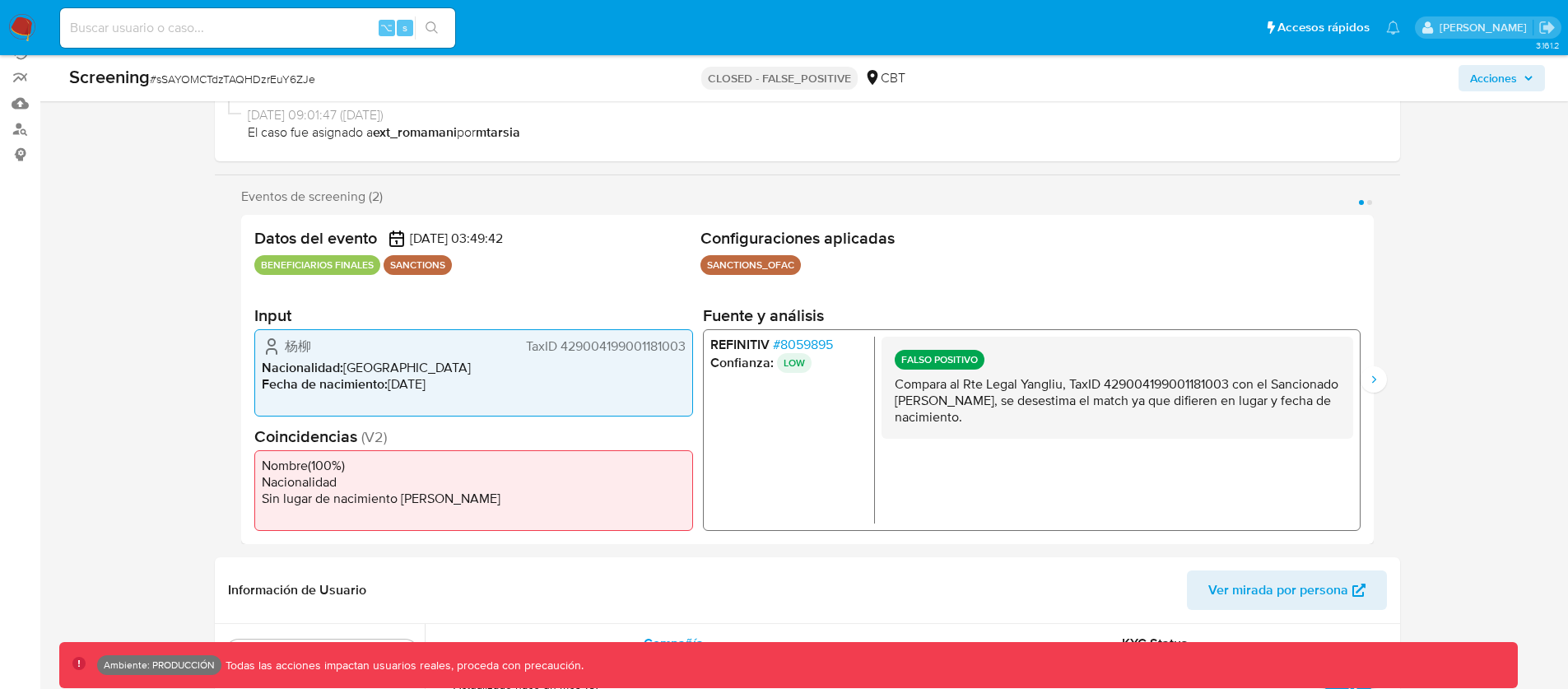
click at [848, 349] on li "REFINITIV # 8059895" at bounding box center [788, 345] width 157 height 16
click at [1344, 372] on div "FALSO POSITIVO Compara al Rte Legal Yangliu, TaxID 429004199001181003 con el Sa…" at bounding box center [1117, 388] width 472 height 102
click at [1381, 374] on button "Siguiente" at bounding box center [1373, 379] width 26 height 26
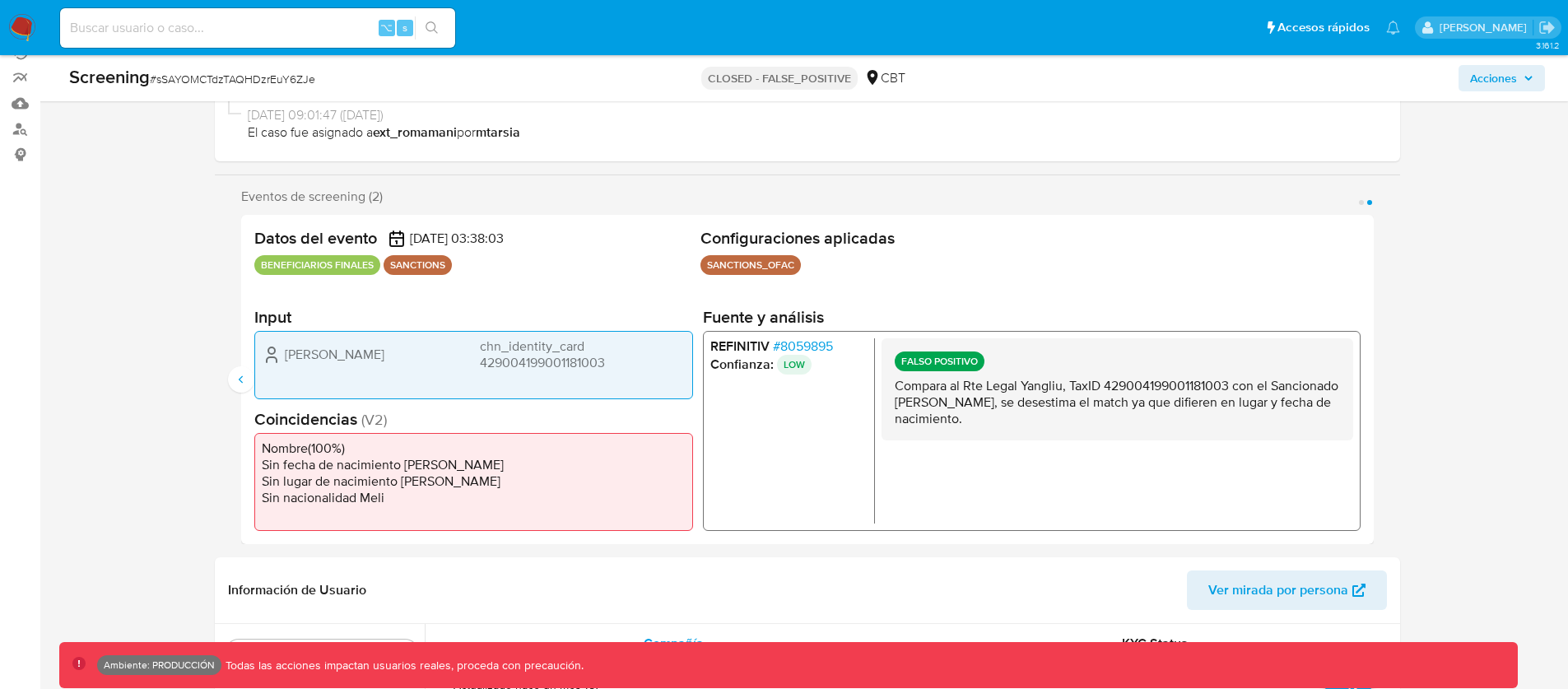
drag, startPoint x: 844, startPoint y: 349, endPoint x: 833, endPoint y: 352, distance: 11.4
click at [833, 352] on li "REFINITIV # 8059895" at bounding box center [788, 346] width 157 height 16
click at [234, 375] on icon "Anterior" at bounding box center [240, 379] width 13 height 13
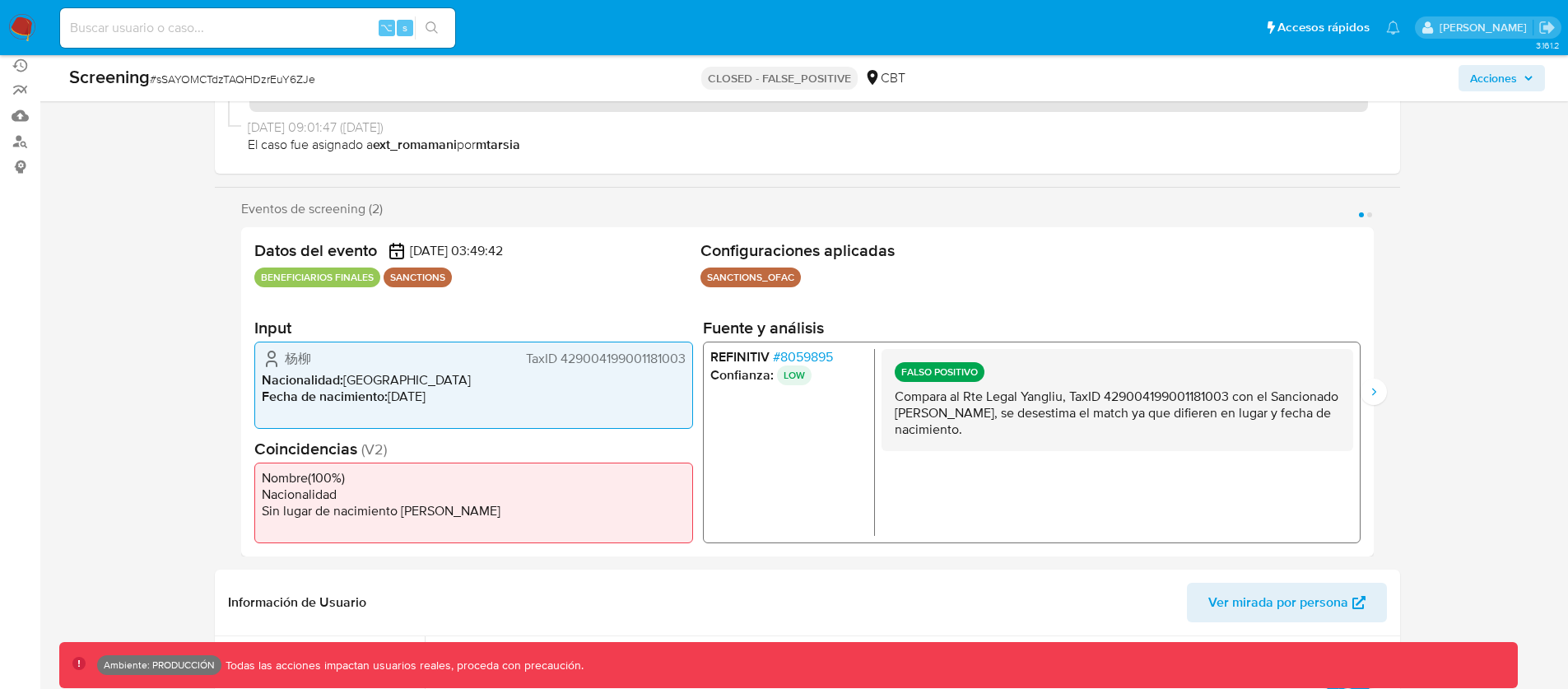
scroll to position [188, 0]
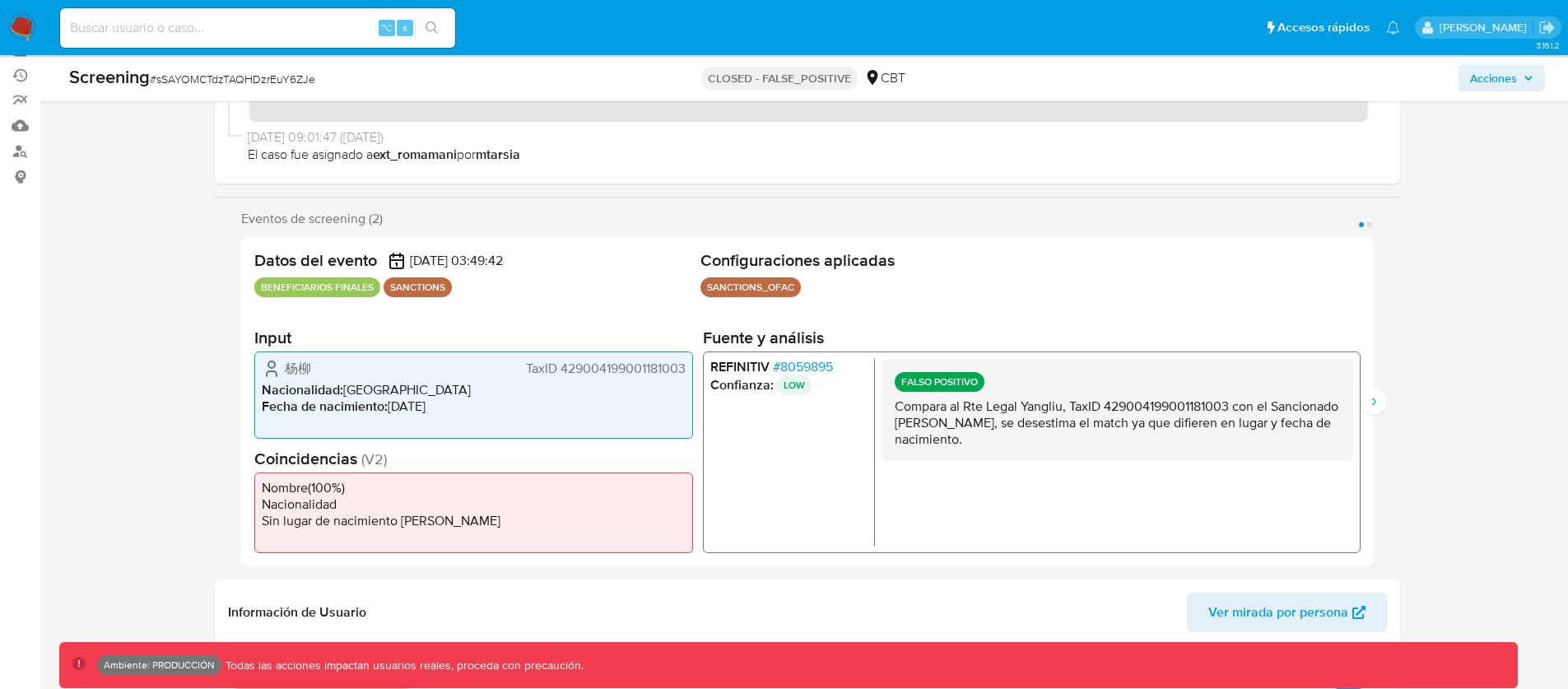
drag, startPoint x: 1420, startPoint y: 415, endPoint x: 1403, endPoint y: 410, distance: 17.7
click at [1375, 401] on icon "Siguiente" at bounding box center [1374, 401] width 13 height 13
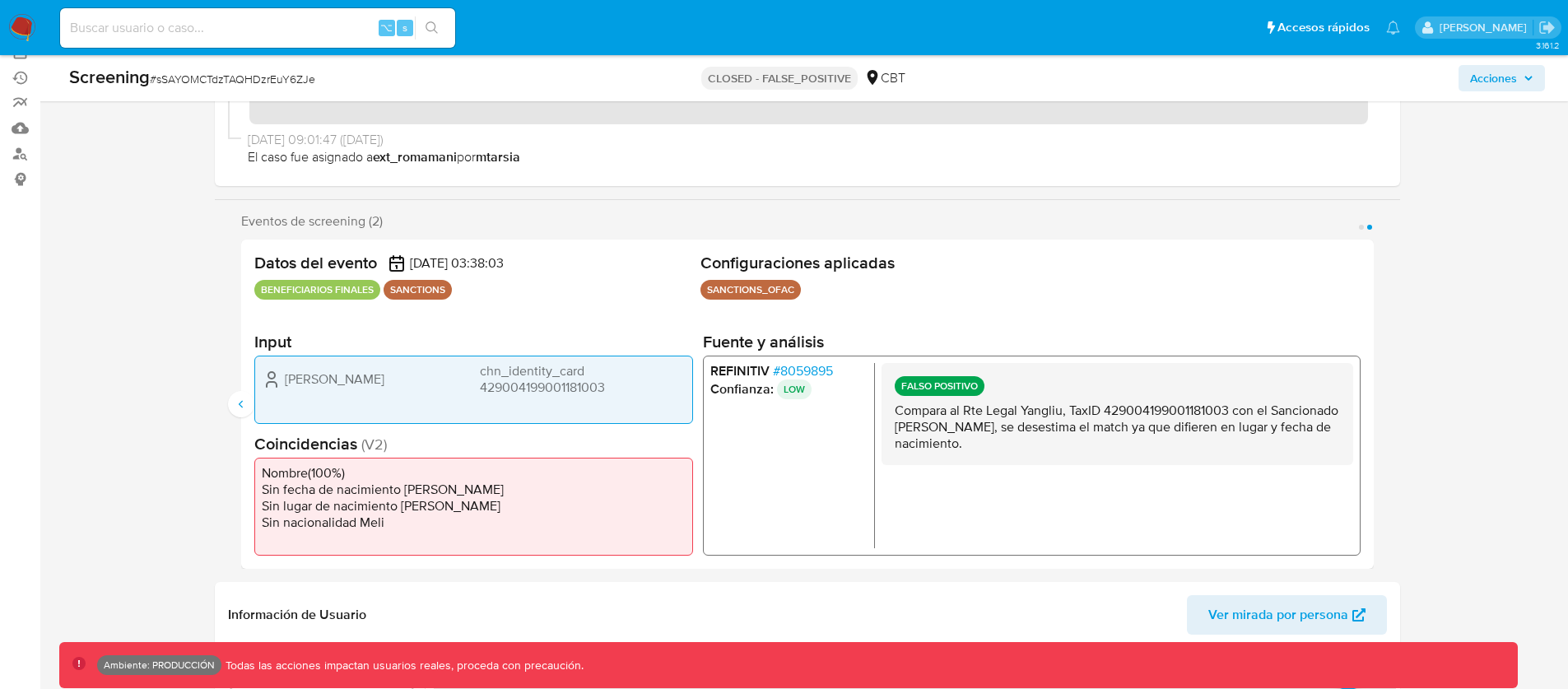
scroll to position [184, 0]
click at [353, 374] on div "Liu Yang chn_identity_card 429004199001181003" at bounding box center [474, 379] width 424 height 33
drag, startPoint x: 341, startPoint y: 377, endPoint x: 282, endPoint y: 379, distance: 59.0
click at [282, 379] on div "Liu Yang chn_identity_card 429004199001181003" at bounding box center [474, 379] width 424 height 33
click at [546, 381] on span "chn_identity_card 429004199001181003" at bounding box center [582, 379] width 206 height 33
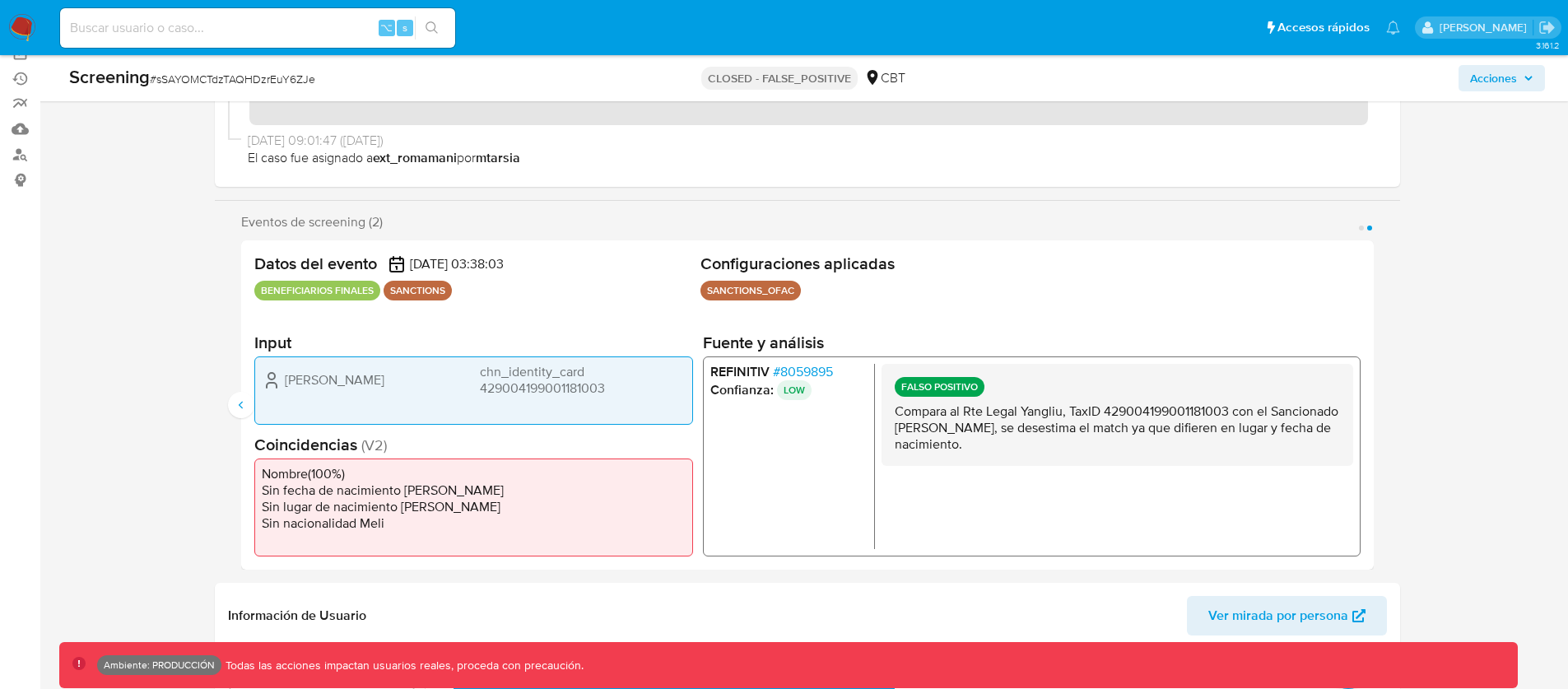
click at [546, 381] on span "chn_identity_card 429004199001181003" at bounding box center [582, 379] width 206 height 33
click at [544, 373] on span "chn_identity_card 429004199001181003" at bounding box center [582, 379] width 206 height 33
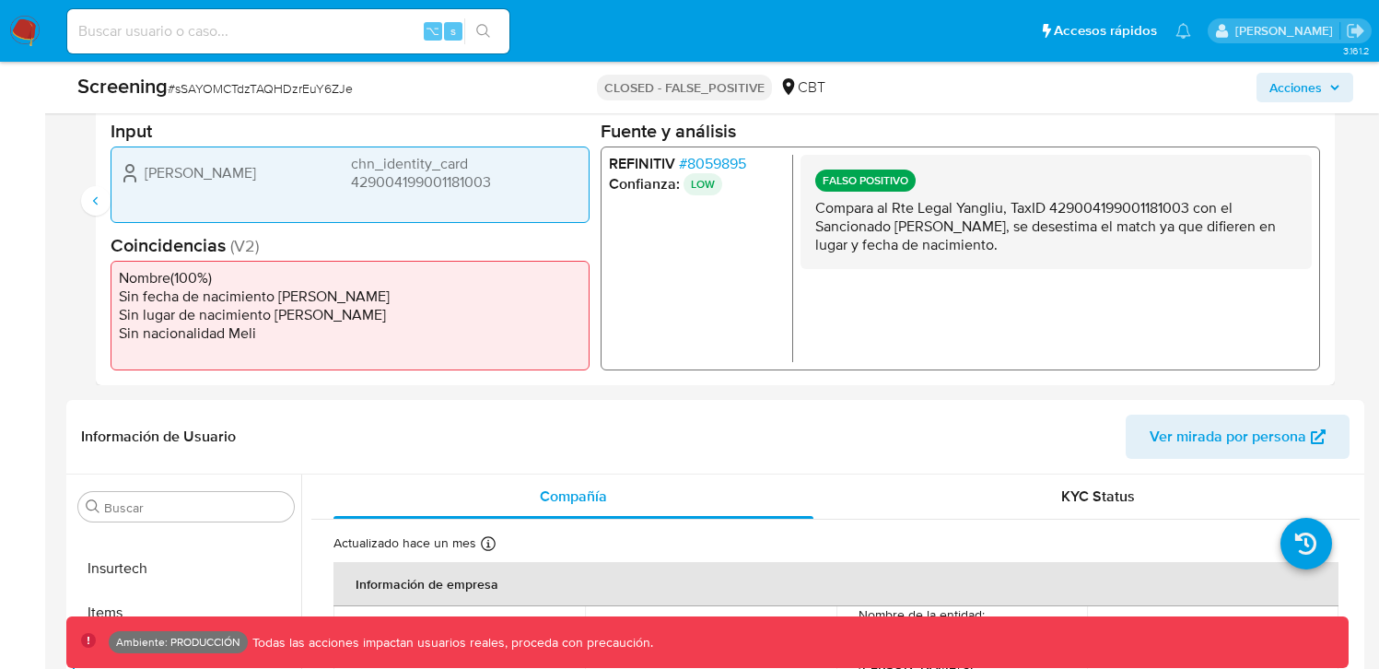
scroll to position [867, 0]
